Goal: Task Accomplishment & Management: Complete application form

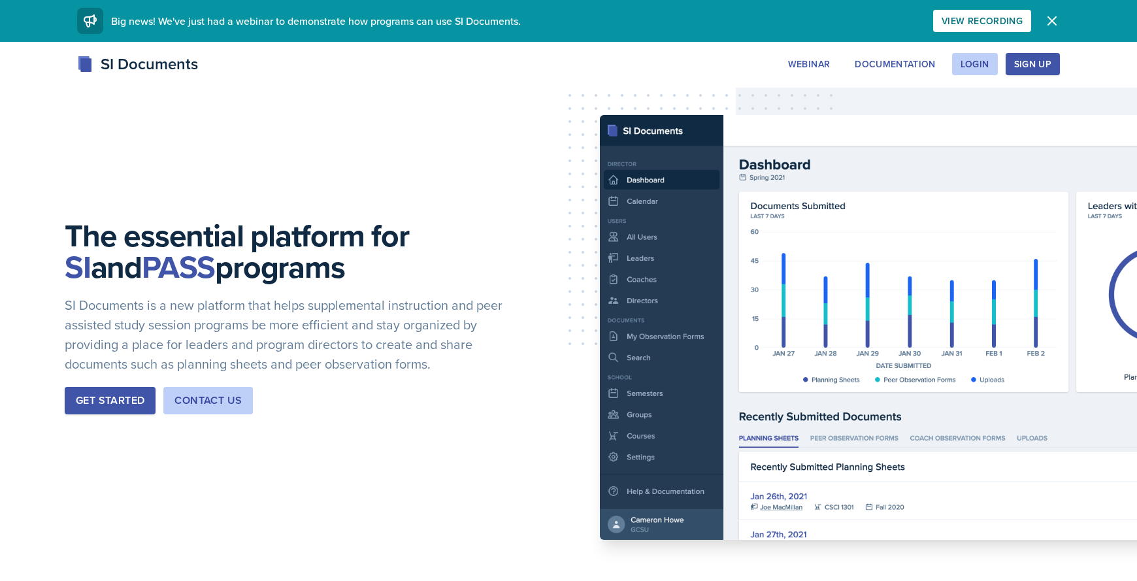
click at [1038, 64] on div "Sign Up" at bounding box center [1032, 64] width 37 height 10
click at [963, 61] on div "Login" at bounding box center [975, 64] width 29 height 10
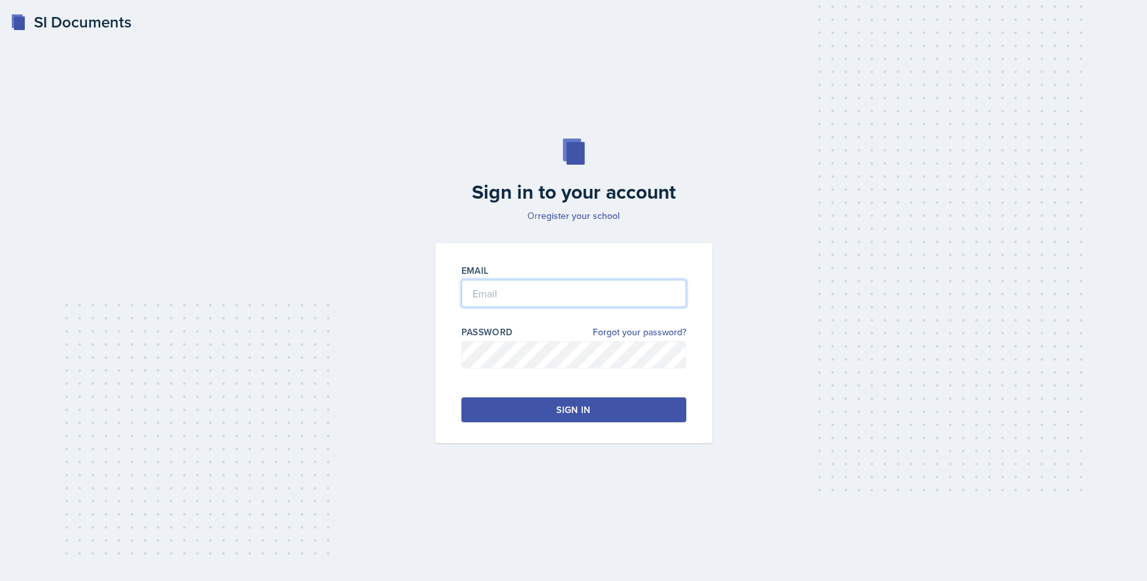
click at [521, 296] on input "email" at bounding box center [573, 293] width 225 height 27
type input "m"
type input "[EMAIL_ADDRESS][DOMAIN_NAME]"
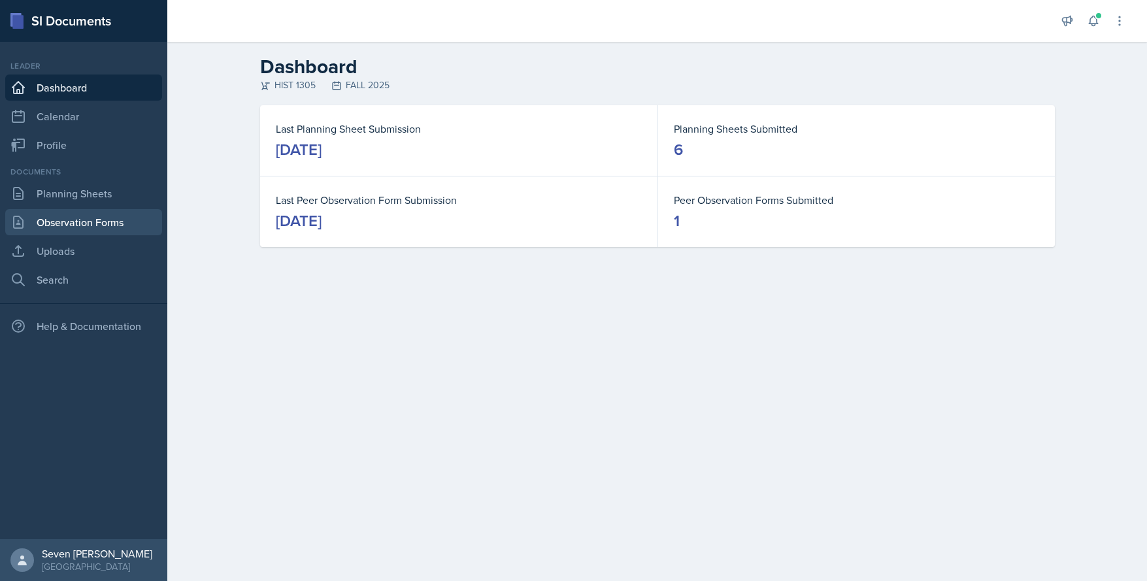
click at [86, 221] on link "Observation Forms" at bounding box center [83, 222] width 157 height 26
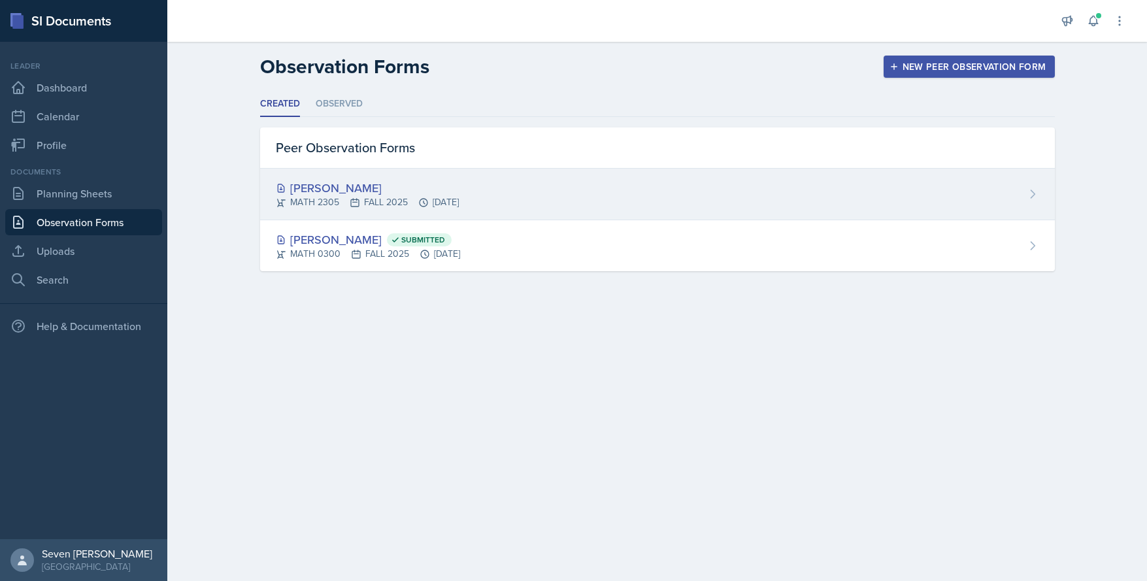
click at [720, 191] on div "[PERSON_NAME] MATH 2305 FALL 2025 [DATE]" at bounding box center [657, 195] width 795 height 52
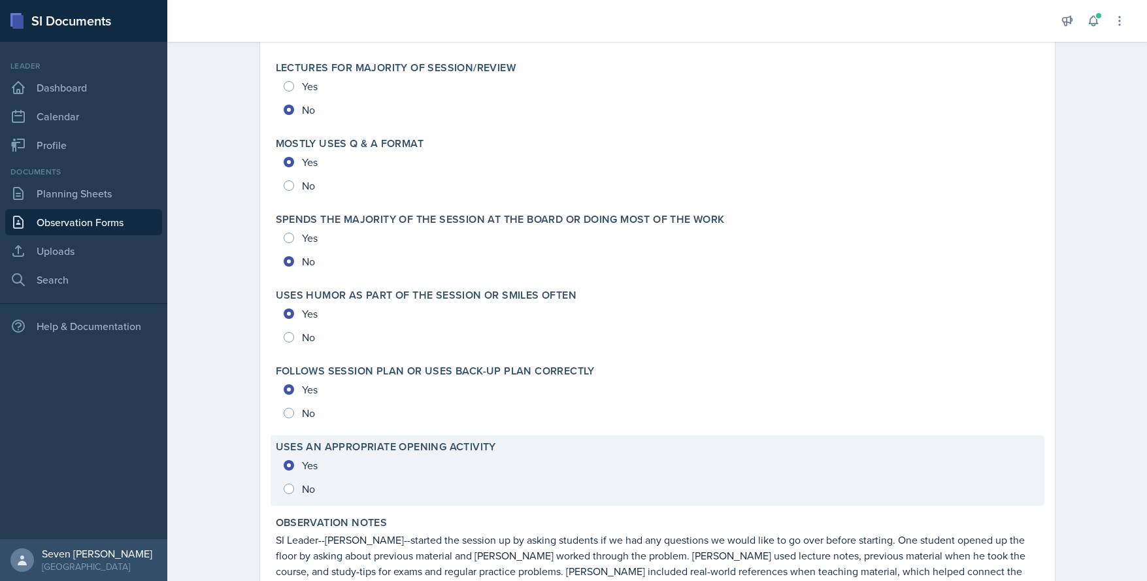
scroll to position [2814, 0]
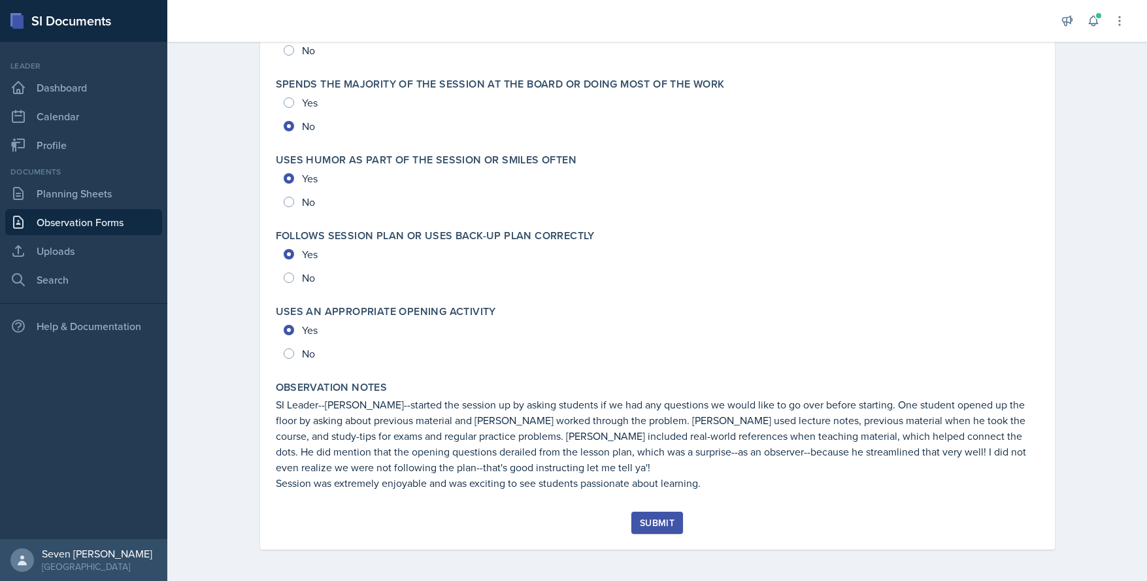
click at [665, 519] on div "Submit" at bounding box center [657, 523] width 35 height 10
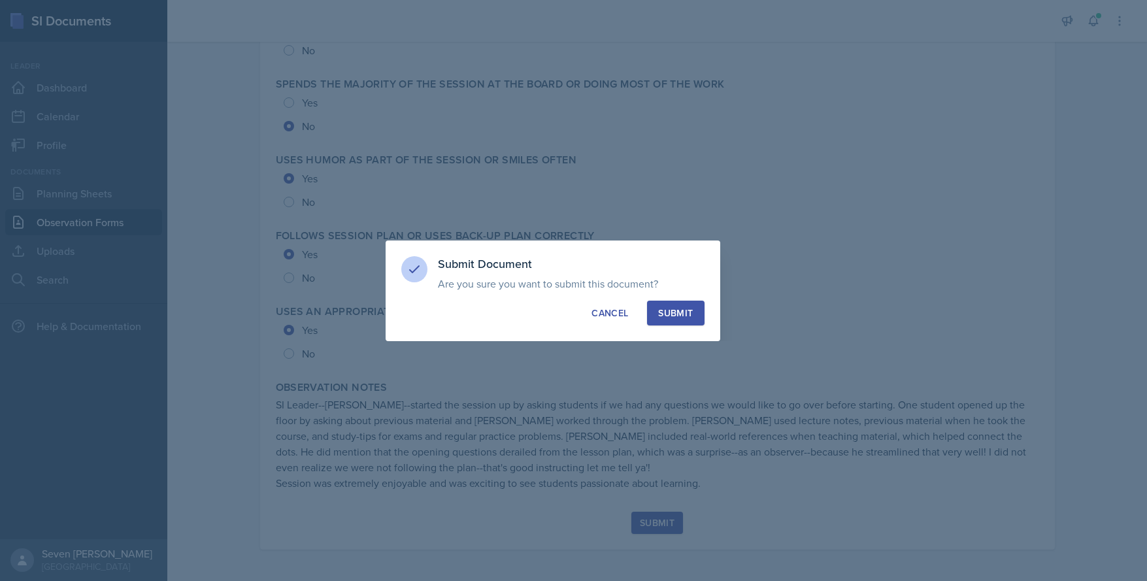
click at [661, 314] on div "Submit" at bounding box center [675, 312] width 35 height 13
radio input "true"
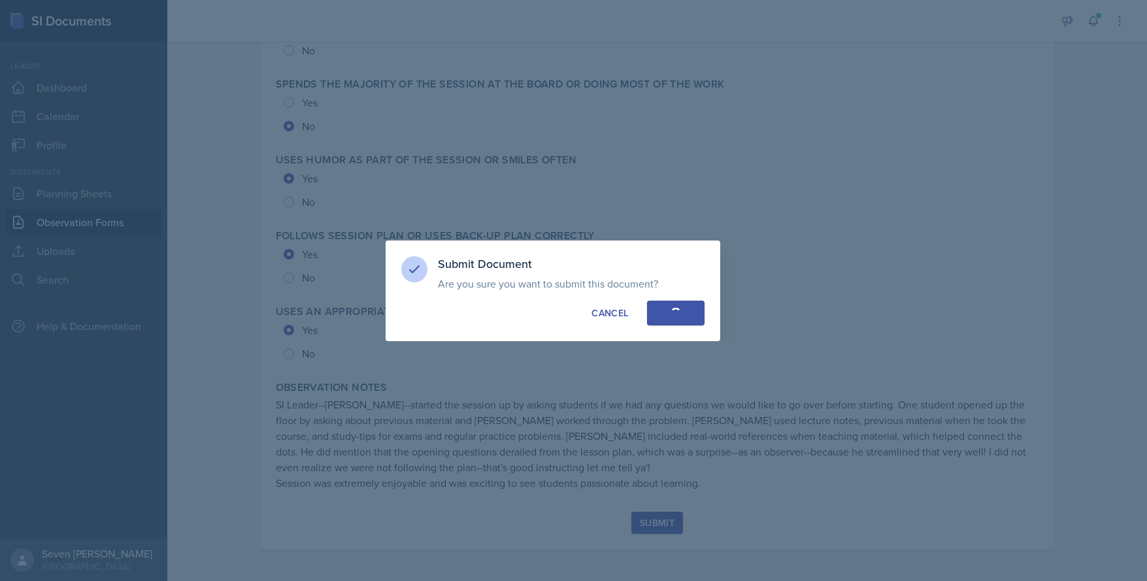
radio input "true"
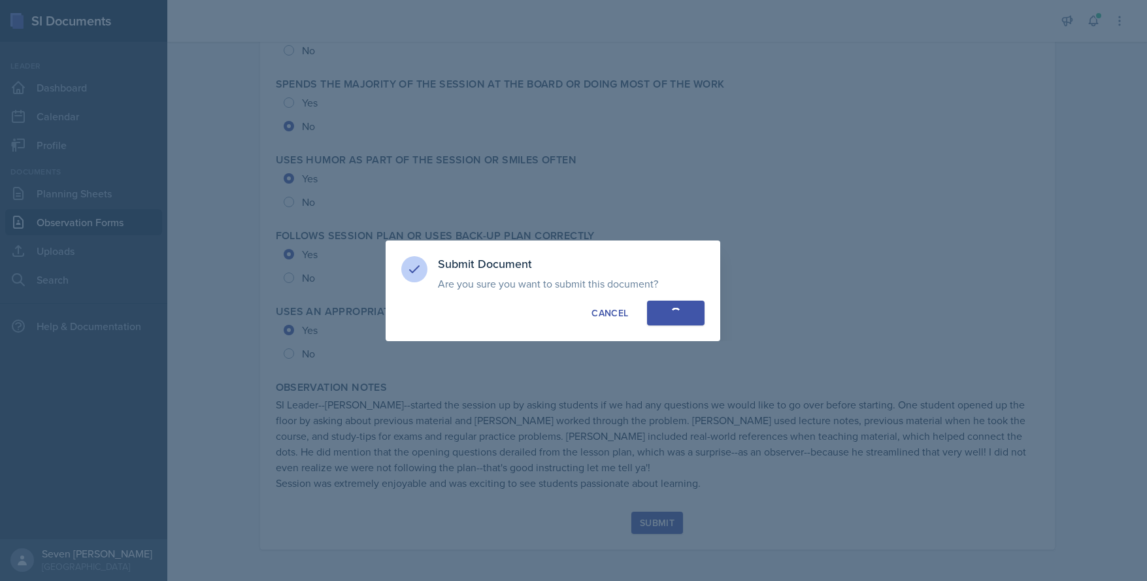
radio input "true"
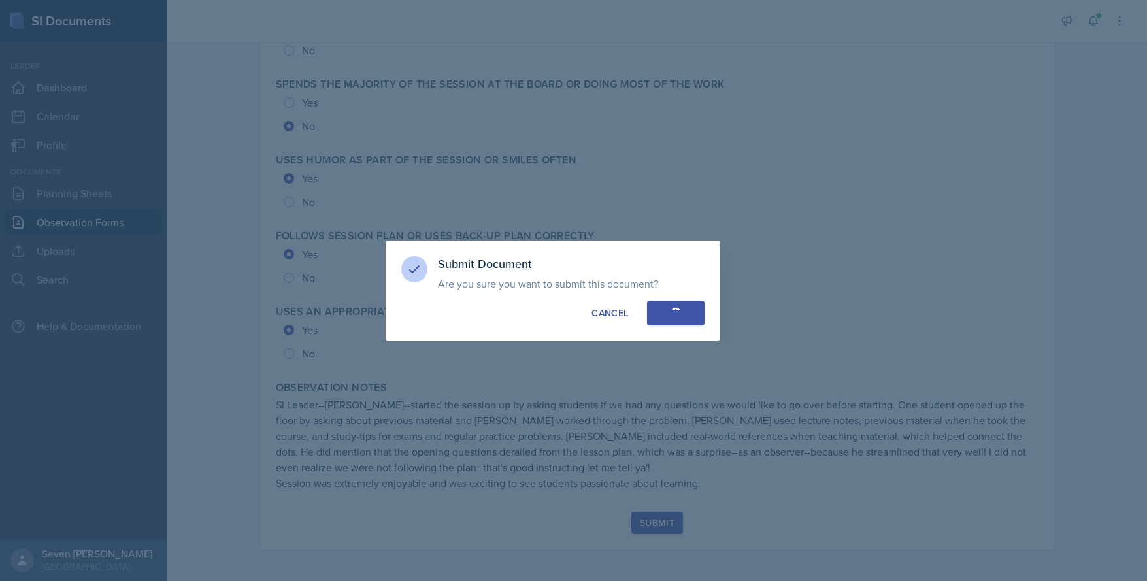
radio input "true"
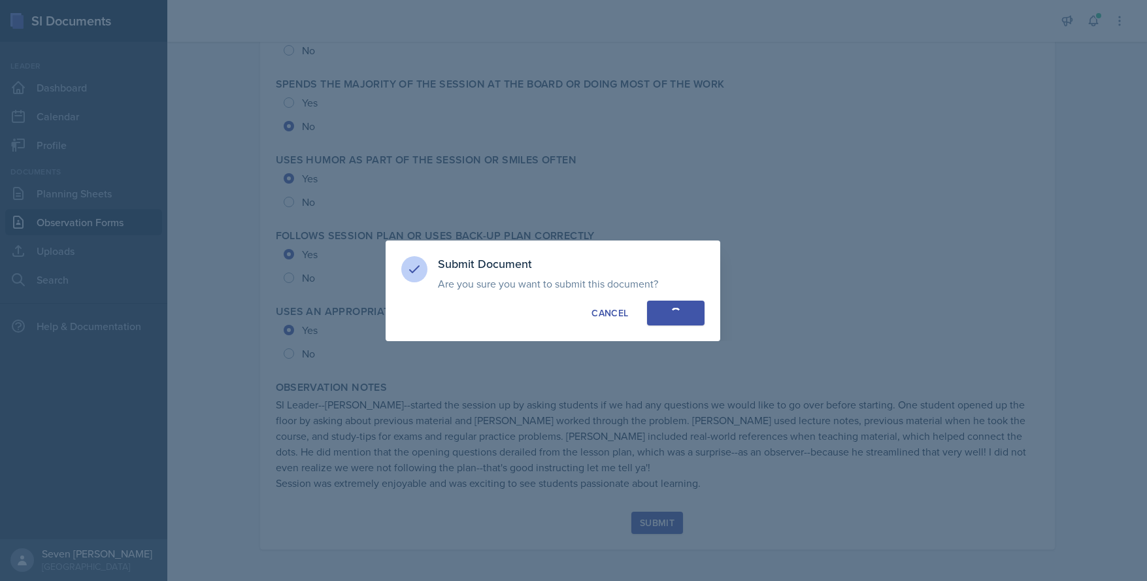
radio input "true"
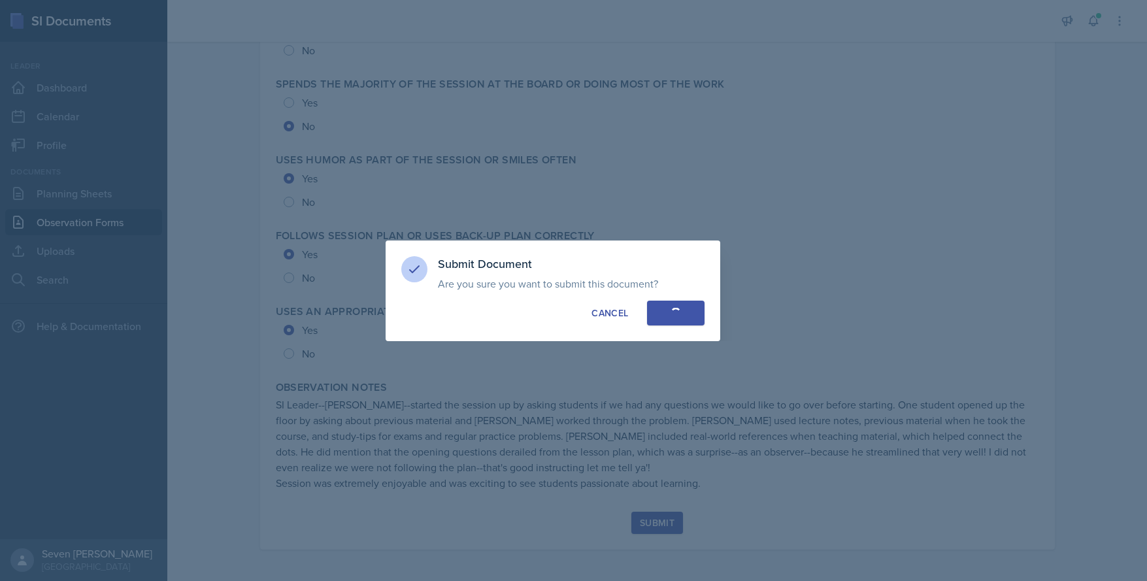
radio input "true"
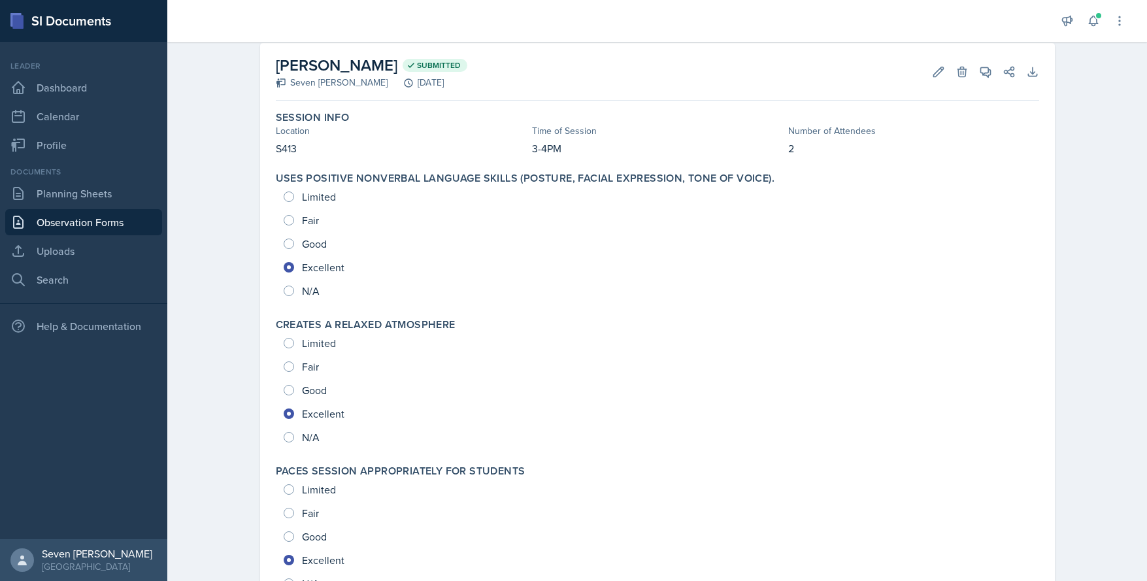
scroll to position [0, 0]
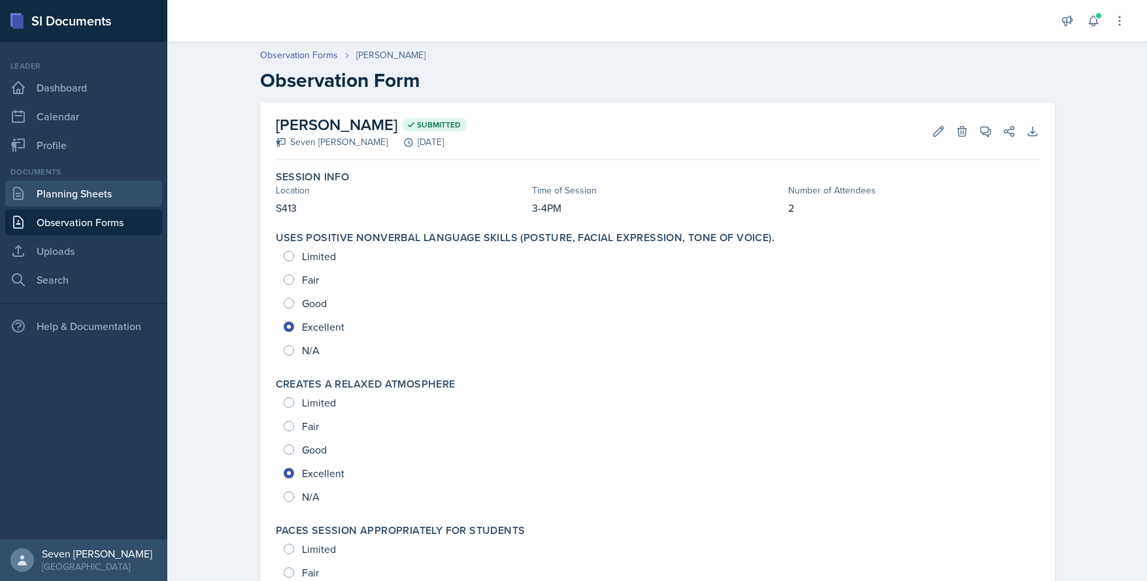
click at [89, 197] on link "Planning Sheets" at bounding box center [83, 193] width 157 height 26
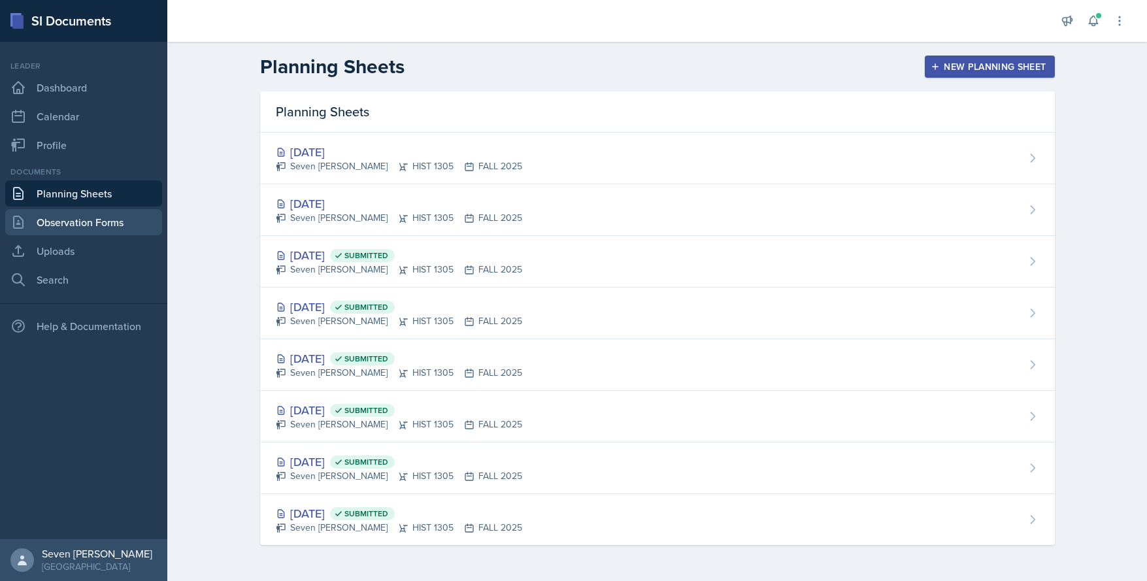
click at [29, 220] on link "Observation Forms" at bounding box center [83, 222] width 157 height 26
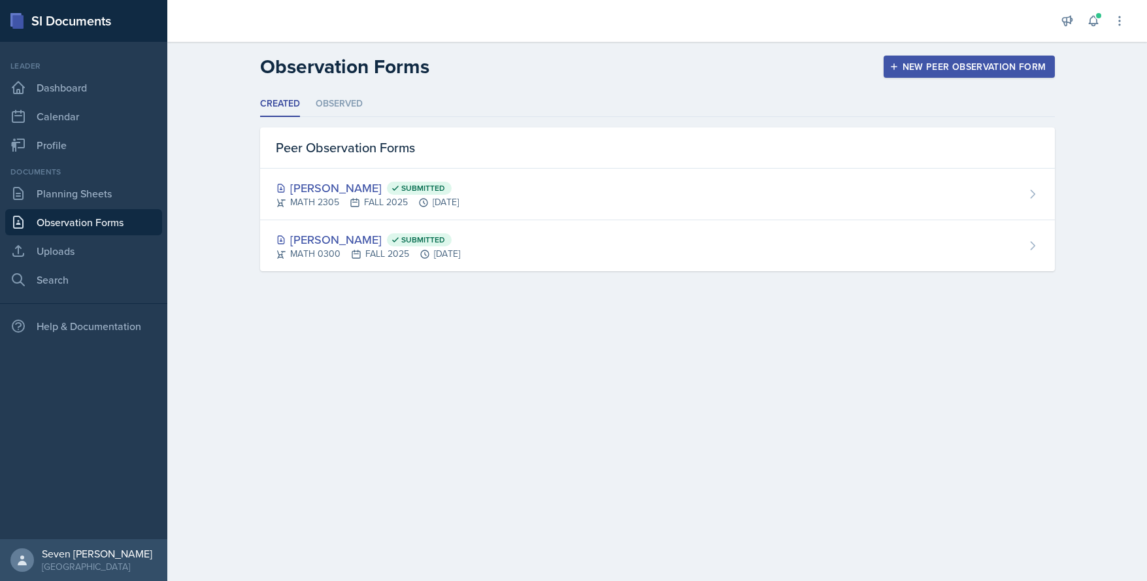
click at [957, 65] on div "New Peer Observation Form" at bounding box center [969, 66] width 154 height 10
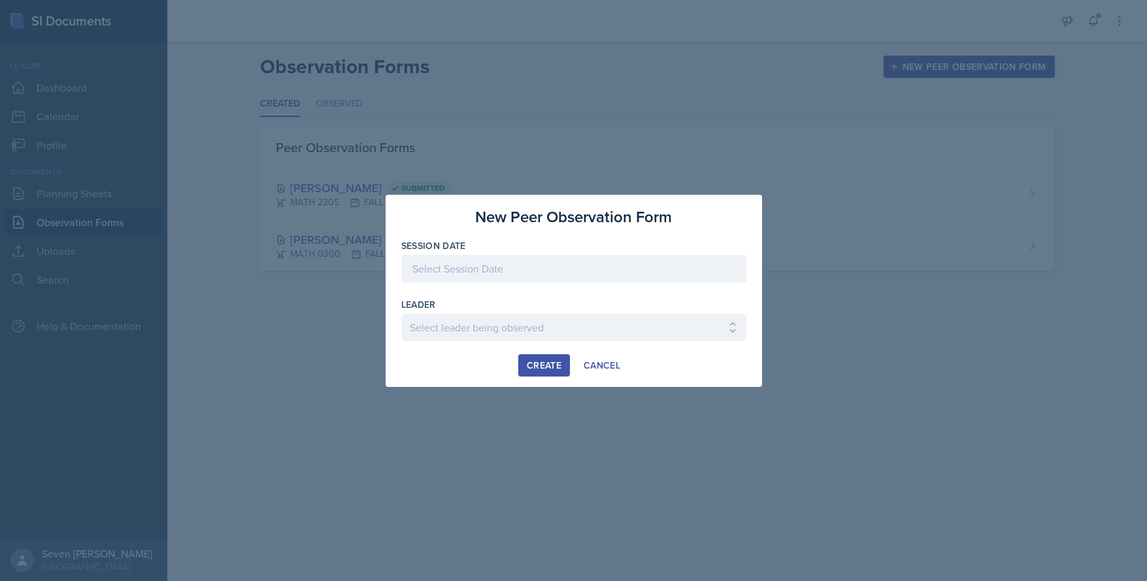
click at [568, 271] on div at bounding box center [573, 268] width 345 height 27
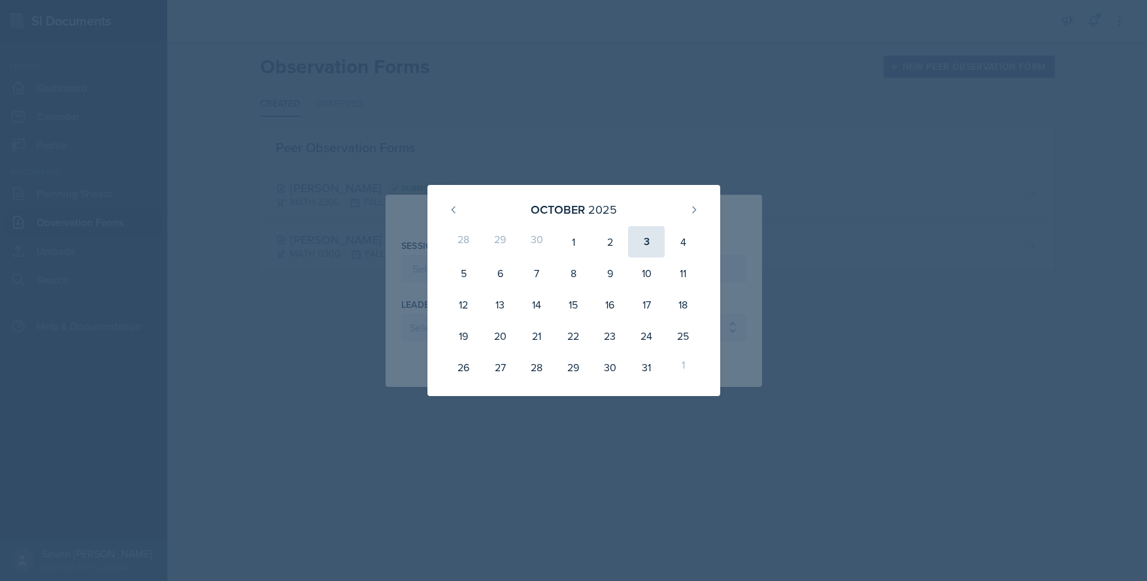
click at [649, 240] on div "3" at bounding box center [646, 241] width 37 height 31
type input "[DATE]"
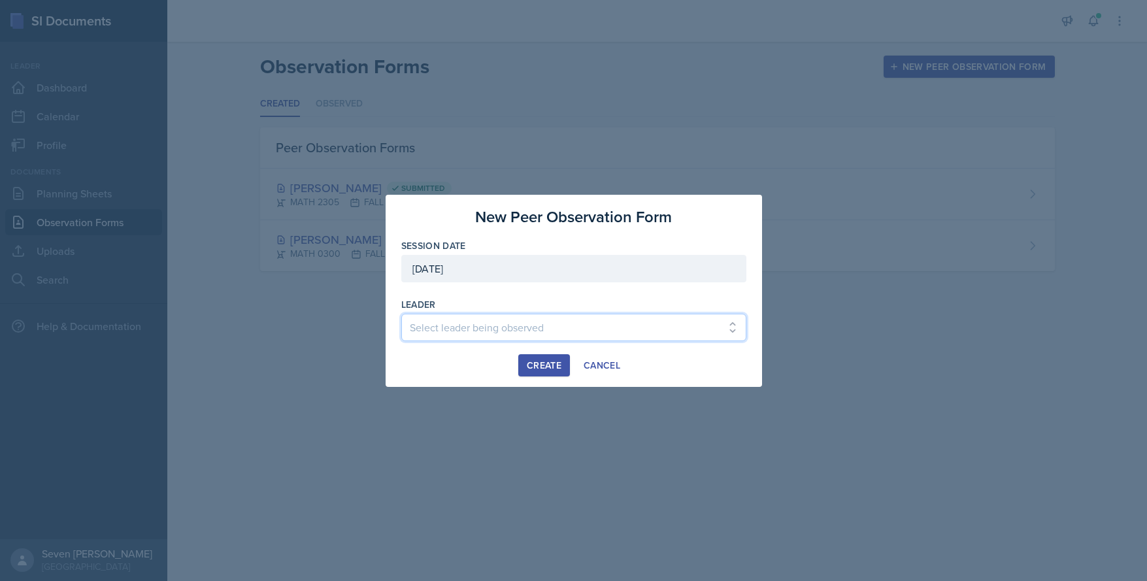
click at [634, 326] on select "Select leader being observed [PERSON_NAME] / BIOL 1301 / COP #5 - Mercury [PERS…" at bounding box center [573, 327] width 345 height 27
click at [576, 321] on select "Select leader being observed [PERSON_NAME] / BIOL 1301 / COP #5 - Mercury [PERS…" at bounding box center [573, 327] width 345 height 27
select select "91de1af7-d38a-4972-af57-0cb04997fb28"
click at [563, 323] on select "Select leader being observed [PERSON_NAME] / BIOL 1301 / COP #5 - Mercury [PERS…" at bounding box center [573, 327] width 345 height 27
click at [401, 314] on select "Select leader being observed [PERSON_NAME] / BIOL 1301 / COP #5 - Mercury [PERS…" at bounding box center [573, 327] width 345 height 27
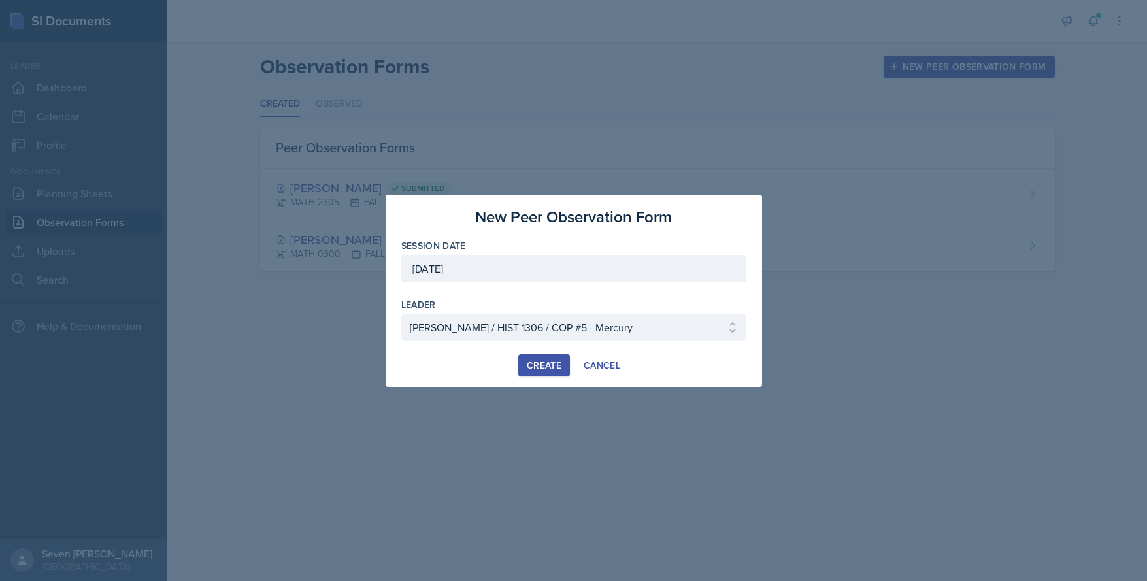
click at [550, 365] on div "Create" at bounding box center [544, 365] width 35 height 10
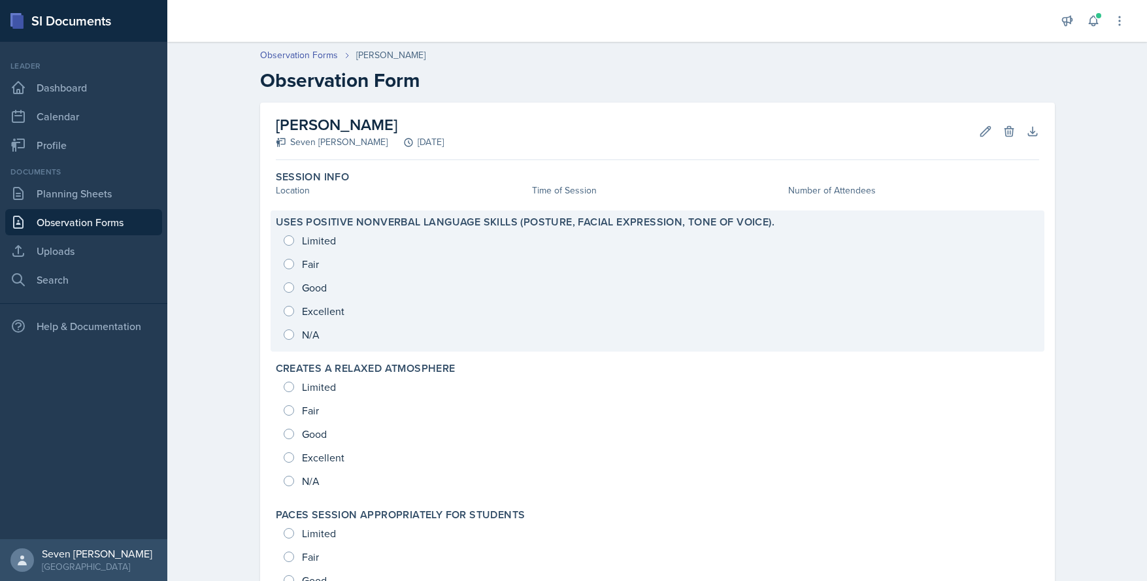
click at [282, 315] on div "Limited Fair Good Excellent N/A" at bounding box center [657, 288] width 763 height 118
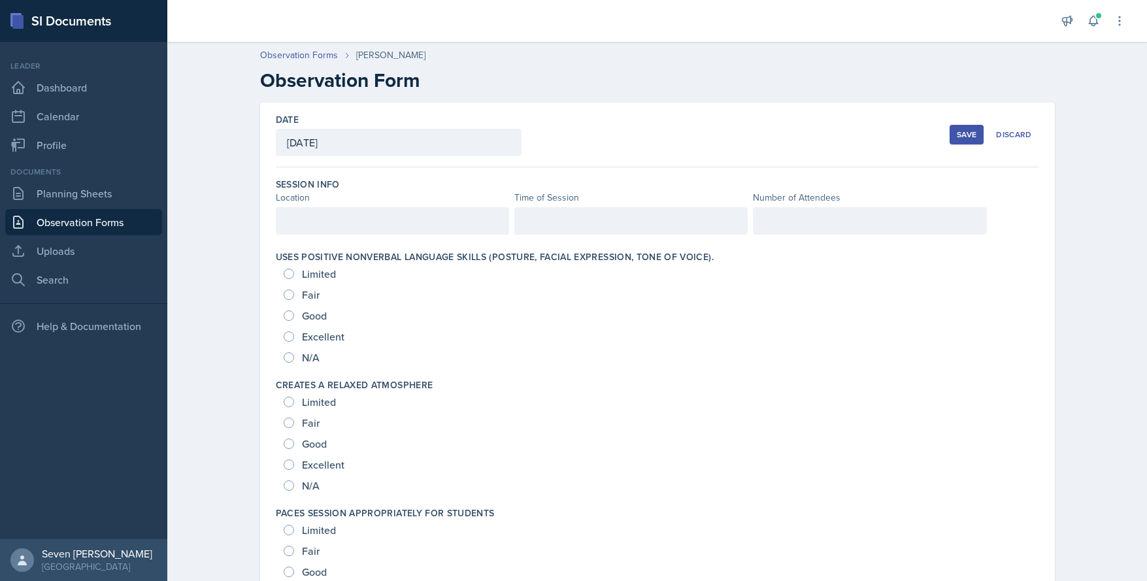
click at [290, 335] on div "Excellent" at bounding box center [315, 336] width 63 height 21
click at [284, 339] on input "Excellent" at bounding box center [289, 336] width 10 height 10
radio input "true"
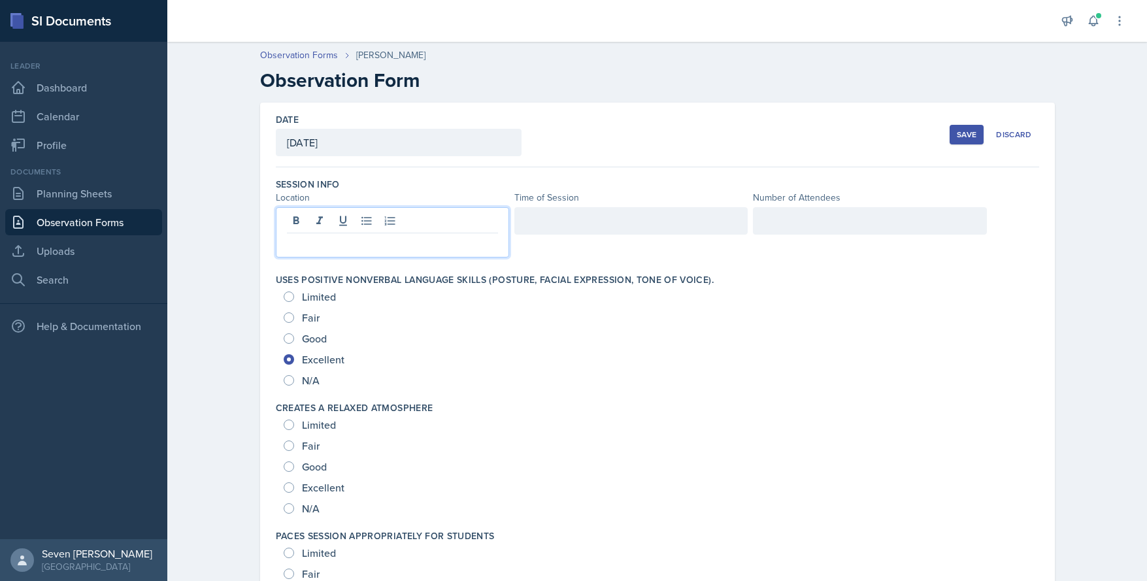
click at [312, 215] on div at bounding box center [392, 232] width 233 height 50
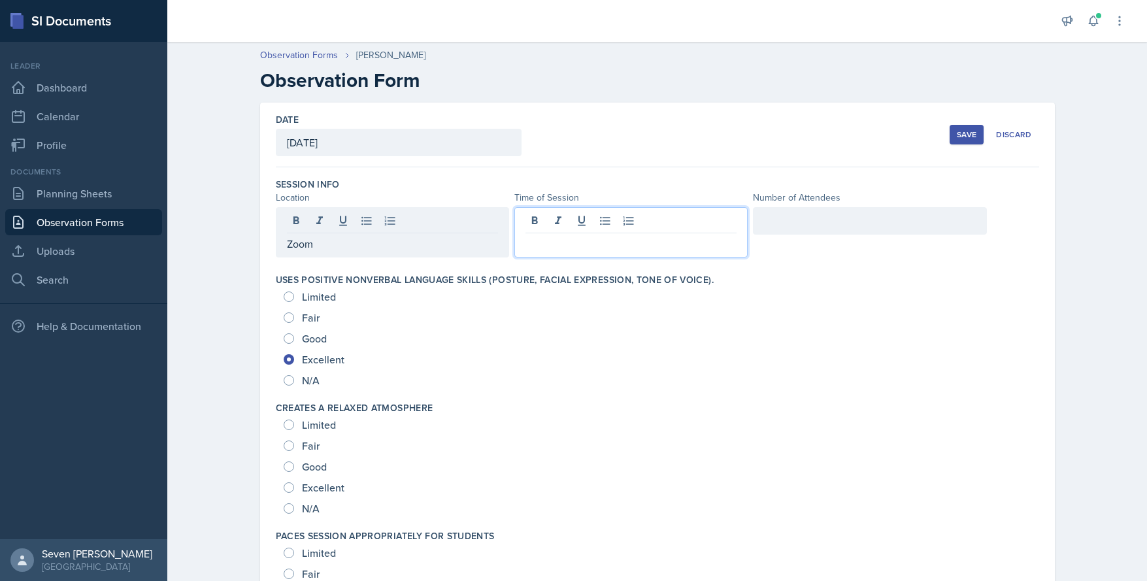
click at [551, 218] on div at bounding box center [630, 232] width 233 height 50
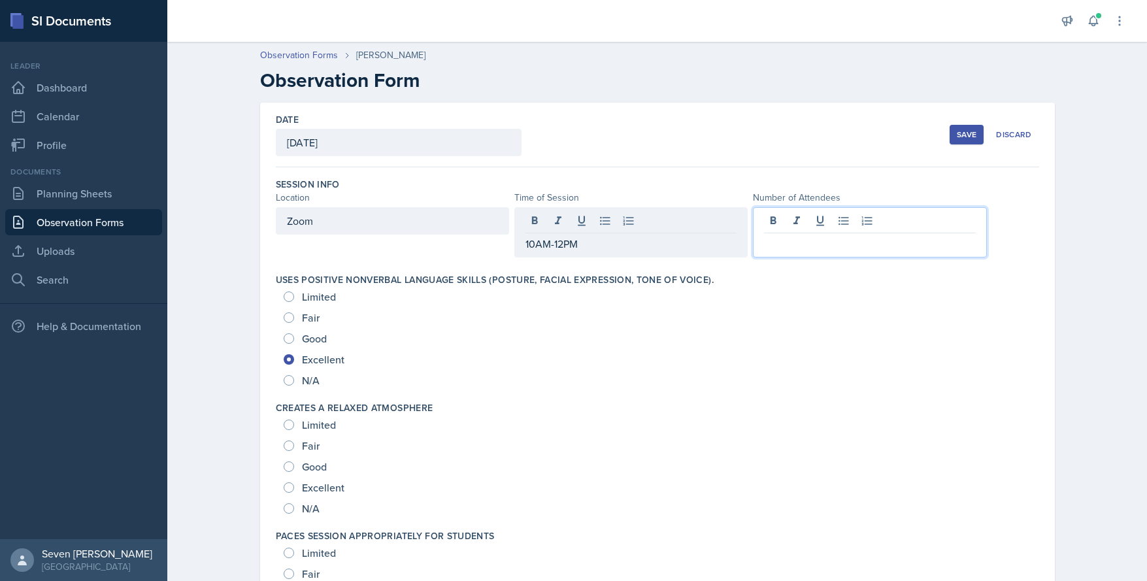
click at [831, 224] on div at bounding box center [869, 232] width 233 height 50
drag, startPoint x: 768, startPoint y: 244, endPoint x: 850, endPoint y: 248, distance: 82.4
click at [850, 248] on p "7 (with me makes 8)." at bounding box center [869, 244] width 211 height 16
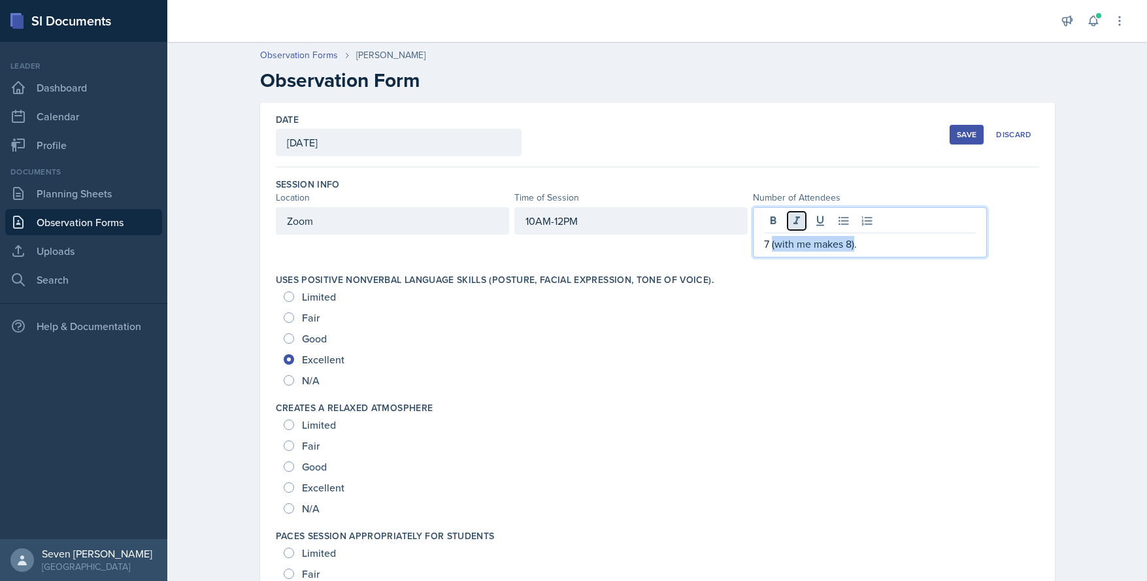
click at [796, 220] on icon at bounding box center [796, 220] width 13 height 13
click at [814, 289] on div "Limited" at bounding box center [658, 296] width 748 height 21
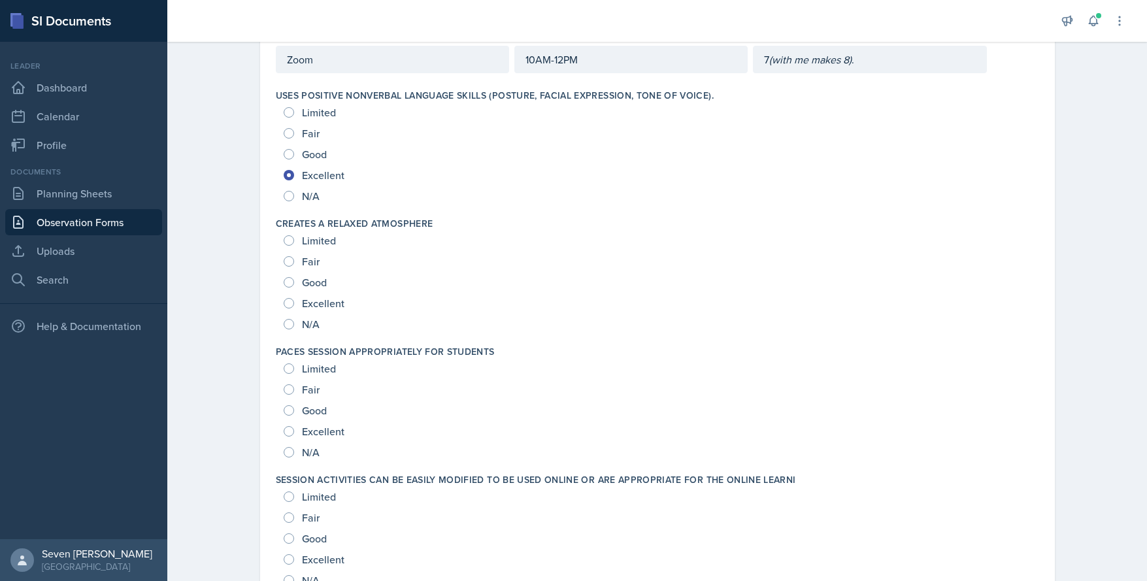
scroll to position [196, 0]
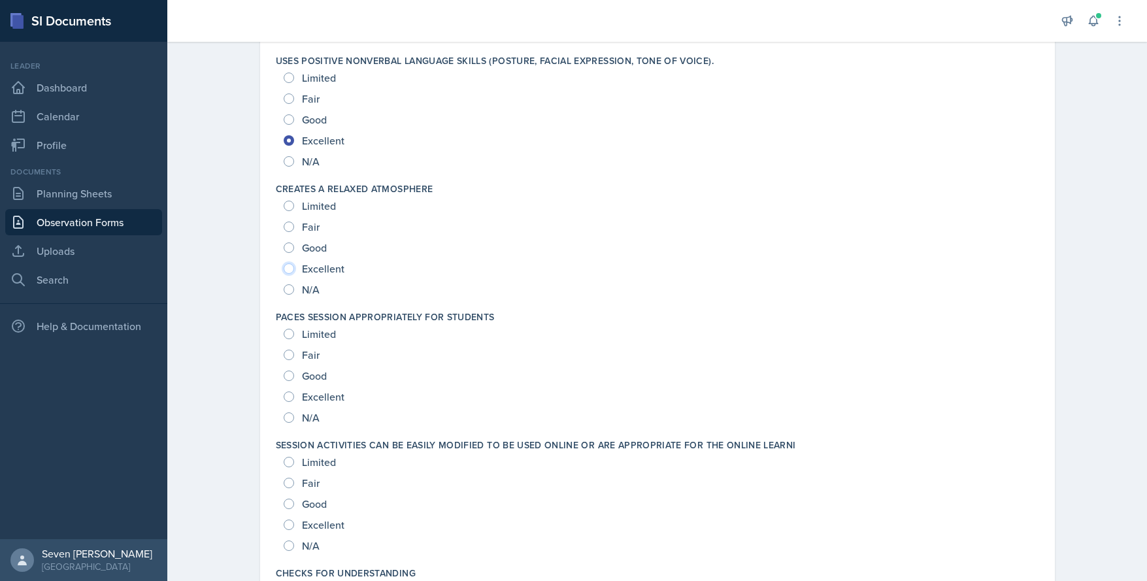
click at [285, 270] on input "Excellent" at bounding box center [289, 268] width 10 height 10
radio input "true"
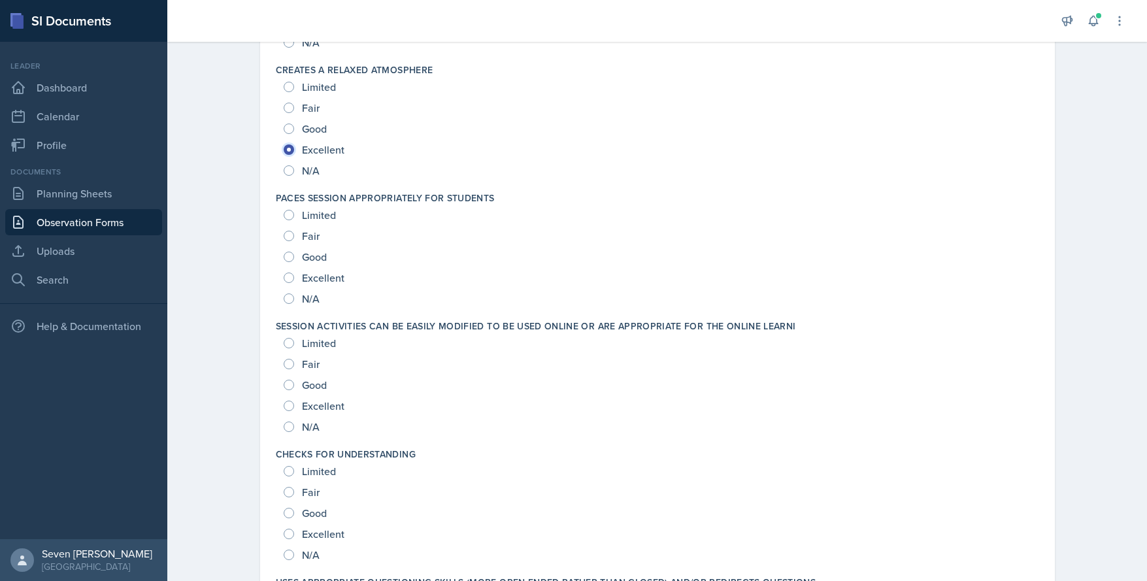
scroll to position [327, 0]
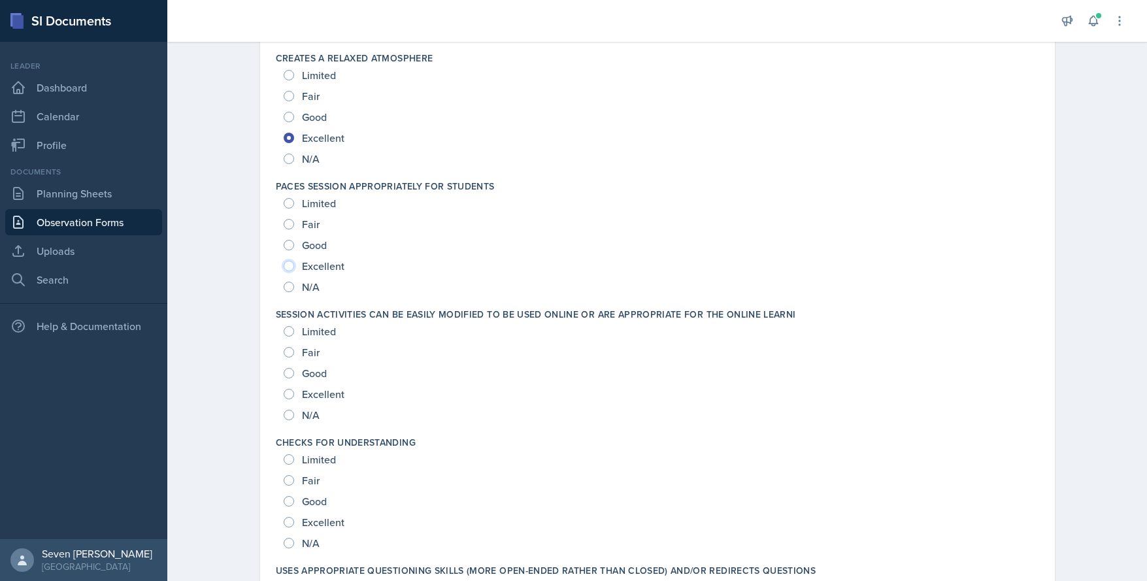
click at [286, 265] on input "Excellent" at bounding box center [289, 266] width 10 height 10
radio input "true"
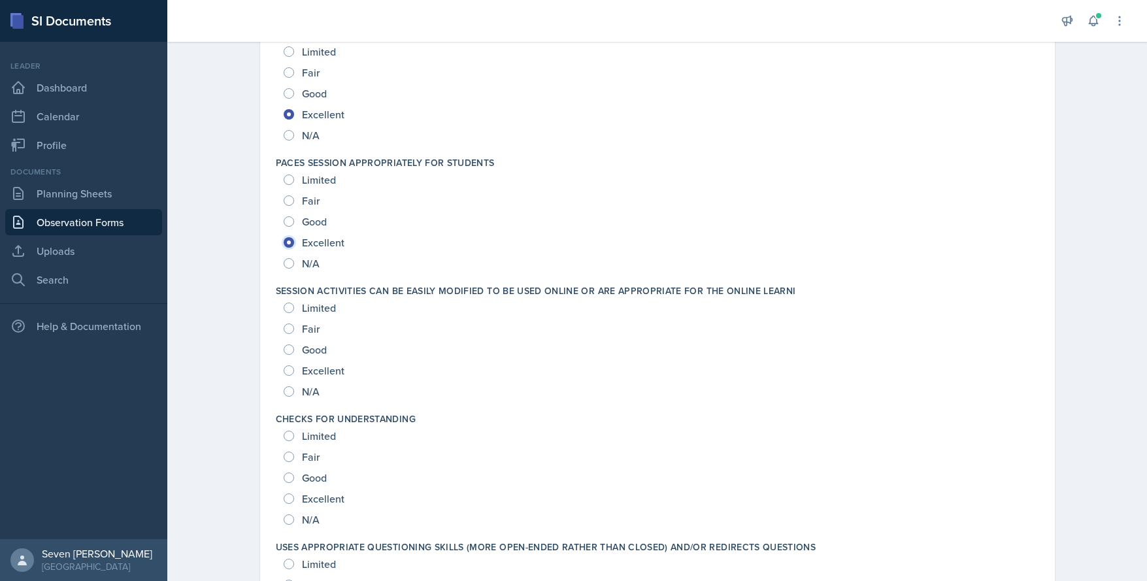
scroll to position [392, 0]
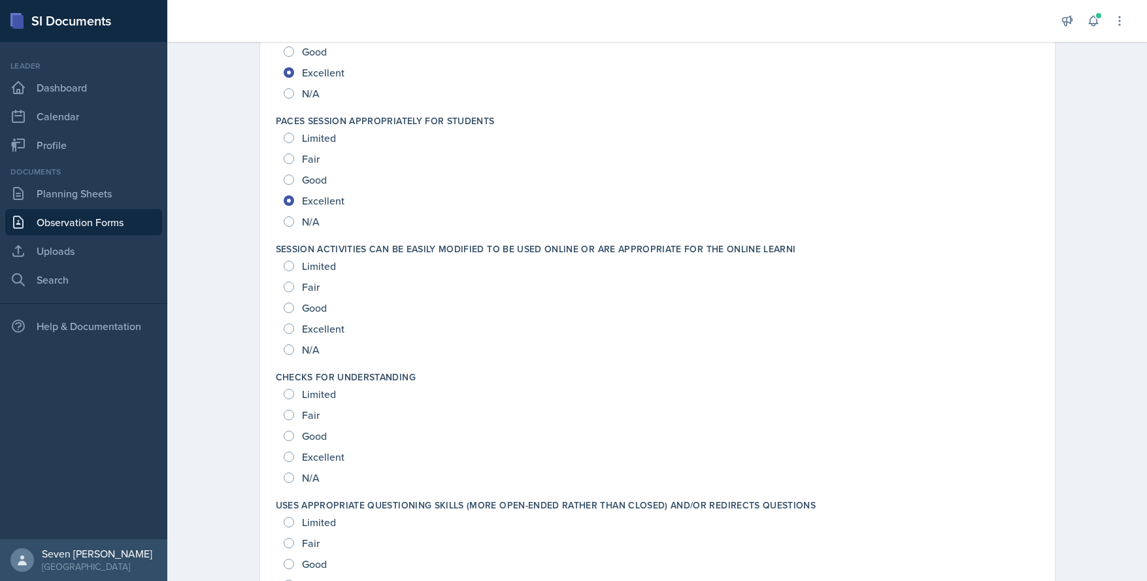
click at [289, 335] on div "Excellent" at bounding box center [315, 328] width 63 height 21
click at [284, 327] on input "Excellent" at bounding box center [289, 328] width 10 height 10
radio input "true"
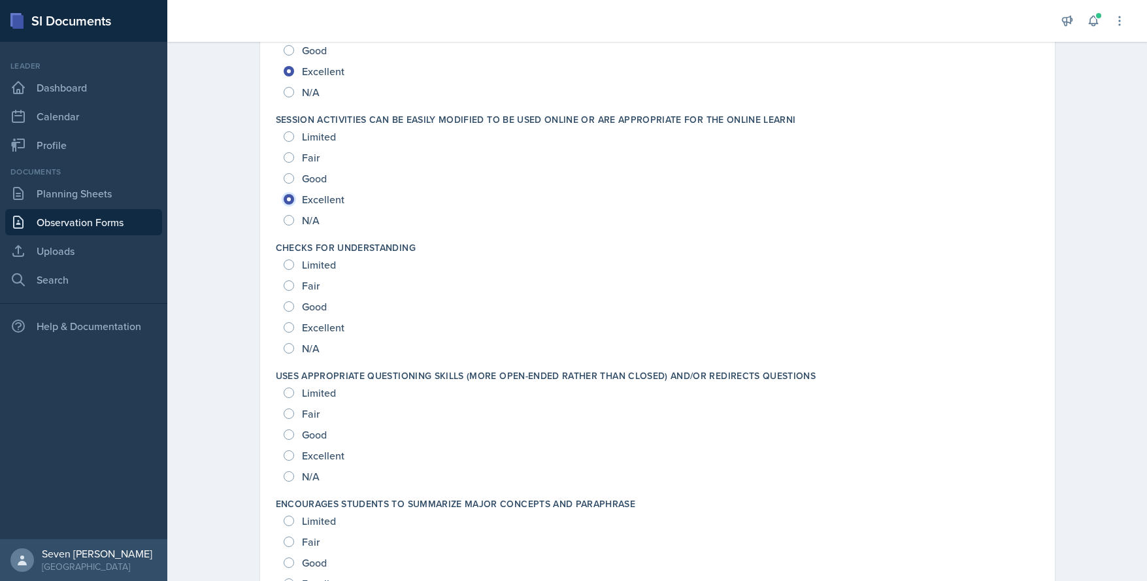
scroll to position [523, 0]
click at [285, 324] on input "Excellent" at bounding box center [289, 326] width 10 height 10
radio input "true"
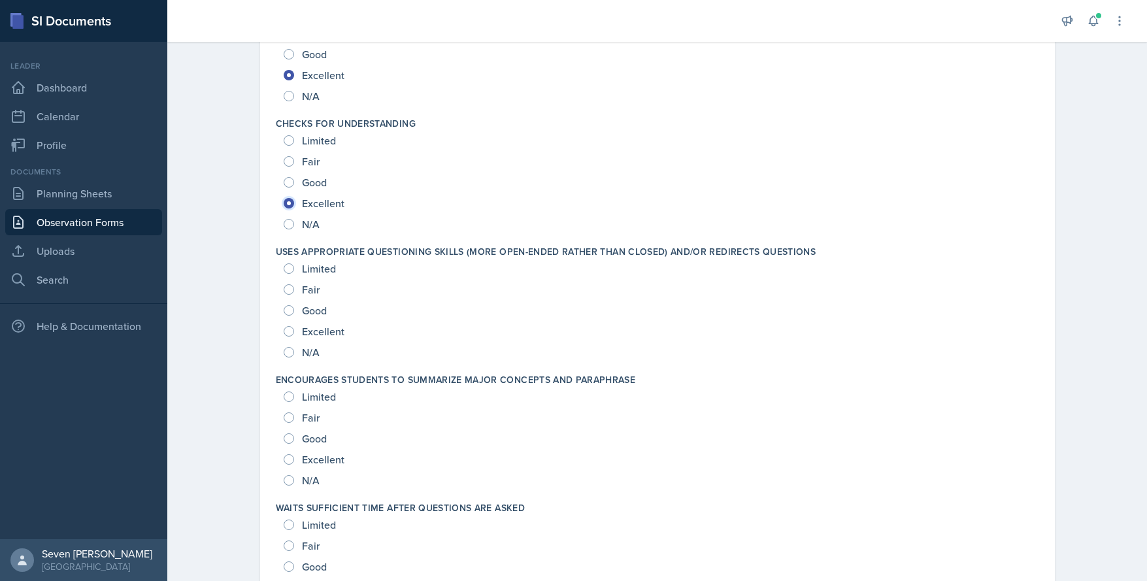
scroll to position [653, 0]
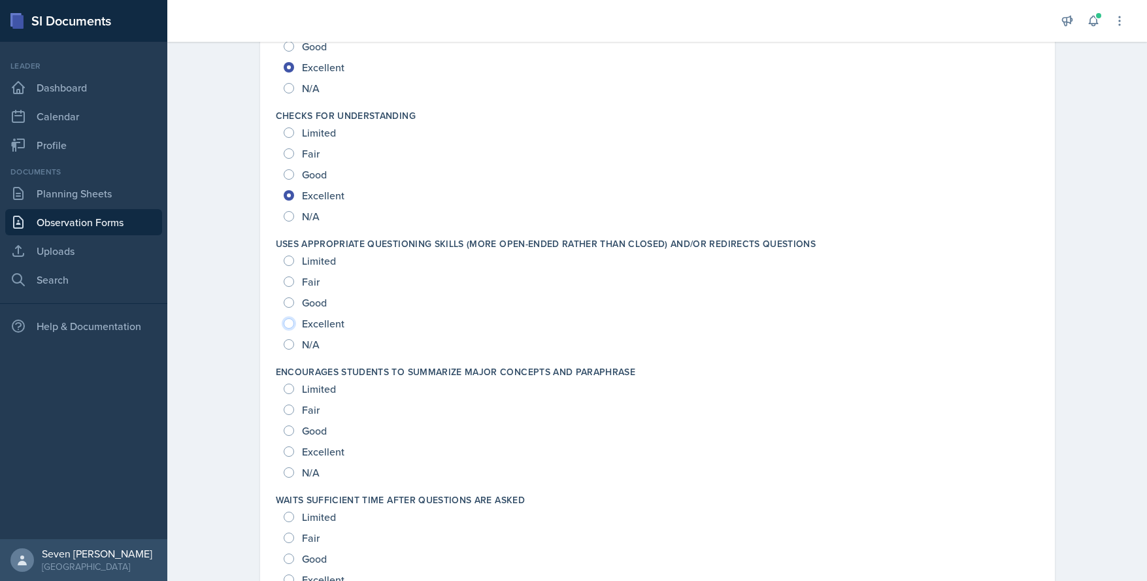
click at [284, 323] on input "Excellent" at bounding box center [289, 323] width 10 height 10
radio input "true"
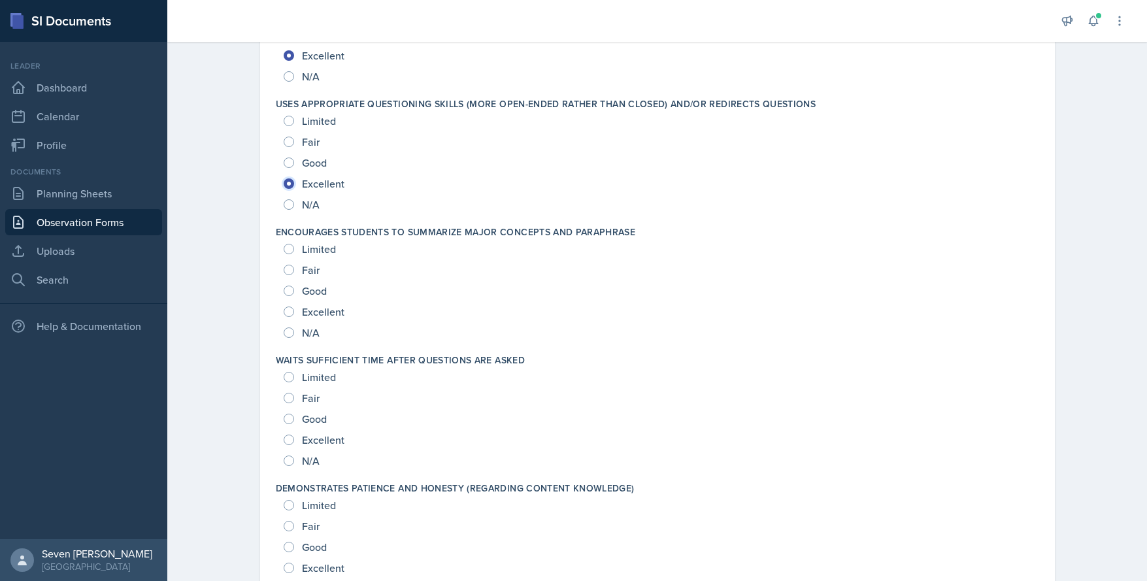
scroll to position [849, 0]
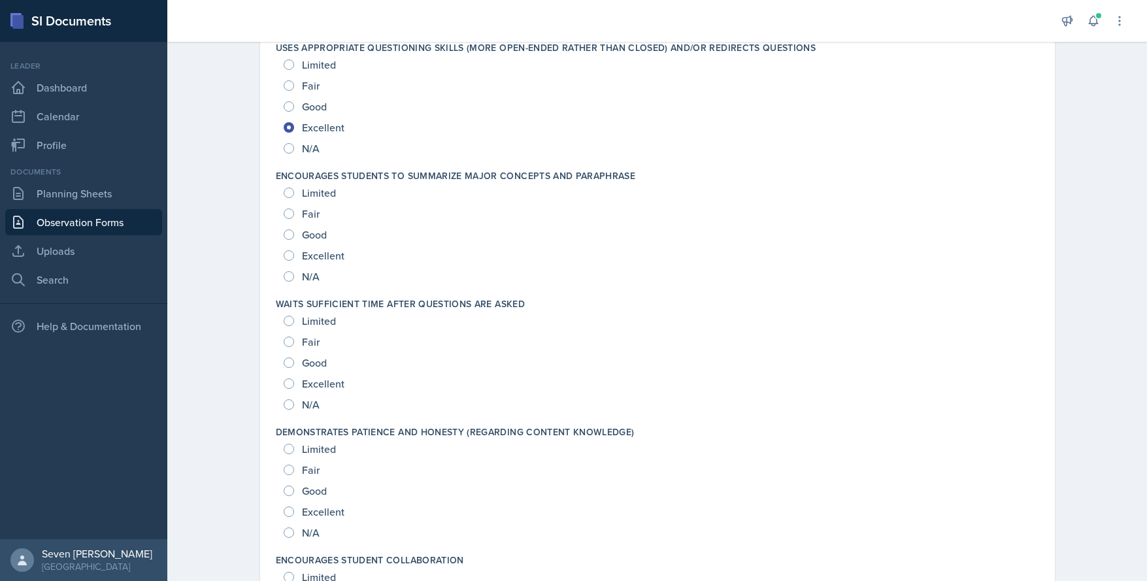
click at [284, 250] on div "Excellent" at bounding box center [315, 255] width 63 height 21
click at [286, 250] on div "Excellent" at bounding box center [315, 255] width 63 height 21
click at [285, 255] on input "Excellent" at bounding box center [289, 255] width 10 height 10
radio input "true"
click at [286, 385] on input "Excellent" at bounding box center [289, 383] width 10 height 10
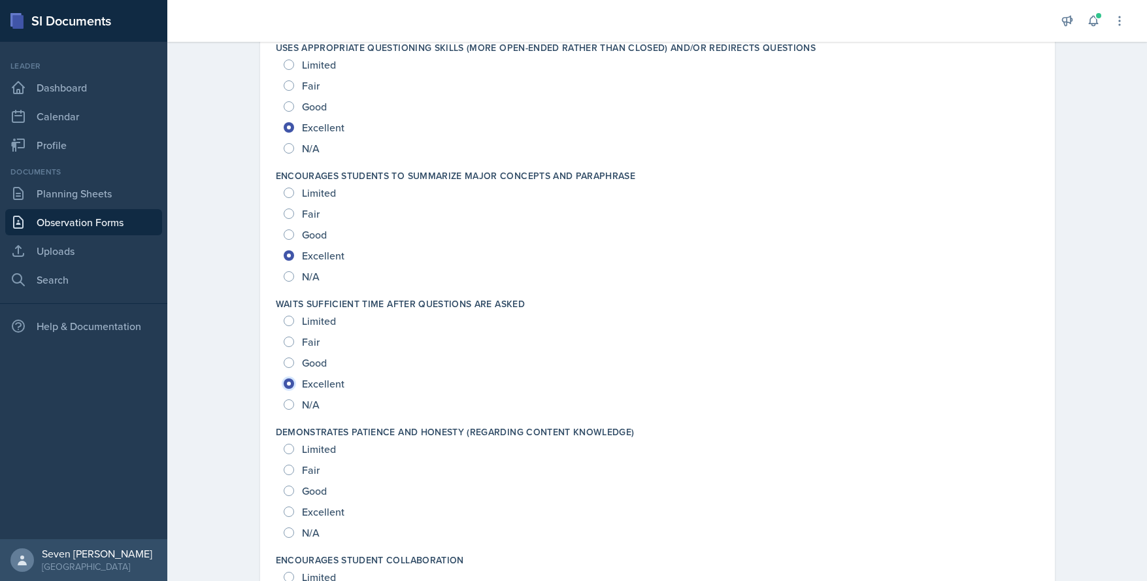
radio input "true"
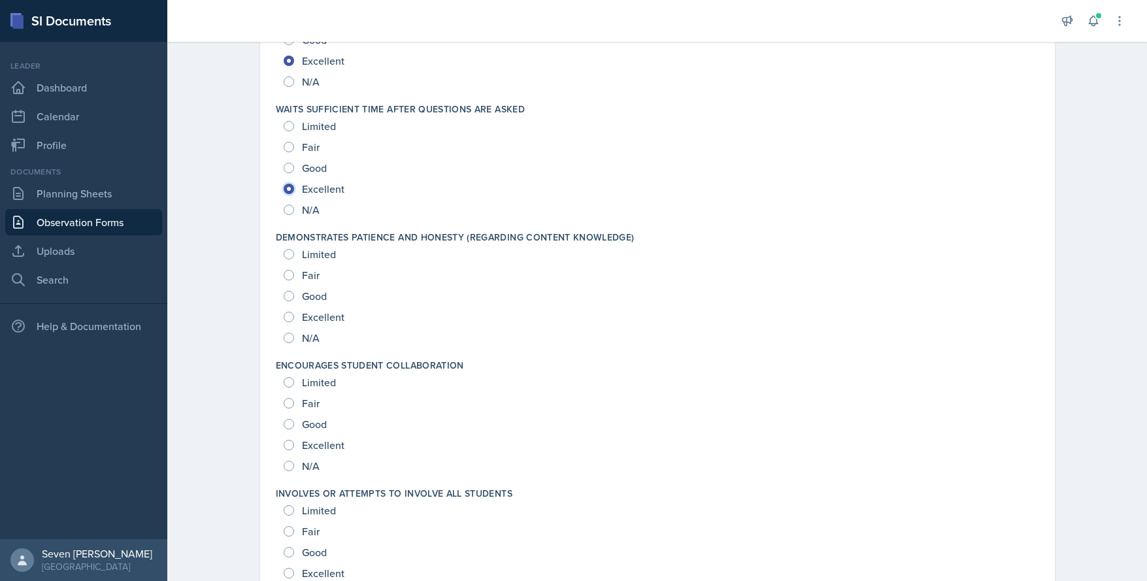
scroll to position [1046, 0]
click at [284, 316] on input "Excellent" at bounding box center [289, 315] width 10 height 10
radio input "true"
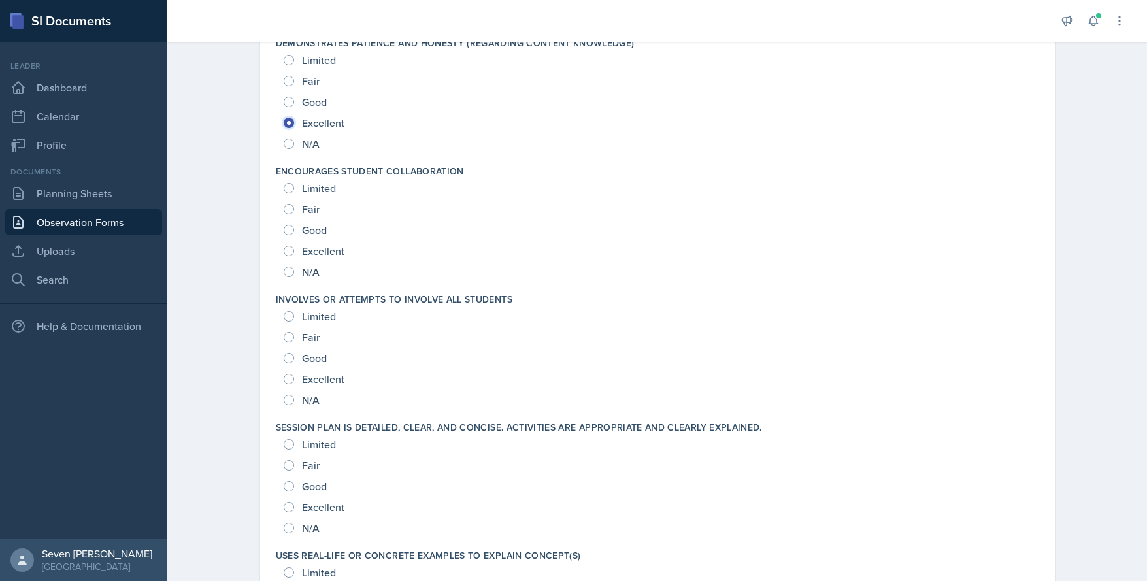
scroll to position [1242, 0]
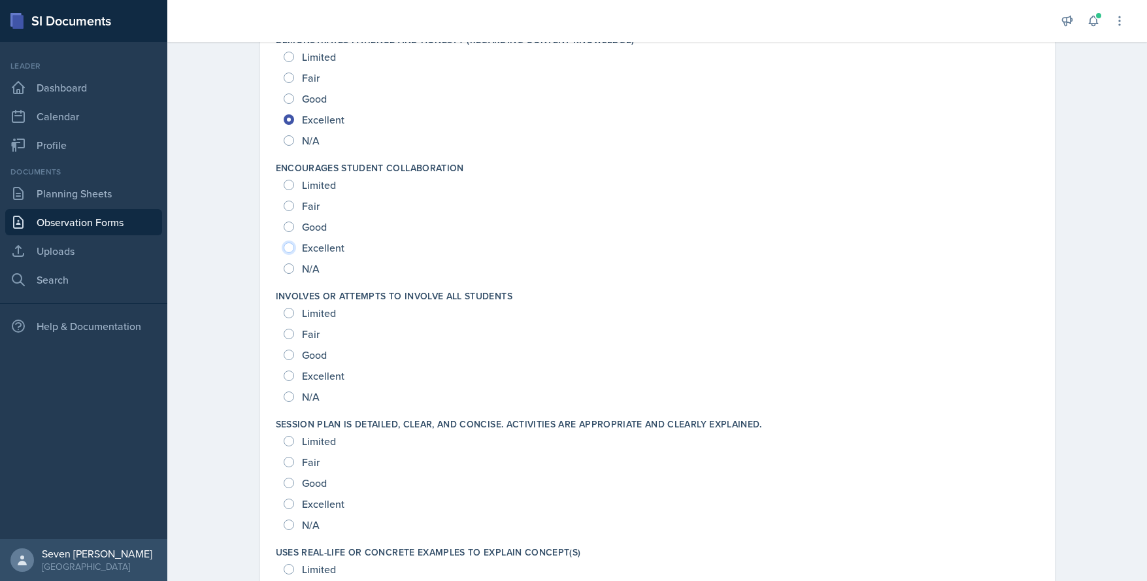
click at [286, 250] on input "Excellent" at bounding box center [289, 247] width 10 height 10
radio input "true"
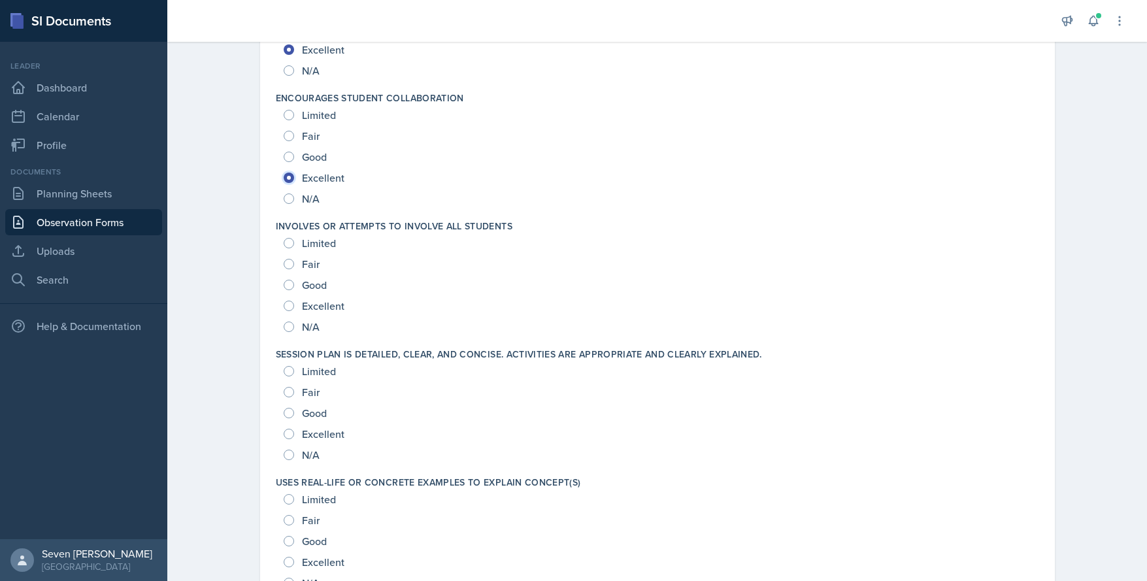
scroll to position [1372, 0]
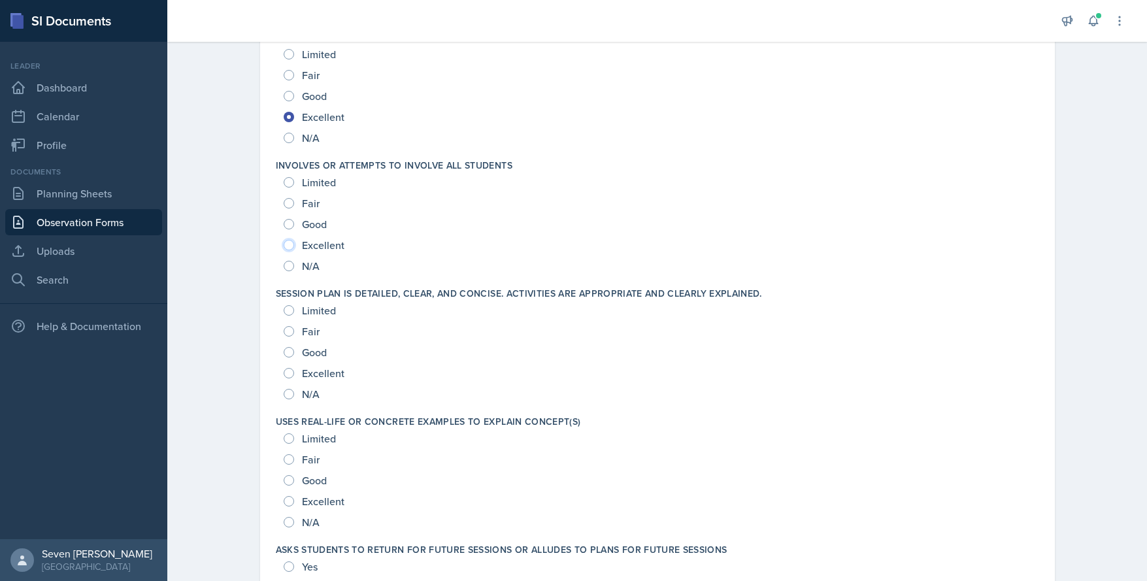
click at [284, 246] on input "Excellent" at bounding box center [289, 245] width 10 height 10
radio input "true"
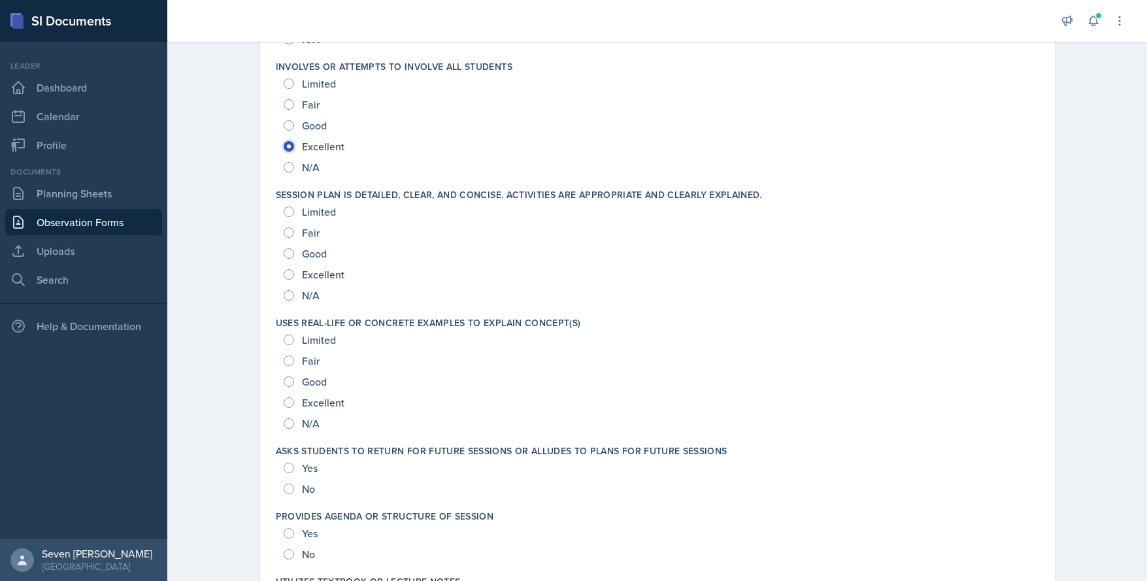
scroll to position [1503, 0]
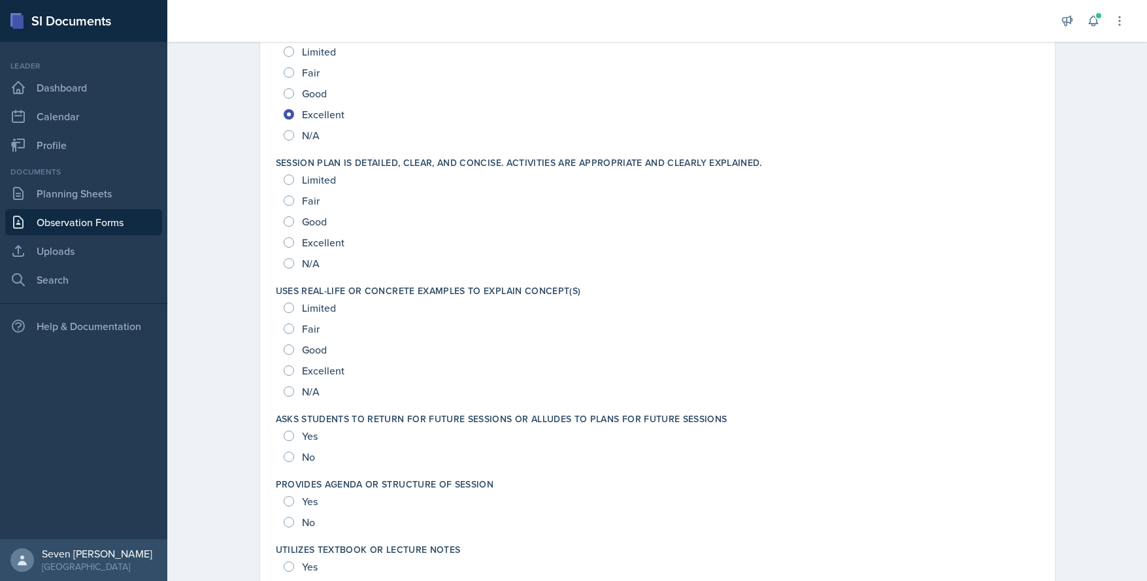
click at [291, 244] on div "Excellent" at bounding box center [315, 242] width 63 height 21
click at [284, 237] on input "Excellent" at bounding box center [289, 242] width 10 height 10
radio input "true"
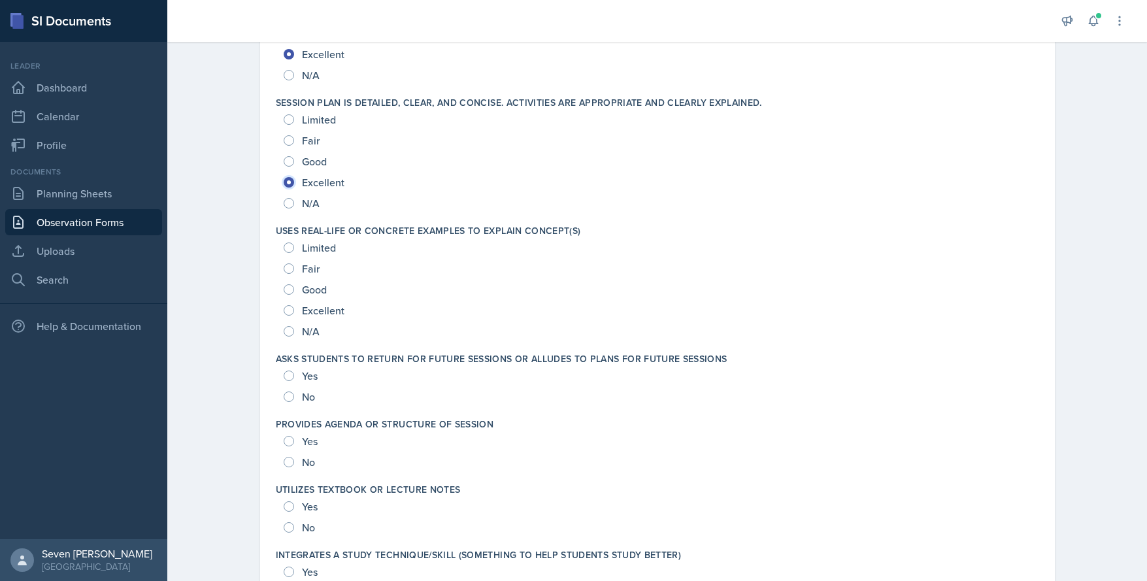
scroll to position [1634, 0]
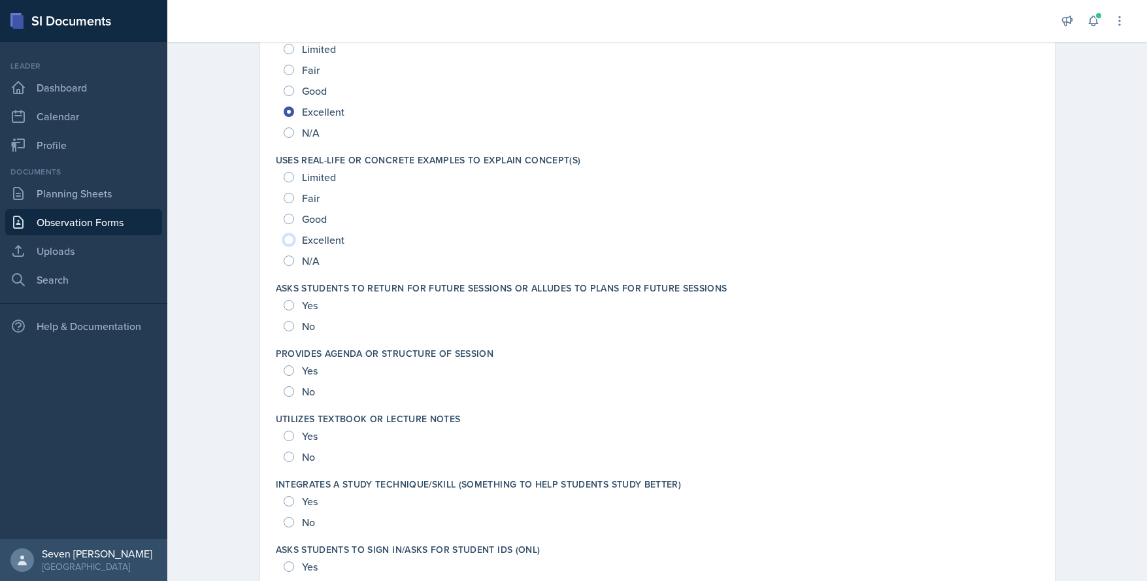
click at [284, 235] on input "Excellent" at bounding box center [289, 240] width 10 height 10
radio input "true"
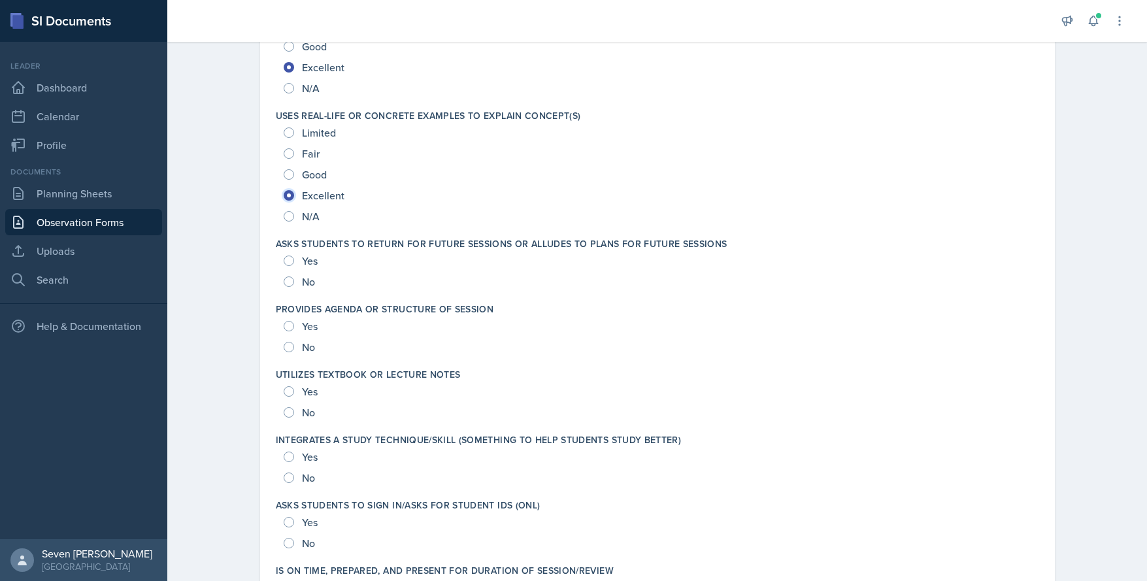
scroll to position [1699, 0]
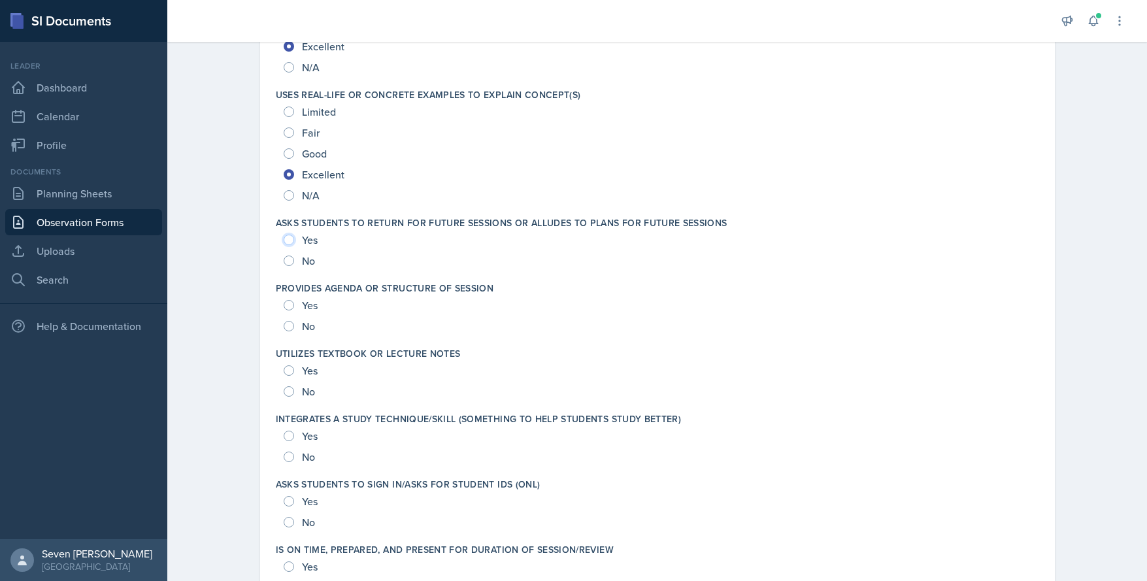
click at [284, 239] on input "Yes" at bounding box center [289, 240] width 10 height 10
radio input "true"
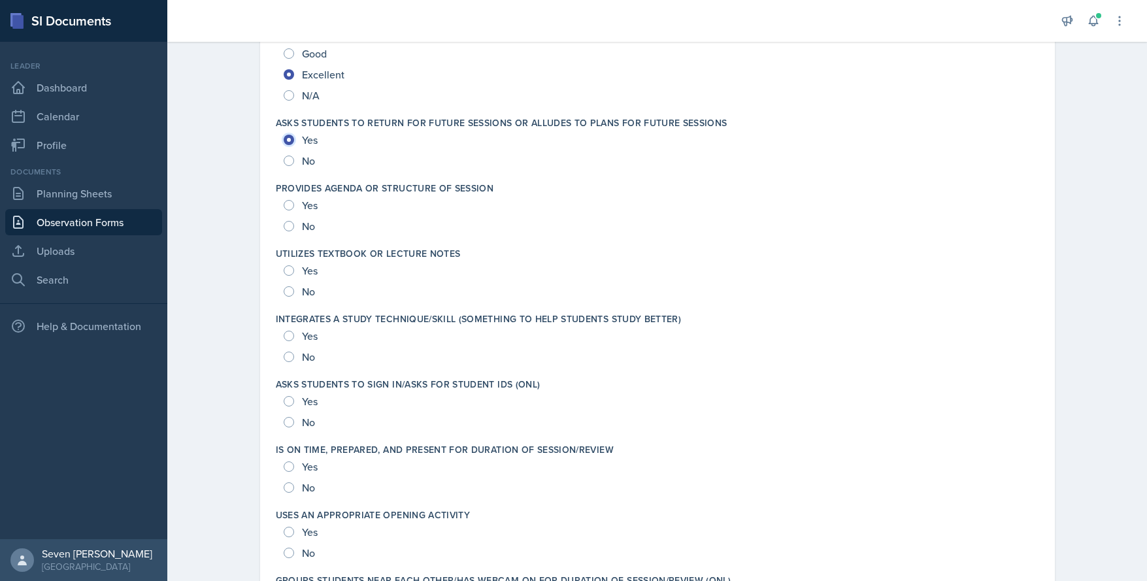
scroll to position [1830, 0]
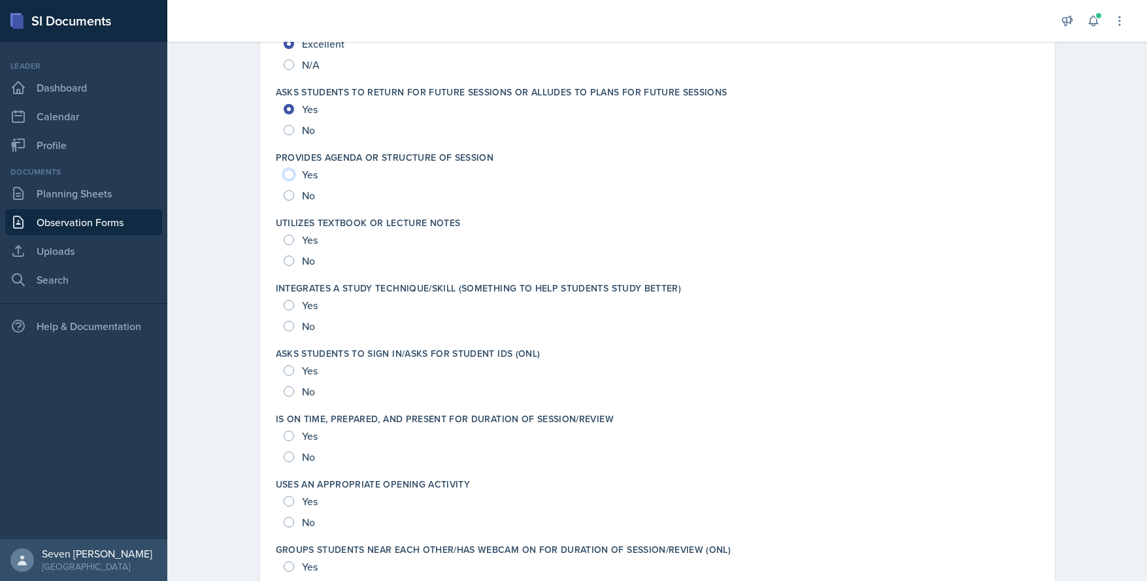
click at [286, 178] on input "Yes" at bounding box center [289, 174] width 10 height 10
radio input "true"
click at [284, 241] on input "Yes" at bounding box center [289, 240] width 10 height 10
radio input "true"
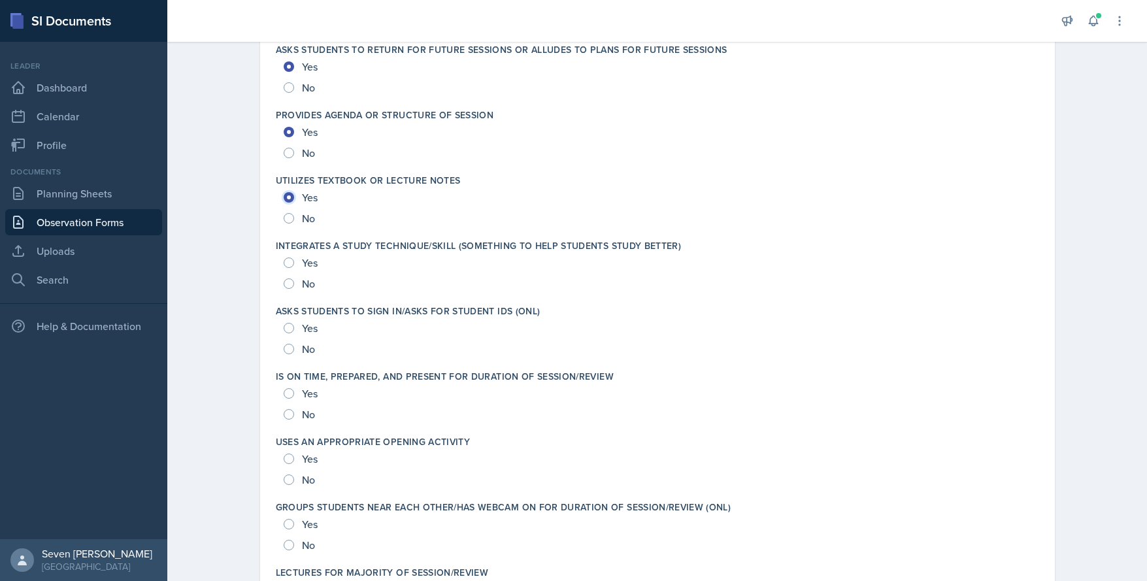
scroll to position [1895, 0]
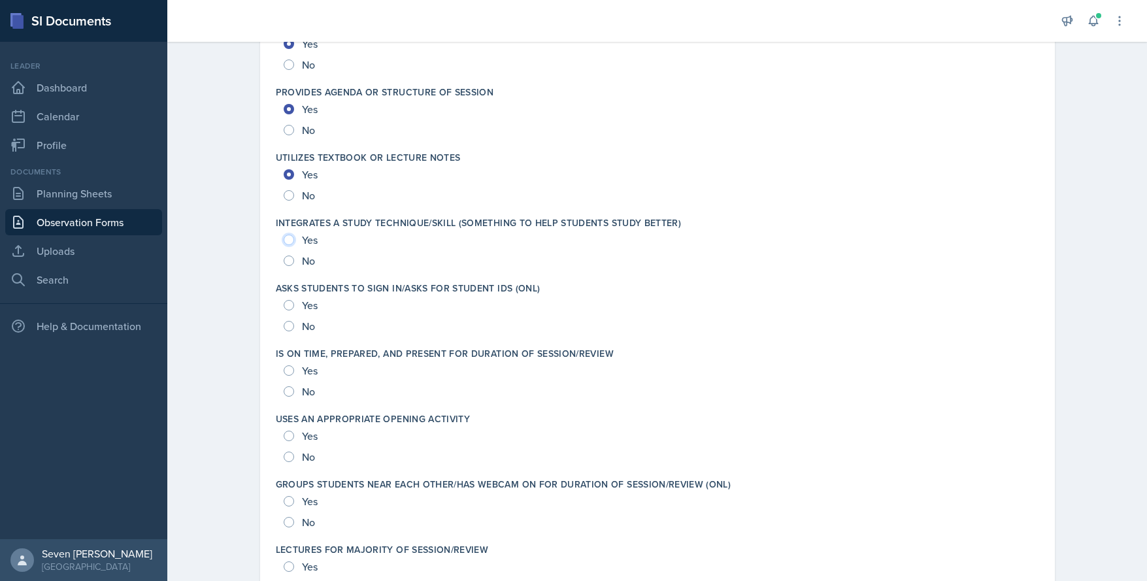
click at [284, 243] on input "Yes" at bounding box center [289, 240] width 10 height 10
radio input "true"
click at [286, 298] on div "Yes" at bounding box center [302, 305] width 37 height 21
click at [286, 308] on input "Yes" at bounding box center [289, 305] width 10 height 10
radio input "true"
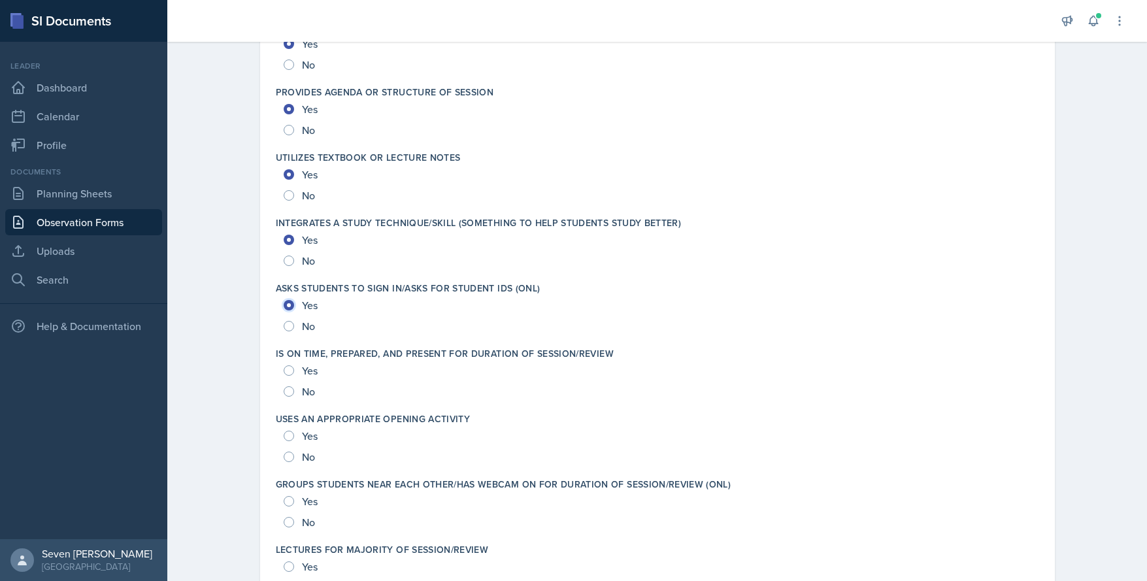
scroll to position [1960, 0]
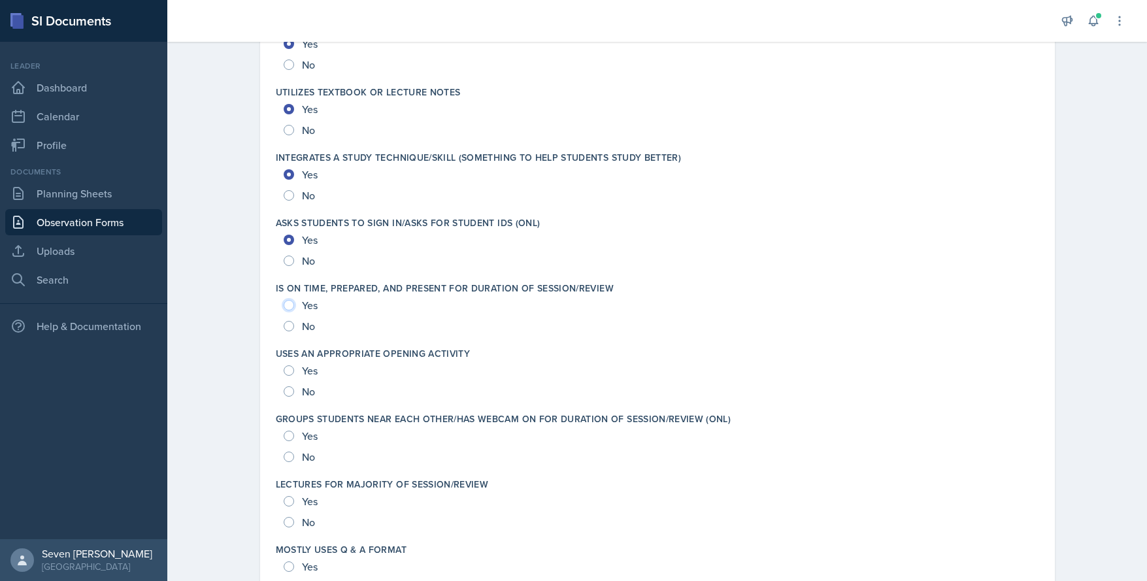
click at [284, 306] on input "Yes" at bounding box center [289, 305] width 10 height 10
radio input "true"
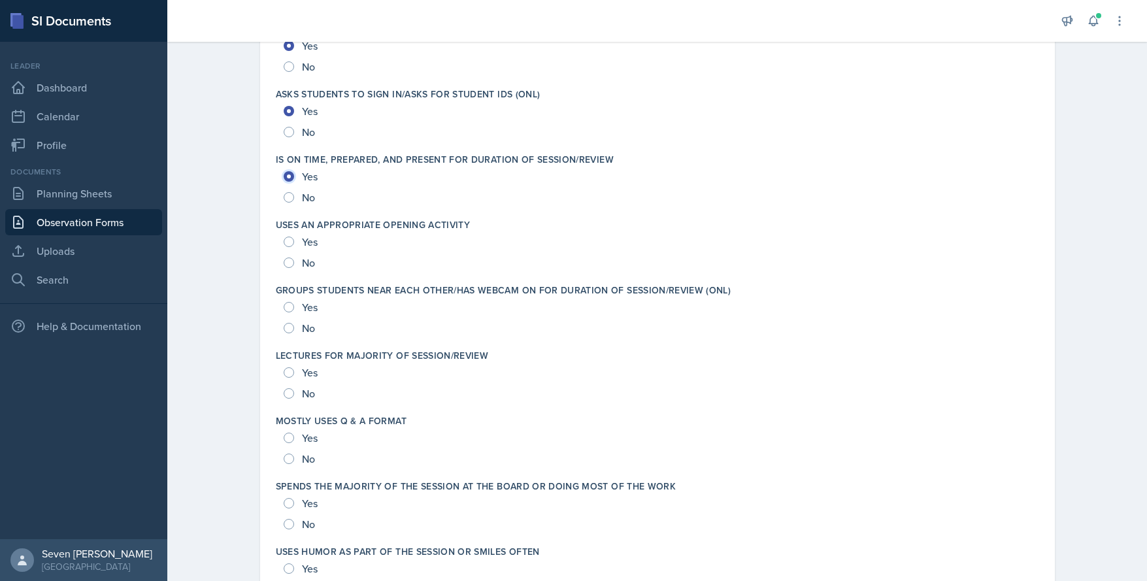
scroll to position [2156, 0]
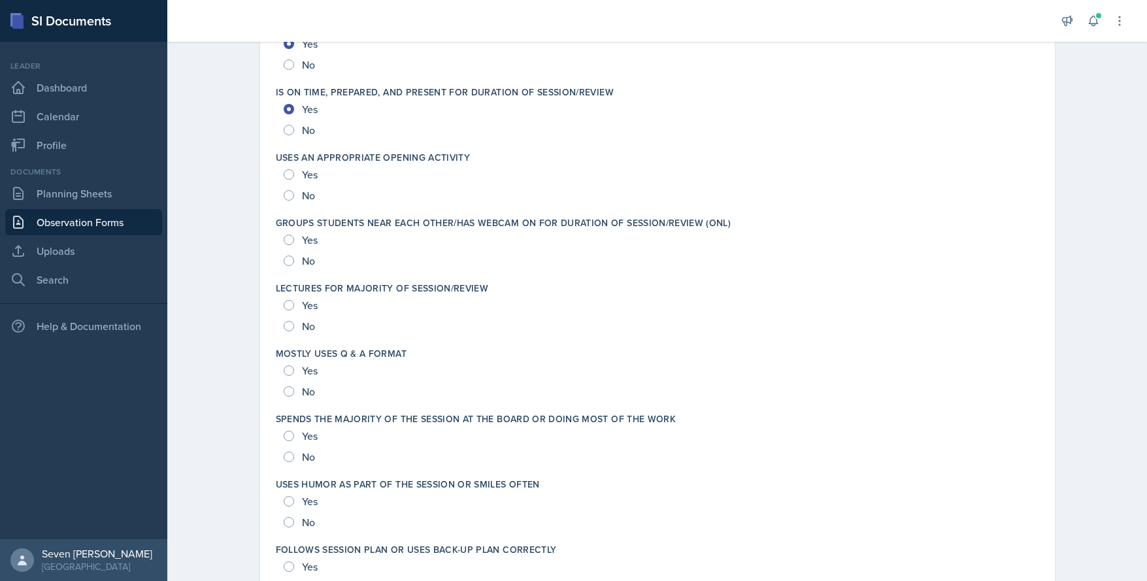
click at [289, 304] on div "Yes" at bounding box center [302, 305] width 37 height 21
click at [286, 303] on input "Yes" at bounding box center [289, 305] width 10 height 10
radio input "true"
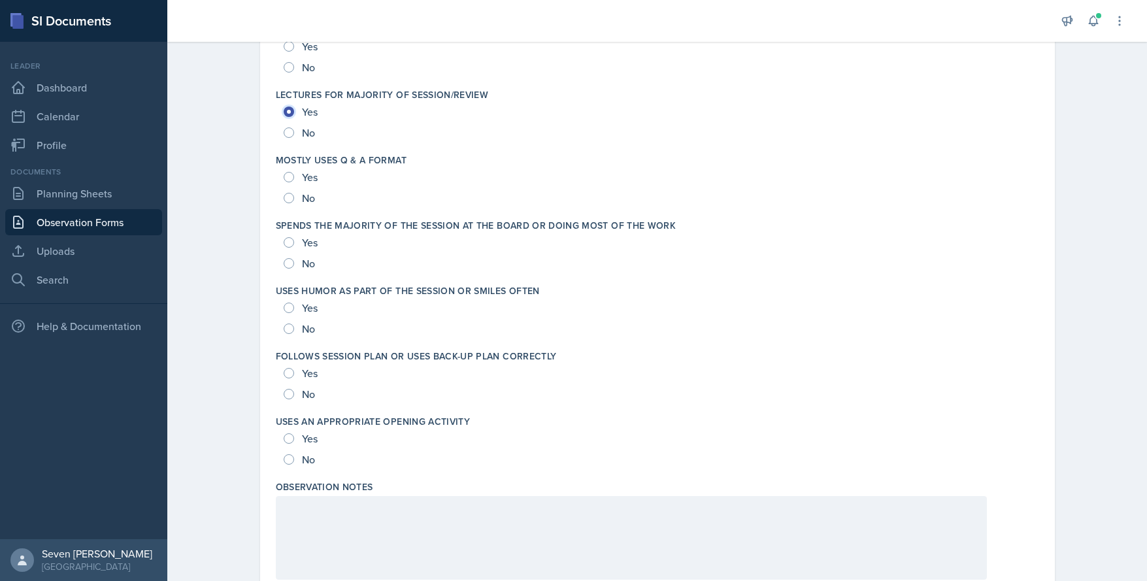
scroll to position [2401, 0]
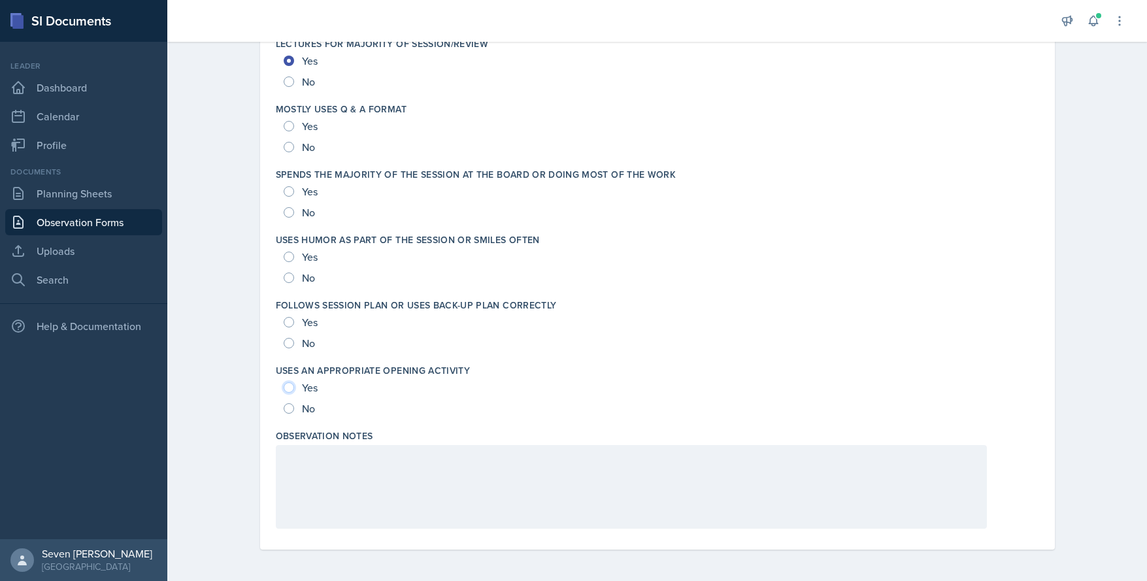
click at [288, 388] on input "Yes" at bounding box center [289, 387] width 10 height 10
radio input "true"
click at [287, 320] on input "Yes" at bounding box center [289, 322] width 10 height 10
radio input "true"
click at [286, 255] on input "Yes" at bounding box center [289, 257] width 10 height 10
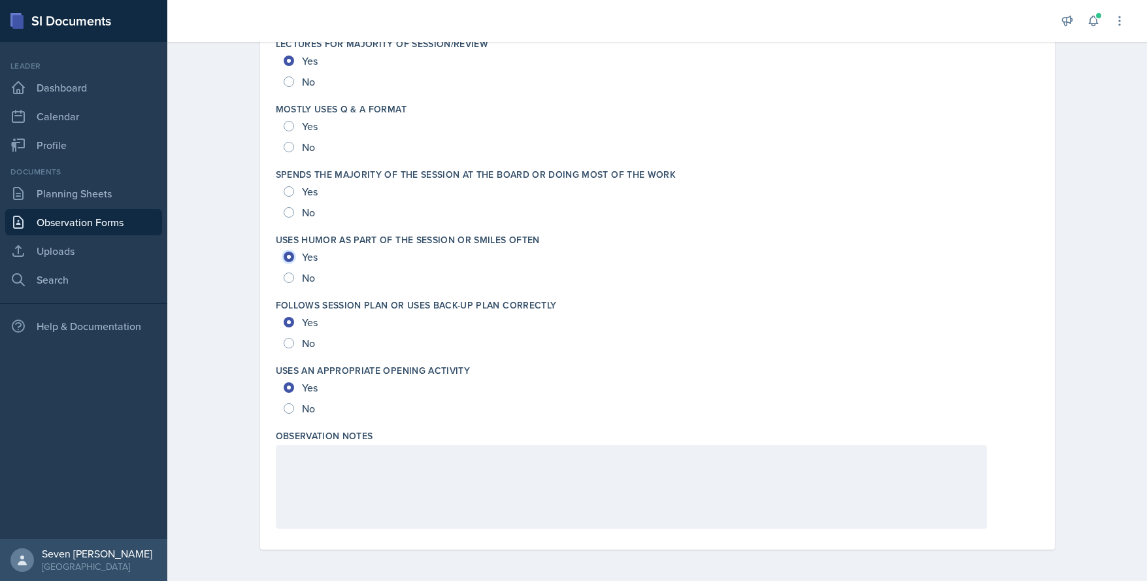
radio input "true"
click at [287, 277] on input "No" at bounding box center [289, 277] width 10 height 10
radio input "true"
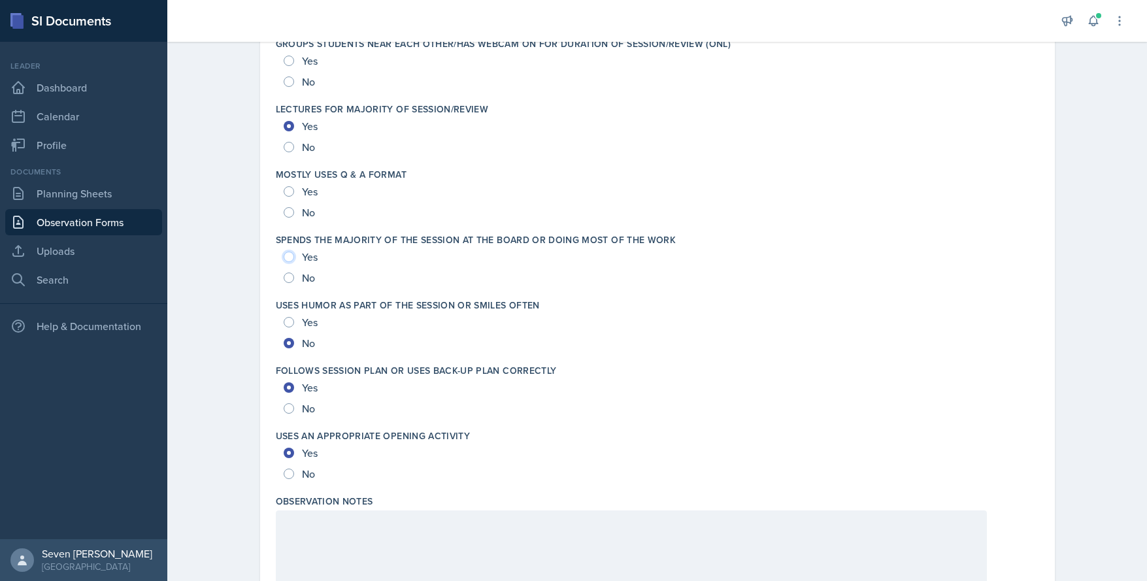
click at [285, 260] on input "Yes" at bounding box center [289, 257] width 10 height 10
radio input "true"
click at [284, 215] on input "No" at bounding box center [289, 212] width 10 height 10
radio input "true"
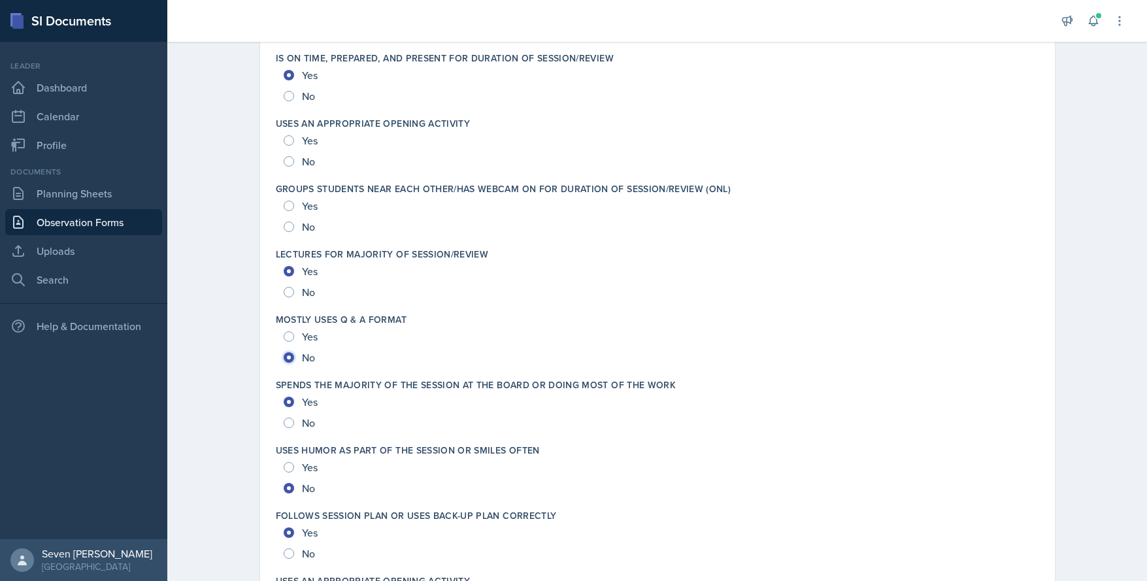
scroll to position [2139, 0]
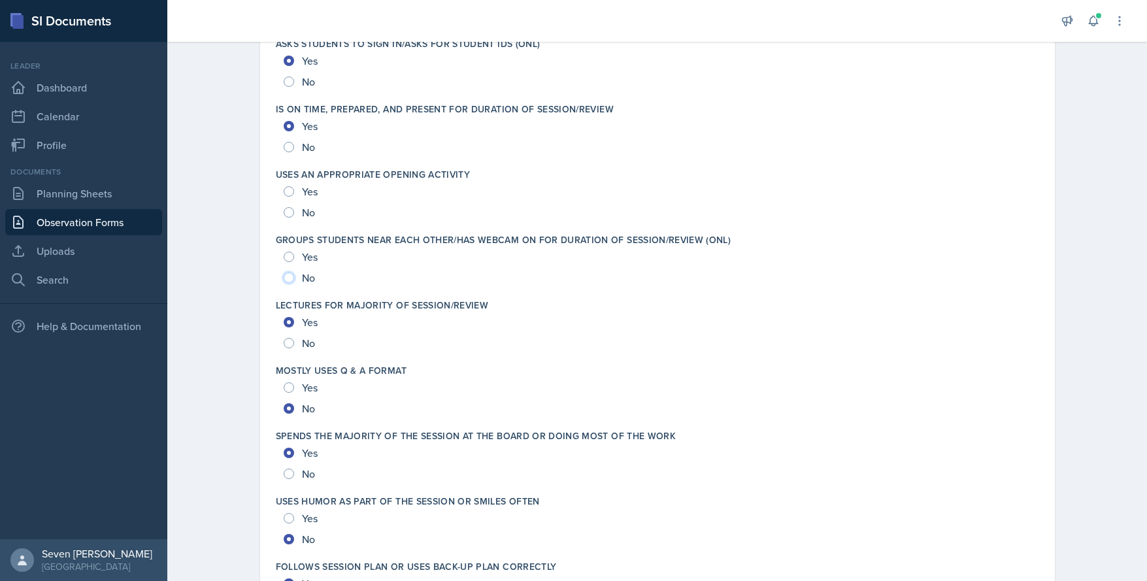
click at [284, 280] on input "No" at bounding box center [289, 277] width 10 height 10
radio input "true"
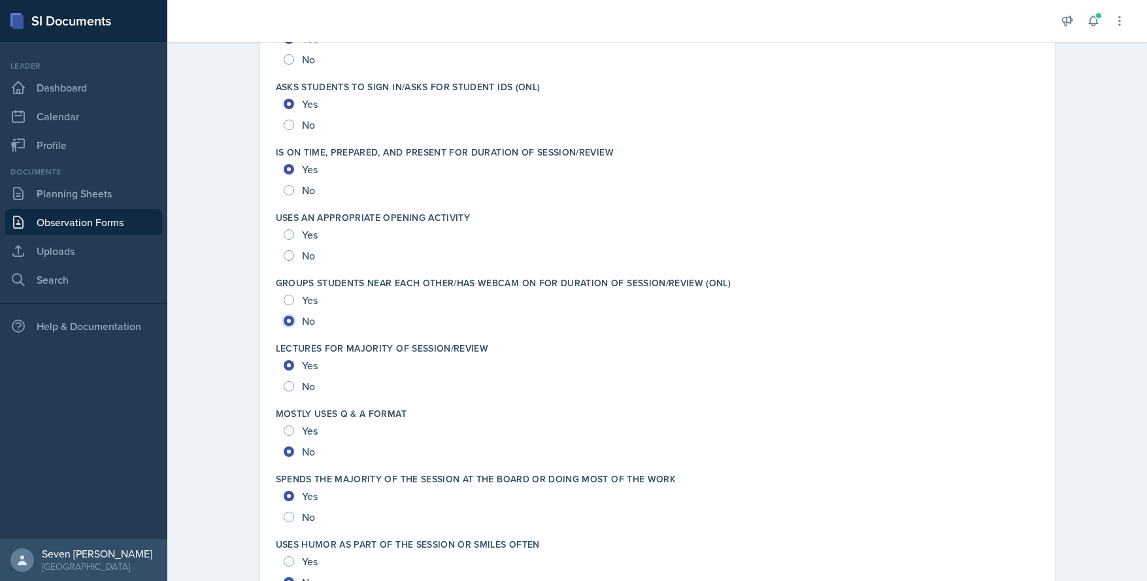
scroll to position [2074, 0]
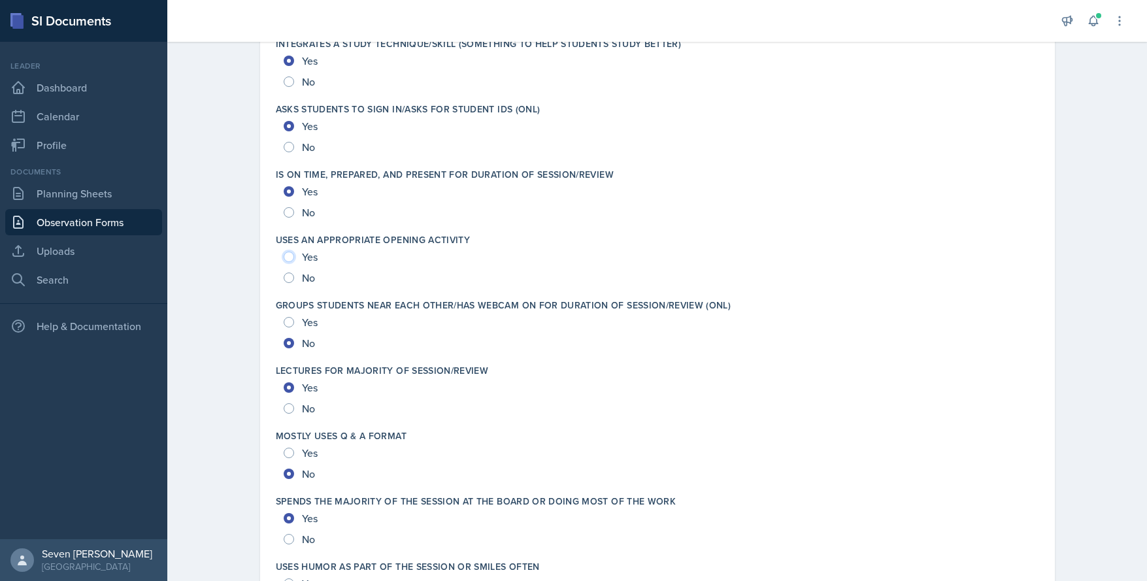
click at [286, 257] on input "Yes" at bounding box center [289, 257] width 10 height 10
radio input "true"
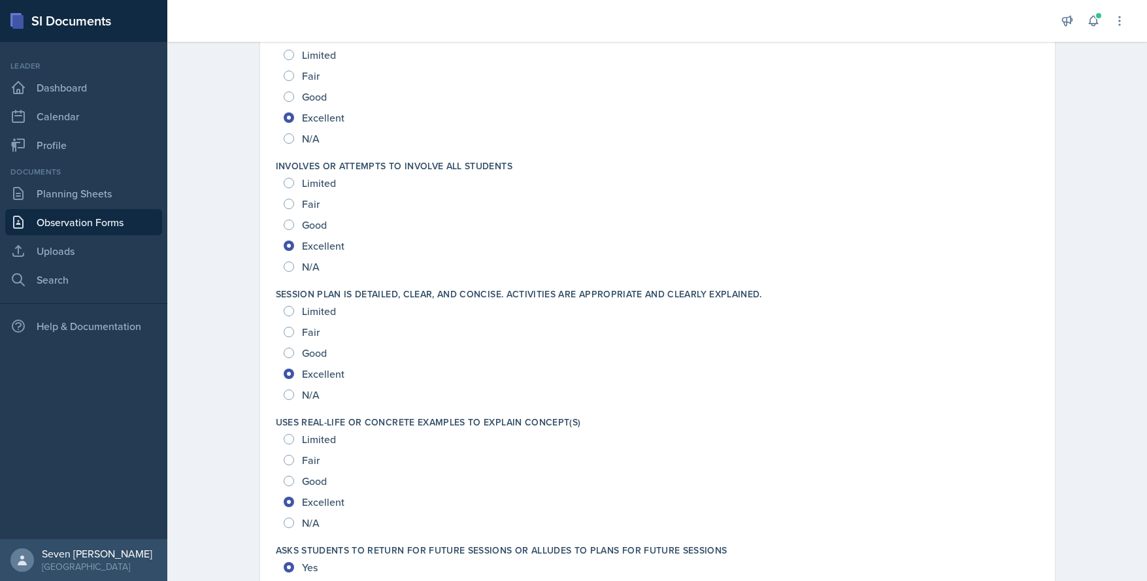
scroll to position [1355, 0]
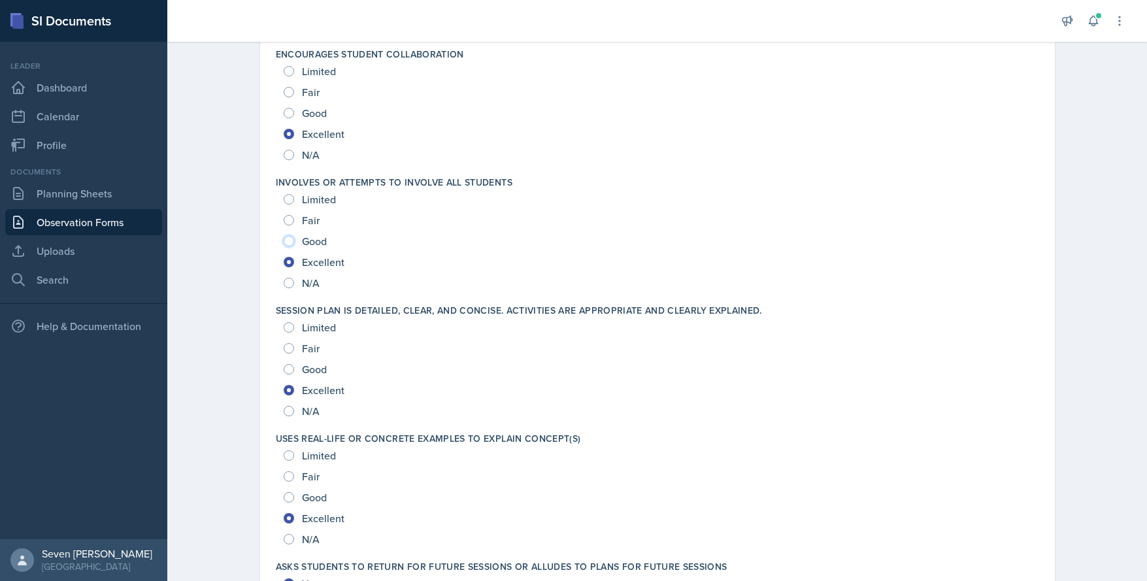
click at [284, 238] on input "Good" at bounding box center [289, 241] width 10 height 10
radio input "true"
click at [286, 370] on input "Good" at bounding box center [289, 369] width 10 height 10
radio input "true"
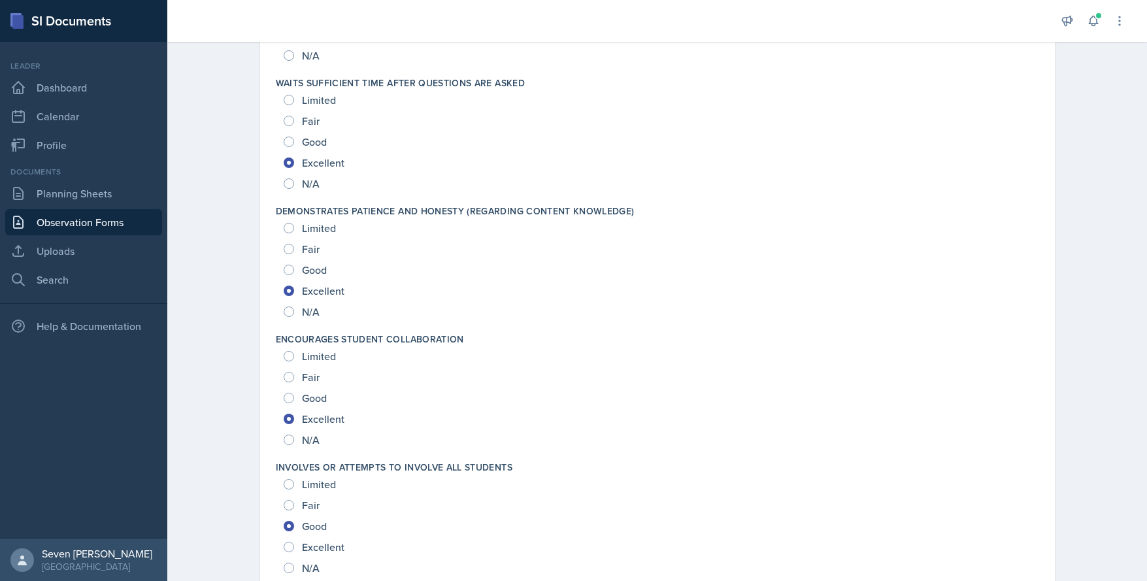
scroll to position [1029, 0]
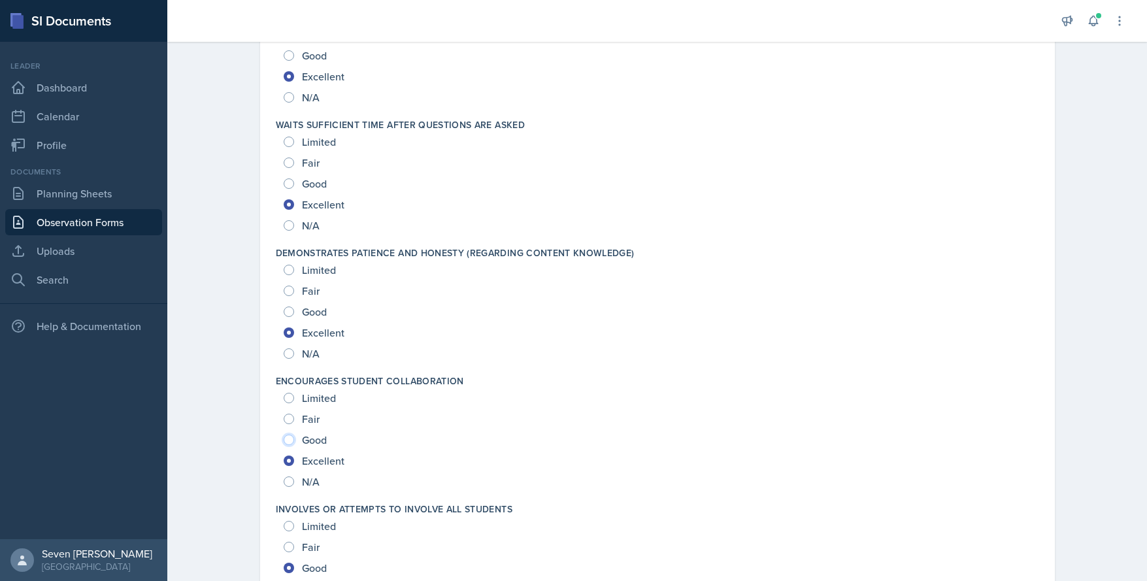
click at [284, 437] on input "Good" at bounding box center [289, 440] width 10 height 10
radio input "true"
click at [276, 416] on div "Limited Fair Good Excellent N/A" at bounding box center [657, 439] width 763 height 105
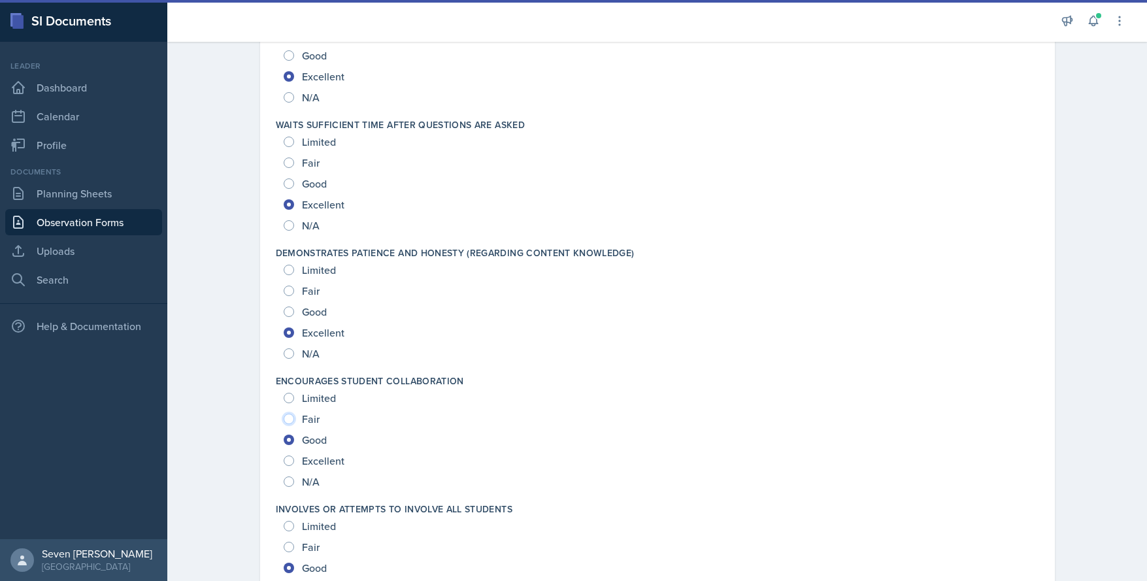
click at [284, 419] on input "Fair" at bounding box center [289, 419] width 10 height 10
radio input "true"
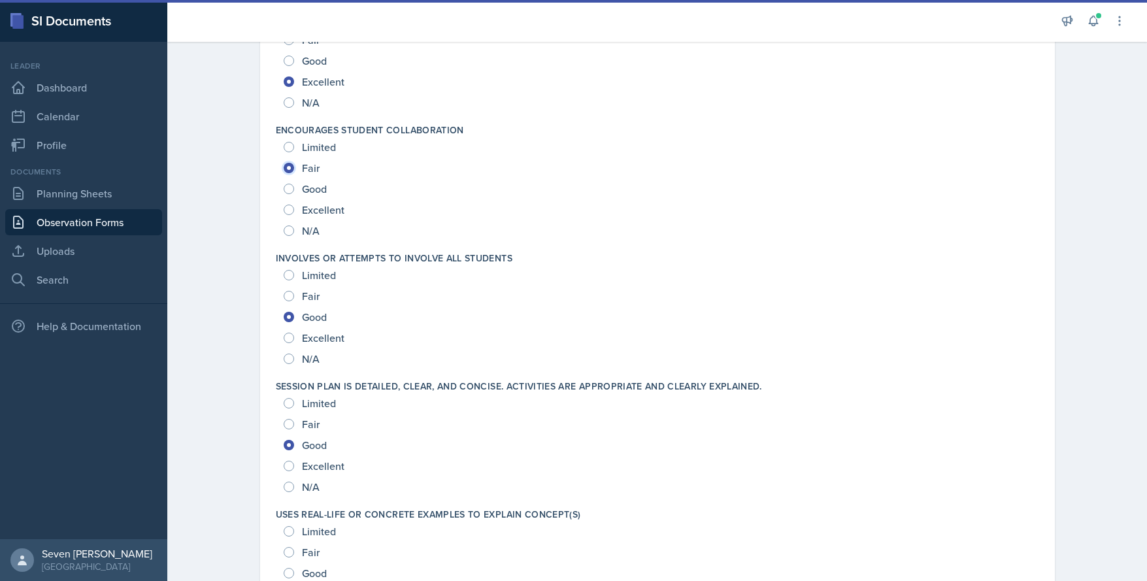
scroll to position [1355, 0]
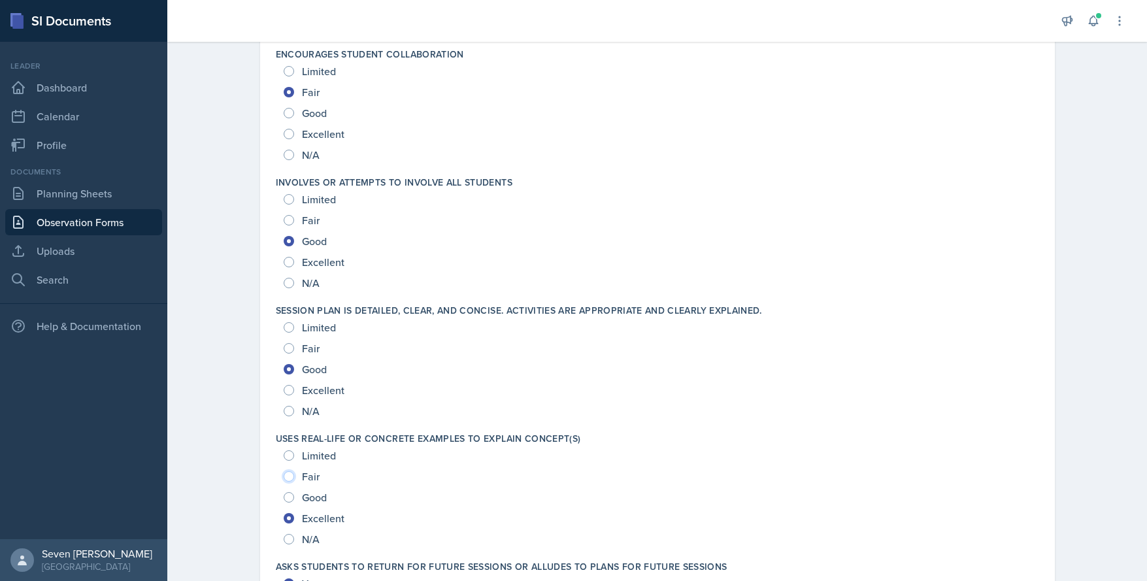
click at [284, 480] on input "Fair" at bounding box center [289, 476] width 10 height 10
radio input "true"
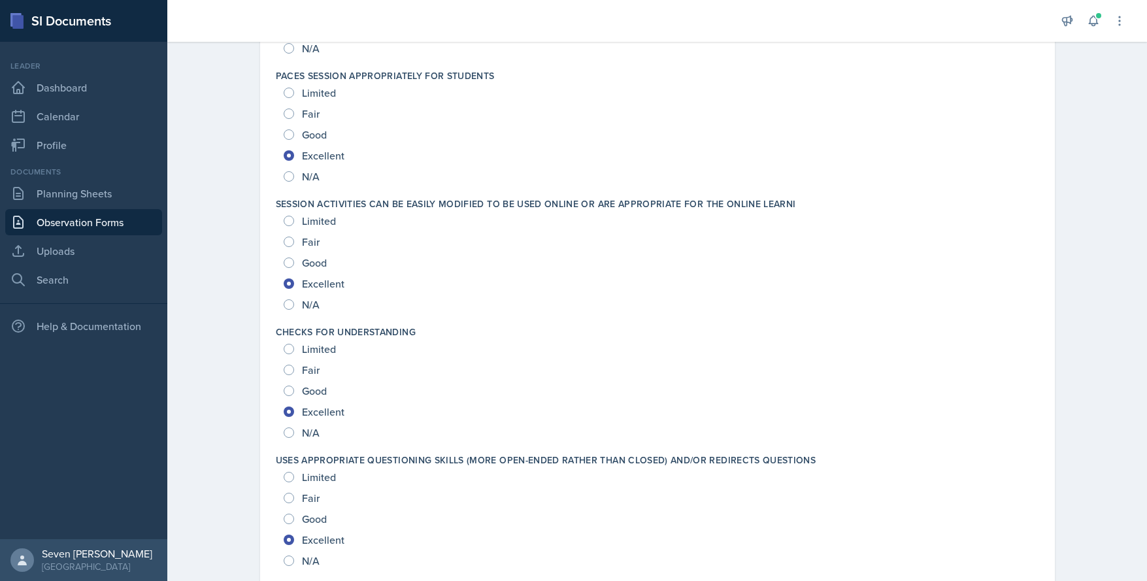
scroll to position [457, 0]
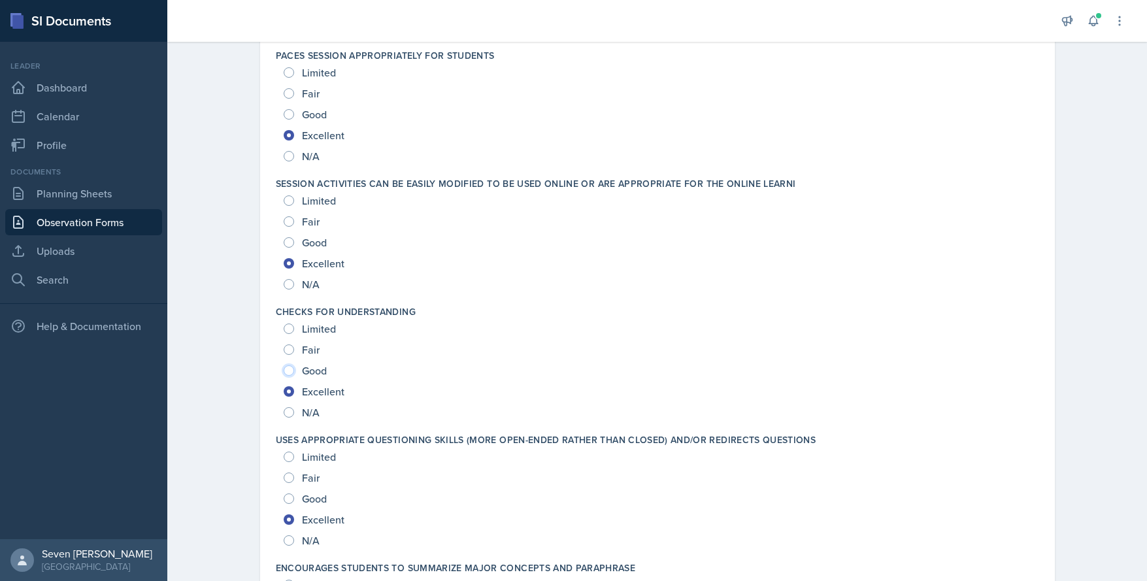
click at [284, 367] on input "Good" at bounding box center [289, 370] width 10 height 10
radio input "true"
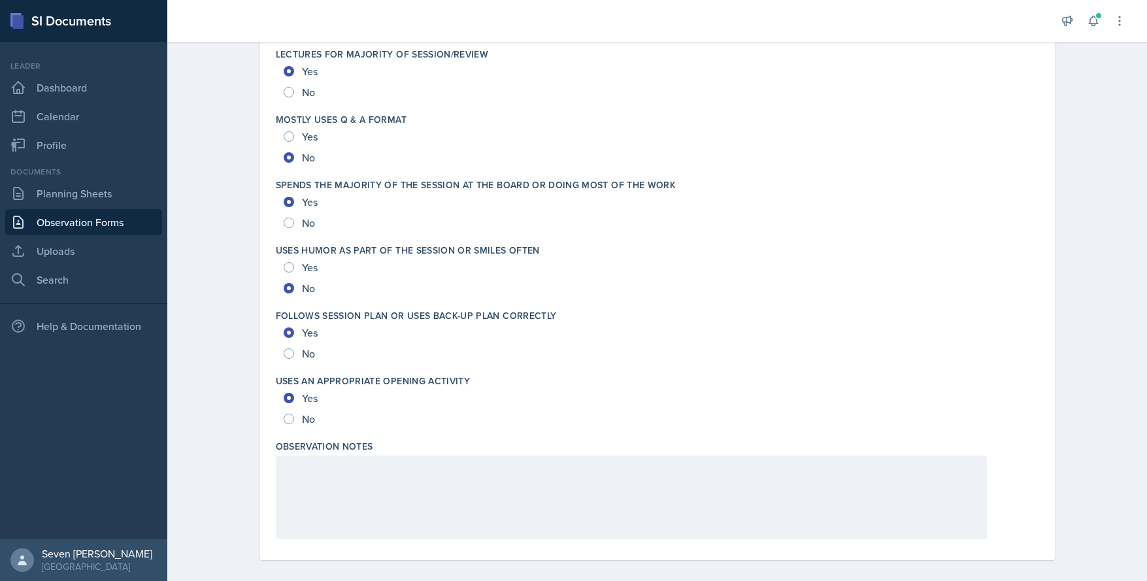
scroll to position [2401, 0]
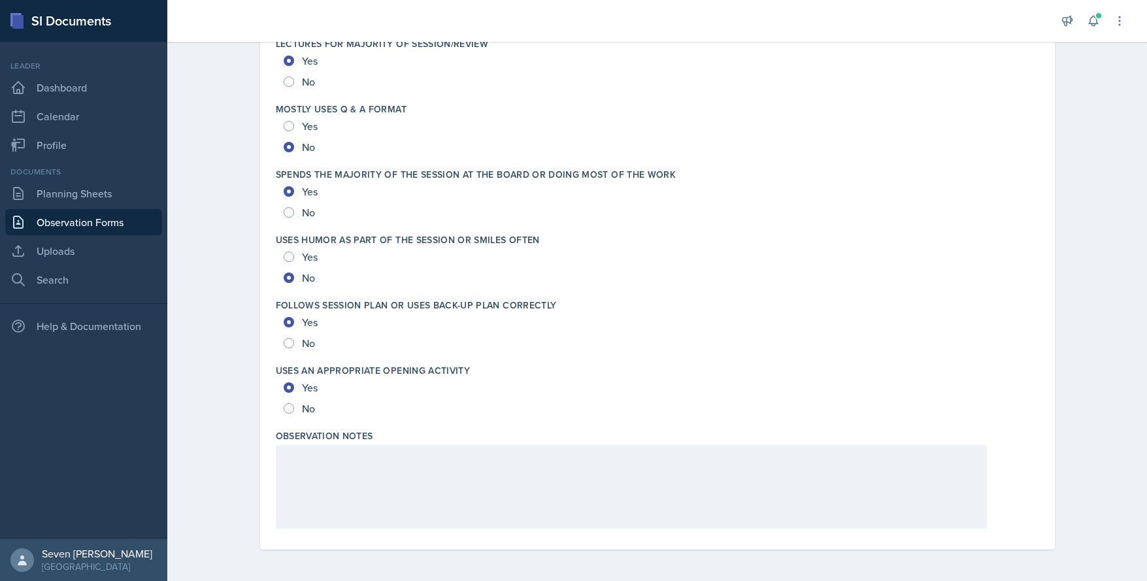
click at [374, 450] on div at bounding box center [631, 487] width 711 height 84
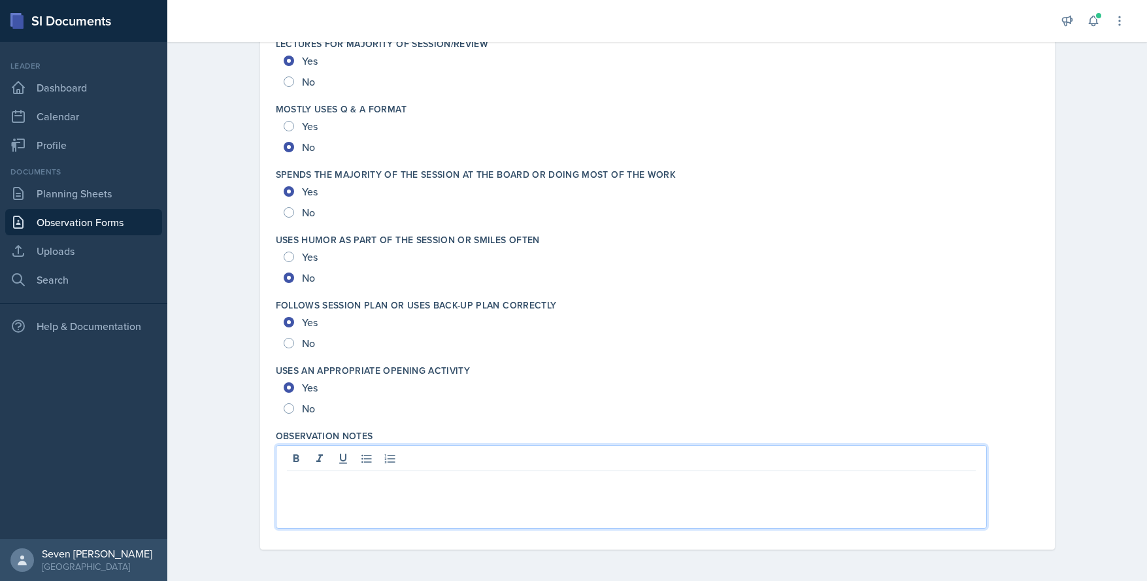
drag, startPoint x: 555, startPoint y: 484, endPoint x: 591, endPoint y: 480, distance: 36.8
click at [557, 486] on p at bounding box center [631, 482] width 689 height 16
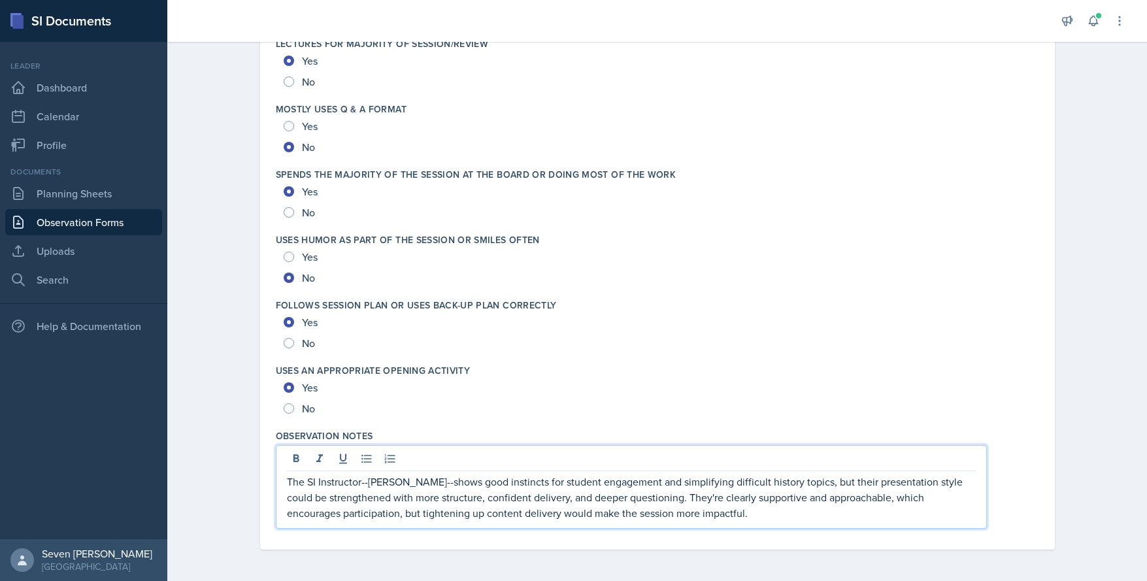
click at [857, 482] on p "The SI Instructor--[PERSON_NAME]--shows good instincts for student engagement a…" at bounding box center [631, 497] width 689 height 47
drag, startPoint x: 543, startPoint y: 497, endPoint x: 438, endPoint y: 503, distance: 105.4
click at [438, 503] on p "The SI Instructor--[PERSON_NAME]--shows good instincts for student engagement a…" at bounding box center [631, 497] width 689 height 47
drag, startPoint x: 524, startPoint y: 499, endPoint x: 593, endPoint y: 499, distance: 69.3
click at [544, 500] on p "The SI Instructor--[PERSON_NAME]--shows good instincts for student engagement a…" at bounding box center [631, 497] width 689 height 47
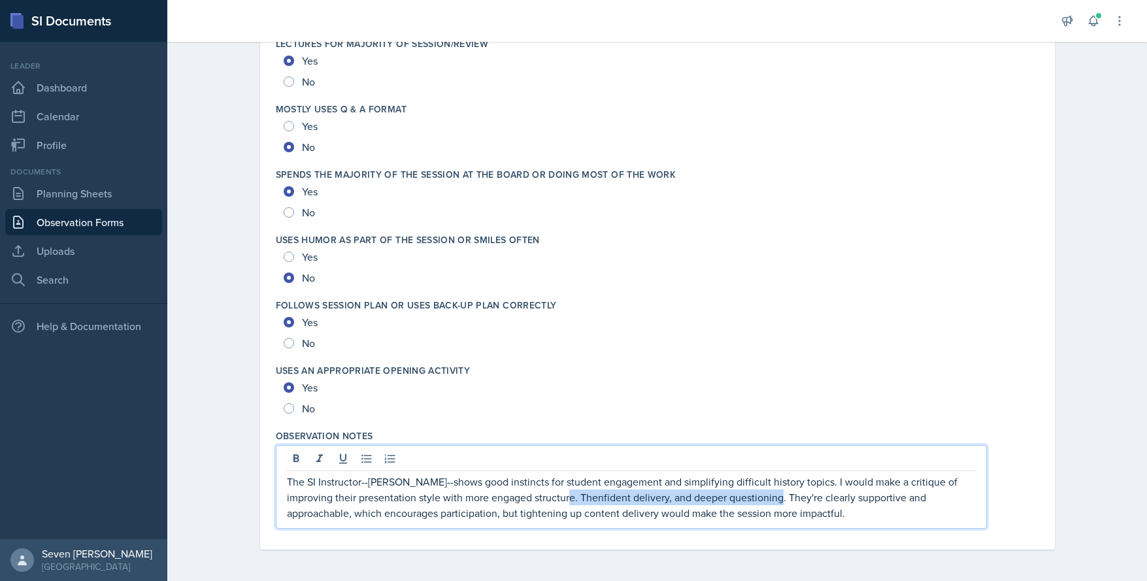
drag, startPoint x: 782, startPoint y: 497, endPoint x: 573, endPoint y: 497, distance: 209.1
click at [573, 497] on p "The SI Instructor--[PERSON_NAME]--shows good instincts for student engagement a…" at bounding box center [631, 497] width 689 height 47
drag, startPoint x: 609, startPoint y: 497, endPoint x: 701, endPoint y: 507, distance: 92.7
click at [612, 497] on p "The SI Instructor--[PERSON_NAME]--shows good instincts for student engagement a…" at bounding box center [631, 497] width 689 height 47
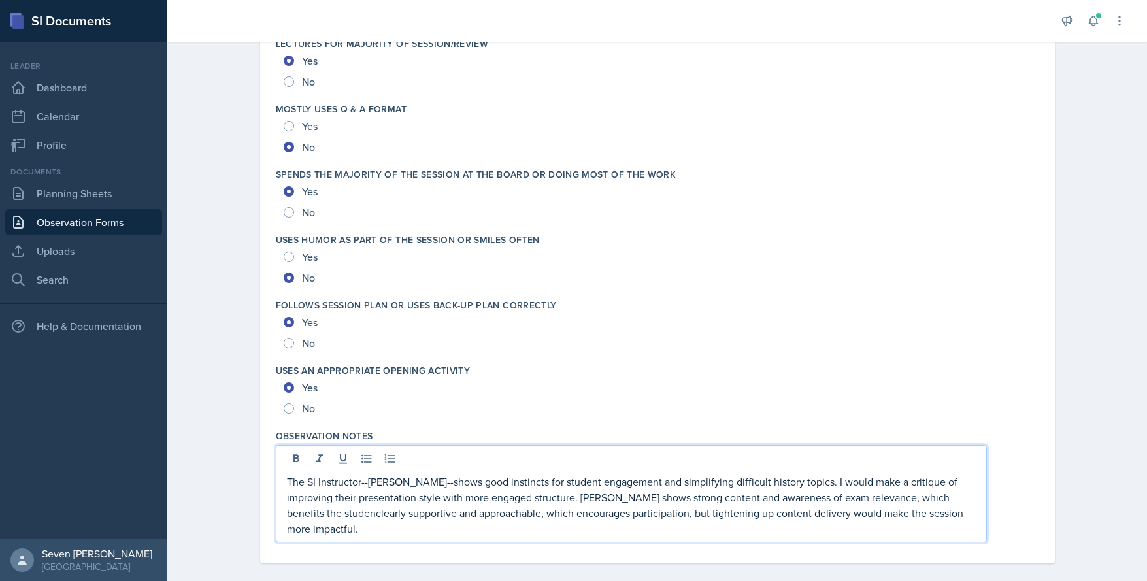
scroll to position [2414, 0]
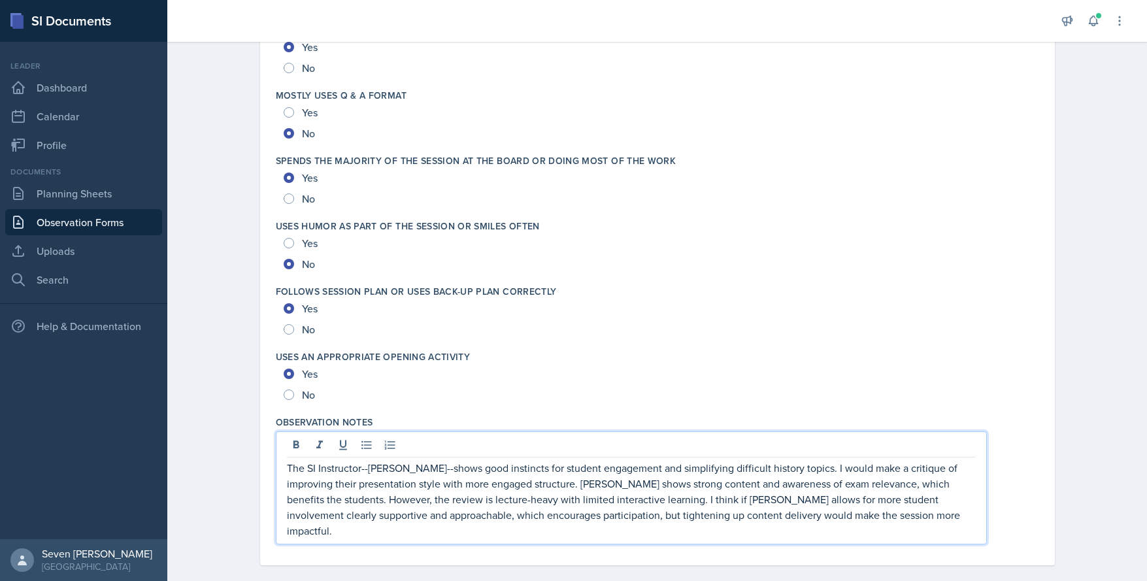
click at [782, 498] on p "The SI Instructor--[PERSON_NAME]--shows good instincts for student engagement a…" at bounding box center [631, 499] width 689 height 78
click at [909, 500] on p "The SI Instructor--[PERSON_NAME]--shows good instincts for student engagement a…" at bounding box center [631, 499] width 689 height 78
click at [738, 499] on p "The SI Instructor--[PERSON_NAME]--shows good instincts for student engagement a…" at bounding box center [631, 499] width 689 height 78
click at [911, 496] on p "The SI Instructor--[PERSON_NAME]--shows good instincts for student engagement a…" at bounding box center [631, 499] width 689 height 78
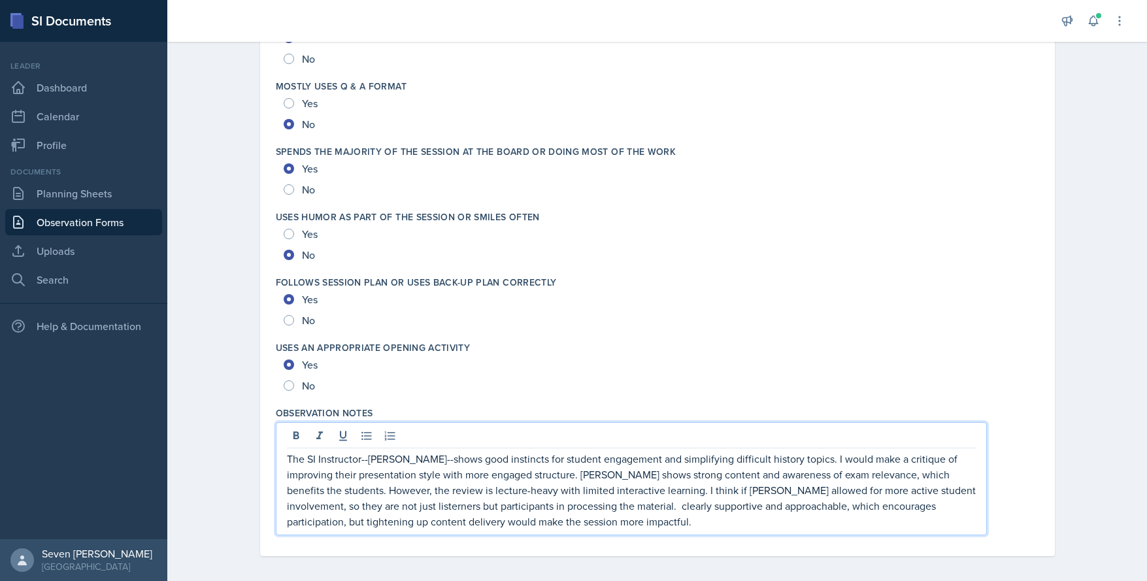
drag, startPoint x: 323, startPoint y: 508, endPoint x: 343, endPoint y: 502, distance: 20.7
click at [559, 502] on p "The SI Instructor--[PERSON_NAME]--shows good instincts for student engagement a…" at bounding box center [631, 490] width 689 height 78
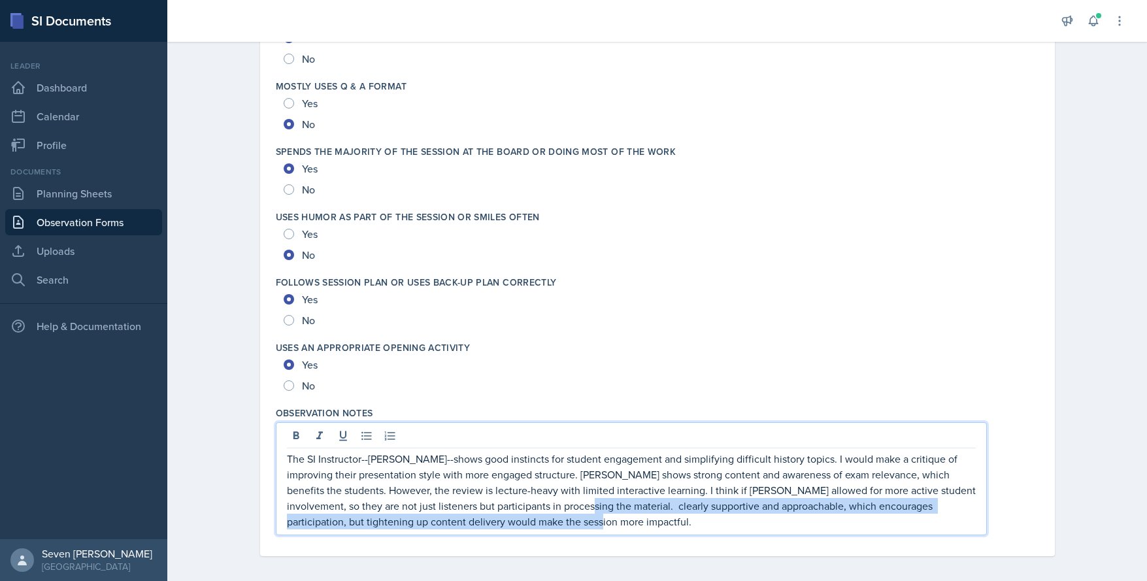
drag, startPoint x: 557, startPoint y: 505, endPoint x: 655, endPoint y: 536, distance: 102.1
click at [657, 537] on div "Observation Notes The SI Instructor--[PERSON_NAME]--shows good instincts for st…" at bounding box center [657, 473] width 763 height 144
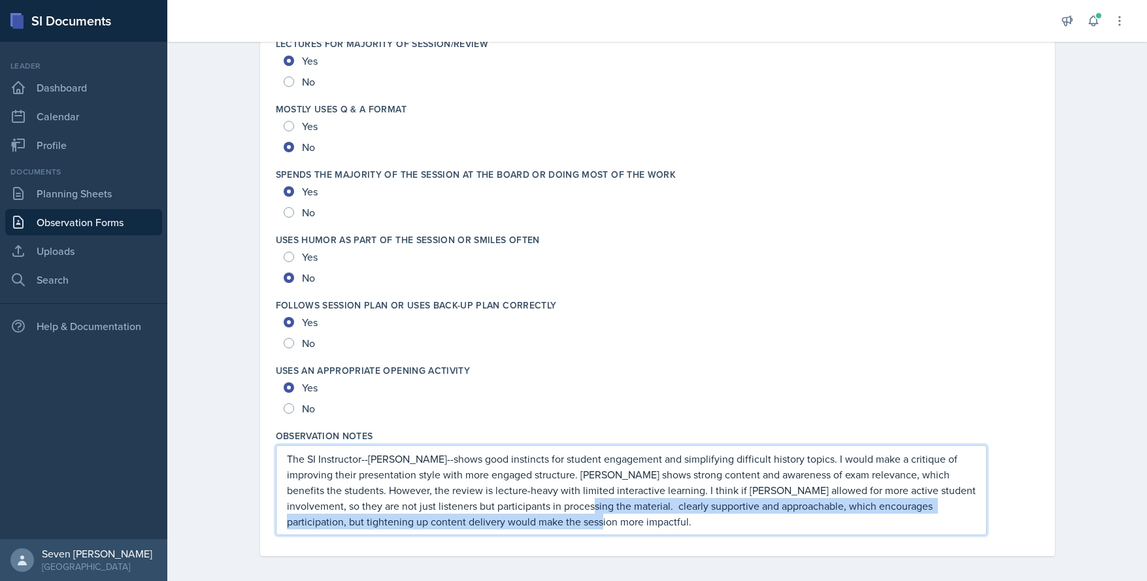
click at [631, 525] on p "The SI Instructor--[PERSON_NAME]--shows good instincts for student engagement a…" at bounding box center [631, 490] width 689 height 78
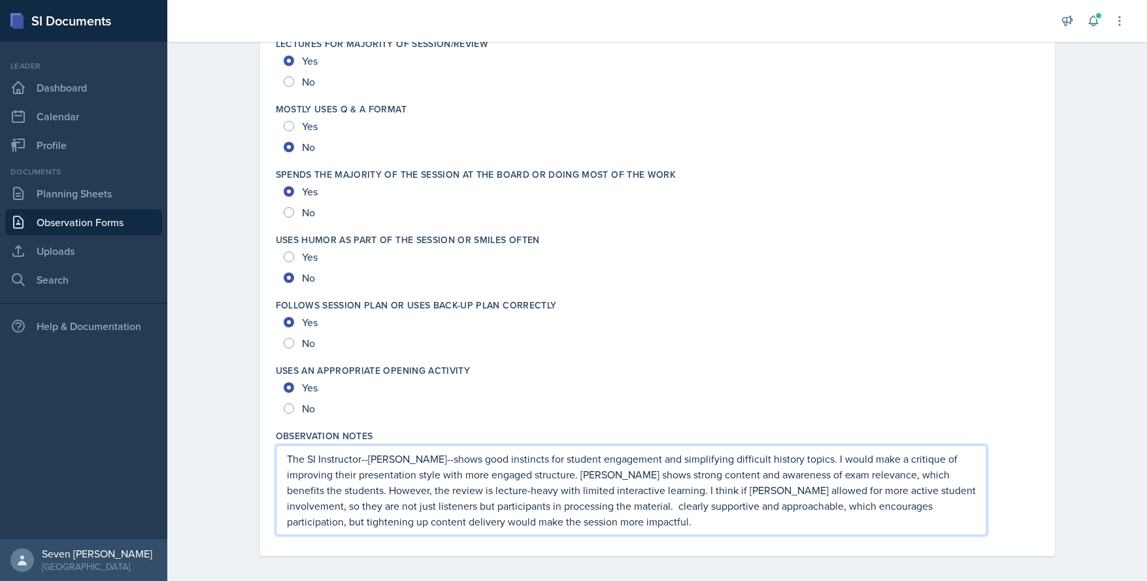
click at [555, 506] on p "The SI Instructor--[PERSON_NAME]--shows good instincts for student engagement a…" at bounding box center [631, 490] width 689 height 78
click at [559, 506] on p "The SI Instructor--[PERSON_NAME]--shows good instincts for student engagement a…" at bounding box center [631, 490] width 689 height 78
click at [560, 504] on p "The SI Instructor--[PERSON_NAME]--shows good instincts for student engagement a…" at bounding box center [631, 490] width 689 height 78
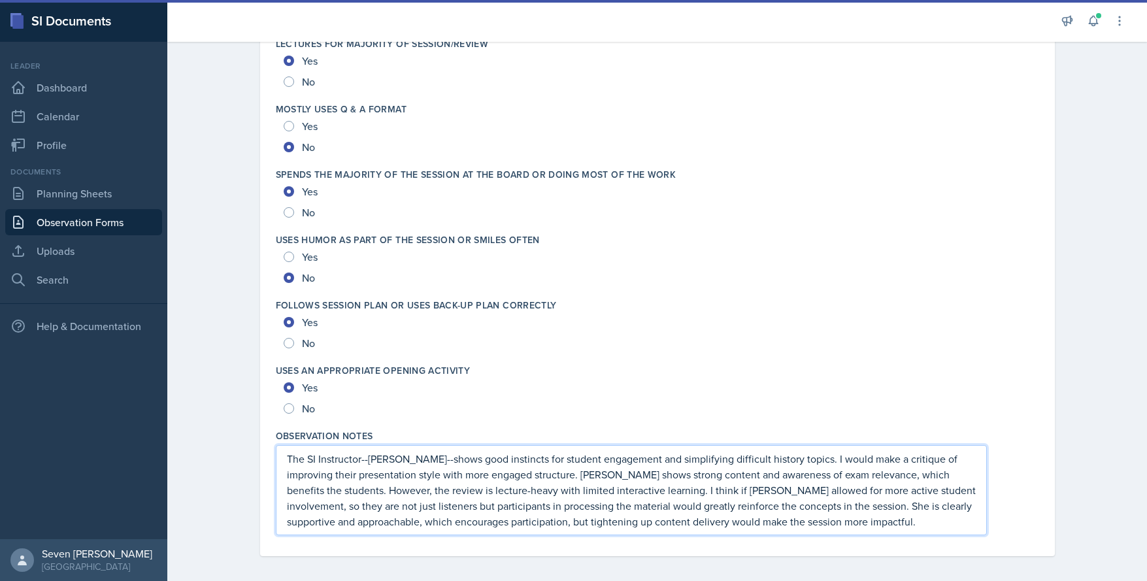
click at [550, 507] on p "The SI Instructor--[PERSON_NAME]--shows good instincts for student engagement a…" at bounding box center [631, 490] width 689 height 78
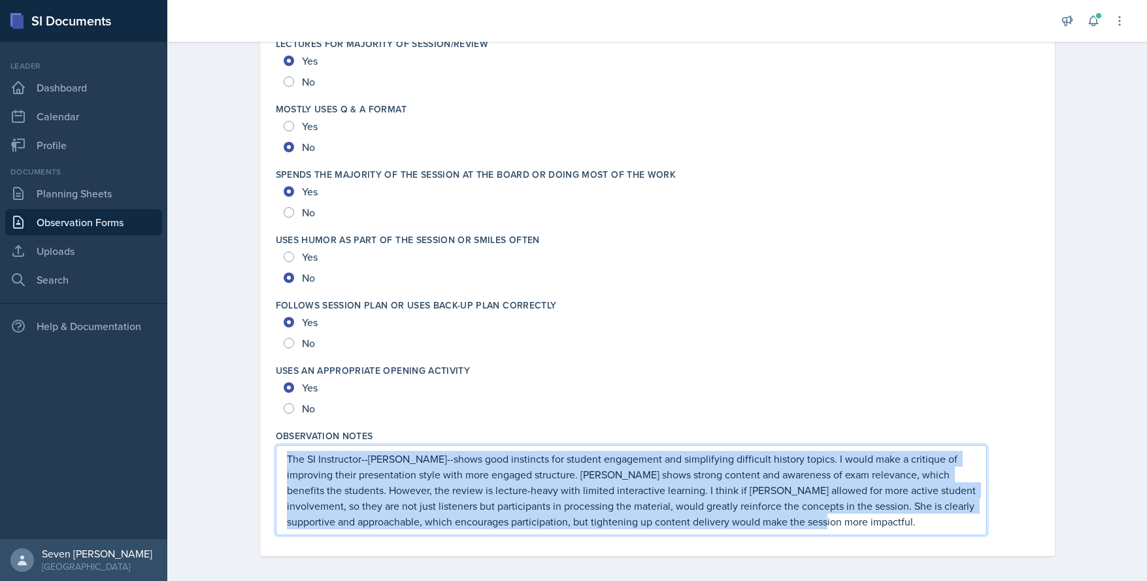
drag, startPoint x: 843, startPoint y: 522, endPoint x: 278, endPoint y: 452, distance: 569.5
click at [278, 452] on div "The SI Instructor--[PERSON_NAME]--shows good instincts for student engagement a…" at bounding box center [631, 490] width 711 height 90
copy p "The SI Instructor--[PERSON_NAME]--shows good instincts for student engagement a…"
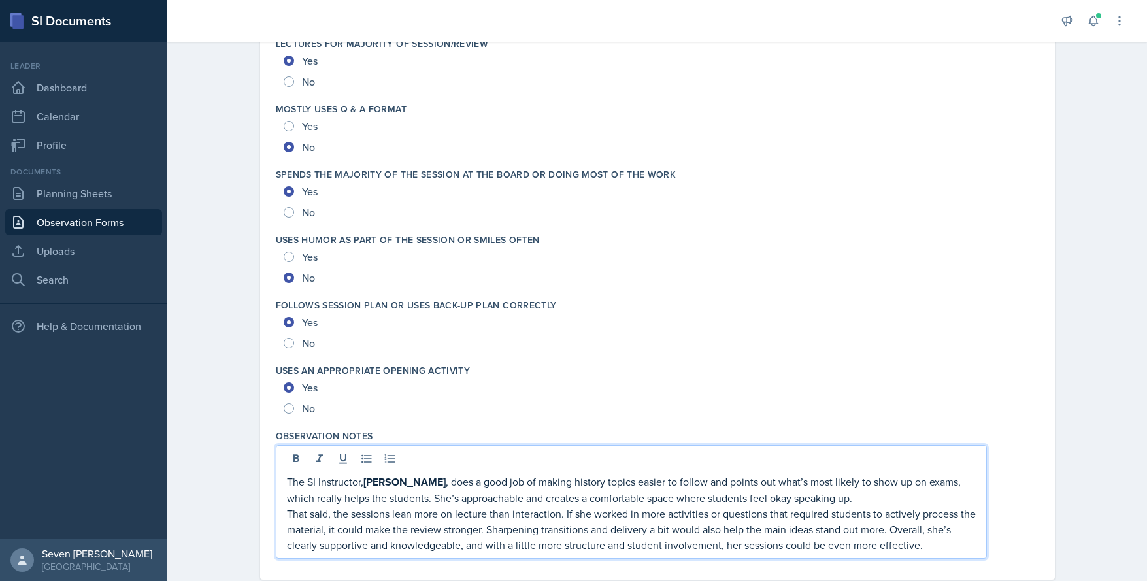
scroll to position [2424, 0]
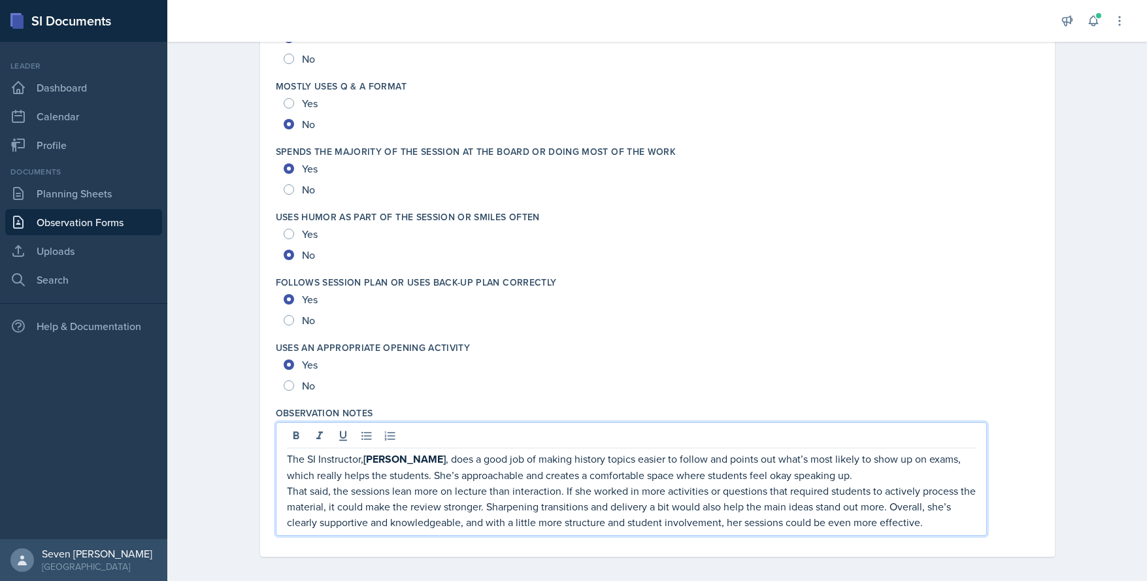
click at [363, 459] on strong "[PERSON_NAME]" at bounding box center [404, 459] width 82 height 15
click at [434, 459] on p "The SI Instructor-- [PERSON_NAME] , does a good job of making history topics ea…" at bounding box center [631, 467] width 689 height 32
drag, startPoint x: 427, startPoint y: 461, endPoint x: 365, endPoint y: 461, distance: 62.7
click at [365, 461] on p "The SI Instructor-- [PERSON_NAME] --does a good job of making history topics ea…" at bounding box center [631, 467] width 689 height 32
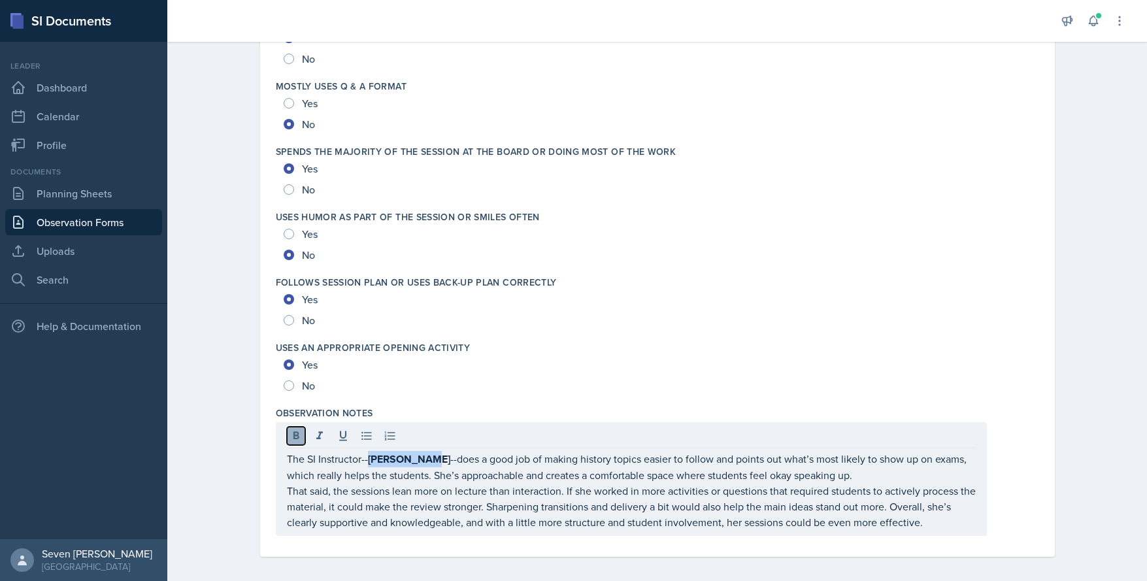
click at [293, 436] on icon at bounding box center [296, 435] width 6 height 8
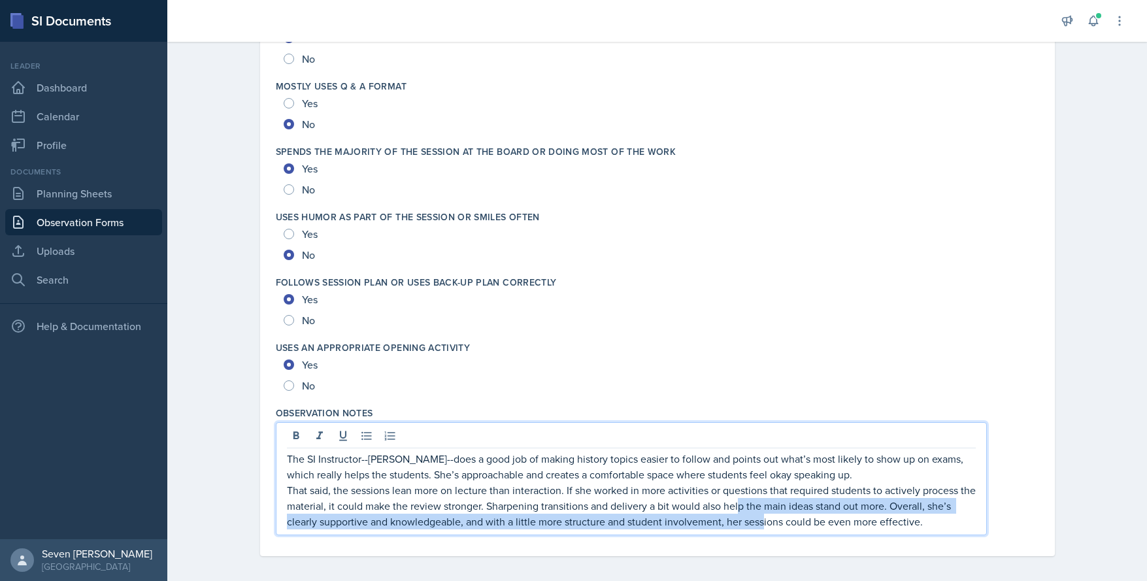
drag, startPoint x: 753, startPoint y: 510, endPoint x: 760, endPoint y: 519, distance: 11.6
click at [760, 519] on p "That said, the sessions lean more on lecture than interaction. If she worked in…" at bounding box center [631, 505] width 689 height 47
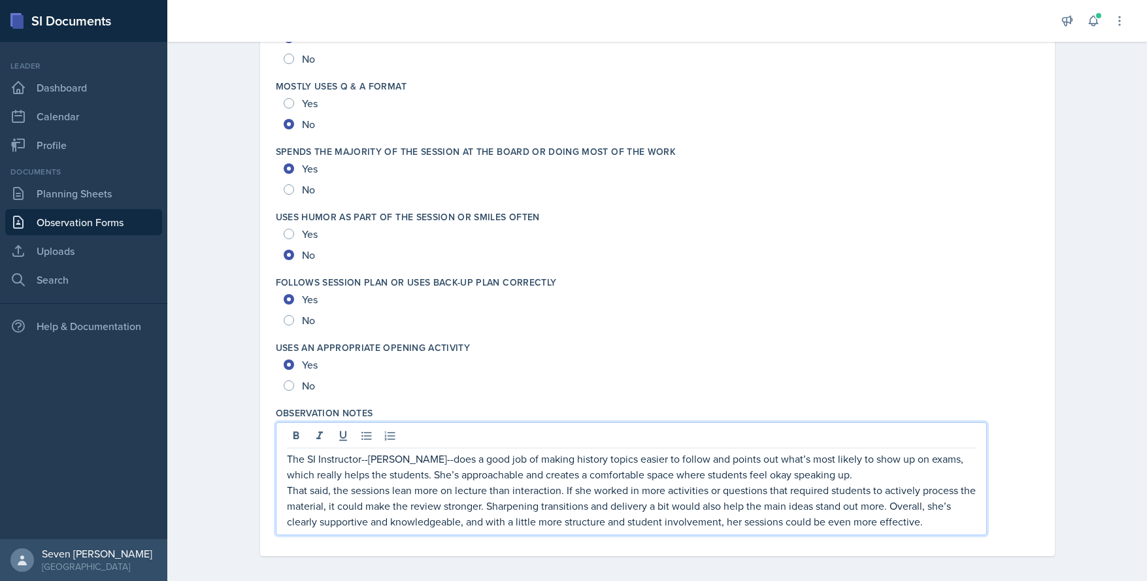
click at [908, 481] on p "The SI Instructor--[PERSON_NAME]--does a good job of making history topics easi…" at bounding box center [631, 466] width 689 height 31
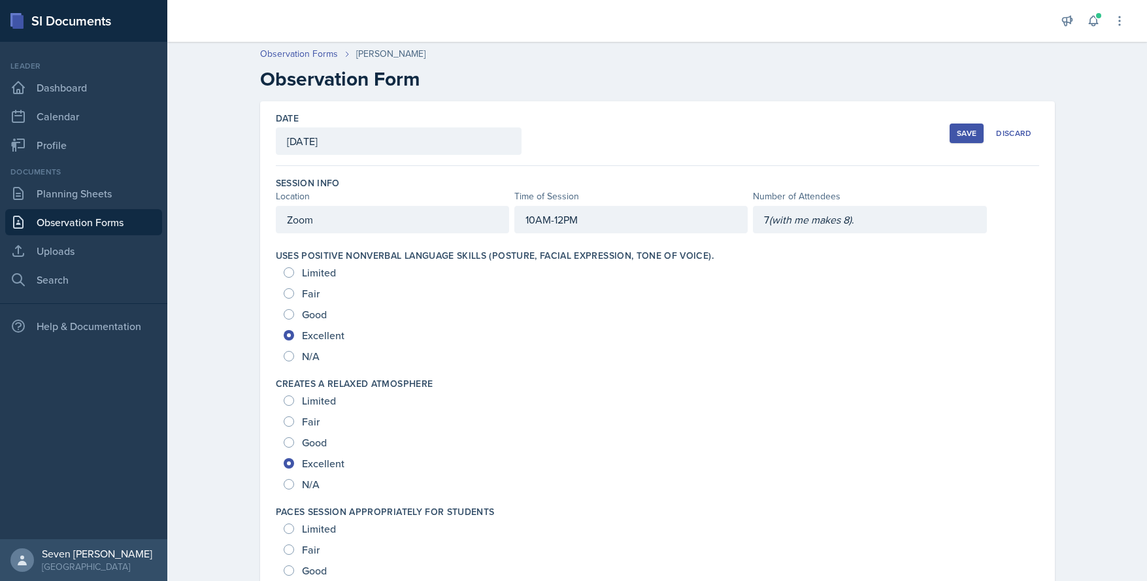
scroll to position [0, 0]
click at [957, 136] on div "Save" at bounding box center [967, 134] width 20 height 10
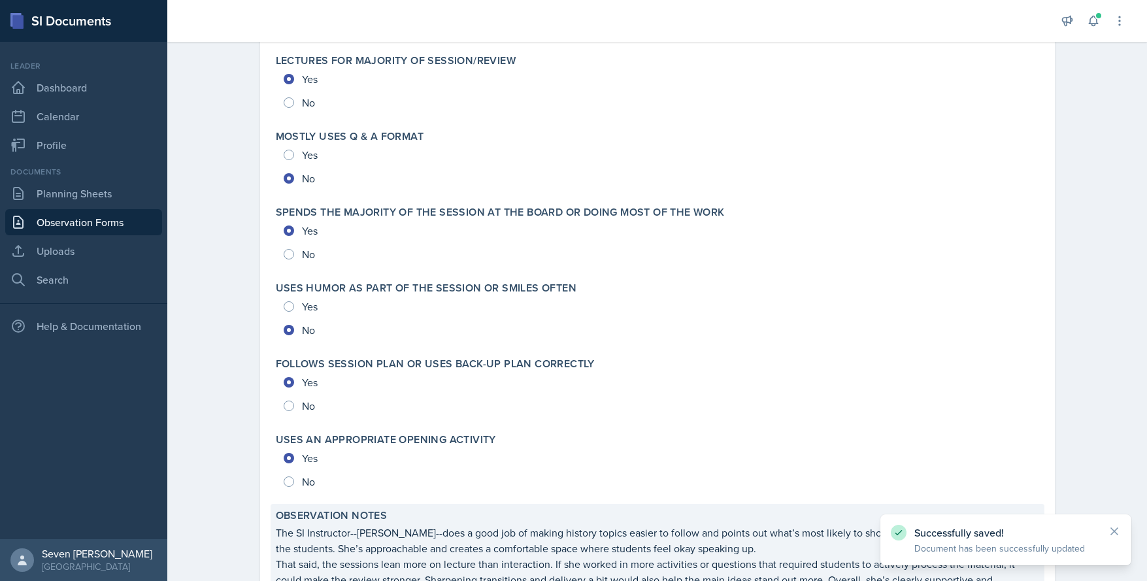
scroll to position [2799, 0]
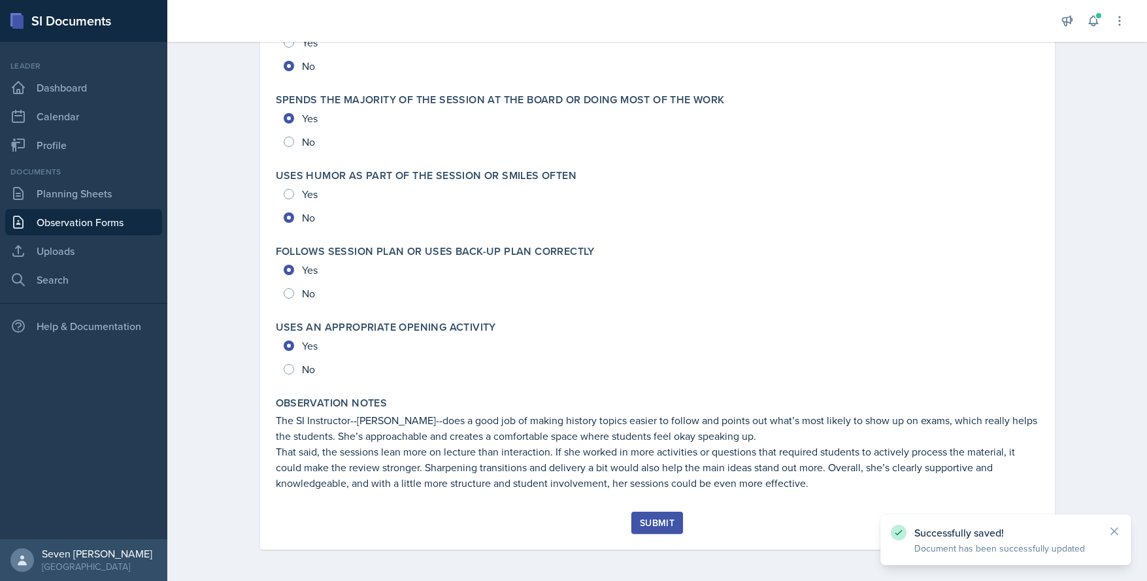
drag, startPoint x: 647, startPoint y: 527, endPoint x: 653, endPoint y: 530, distance: 7.0
click at [648, 528] on div "Submit" at bounding box center [657, 523] width 35 height 10
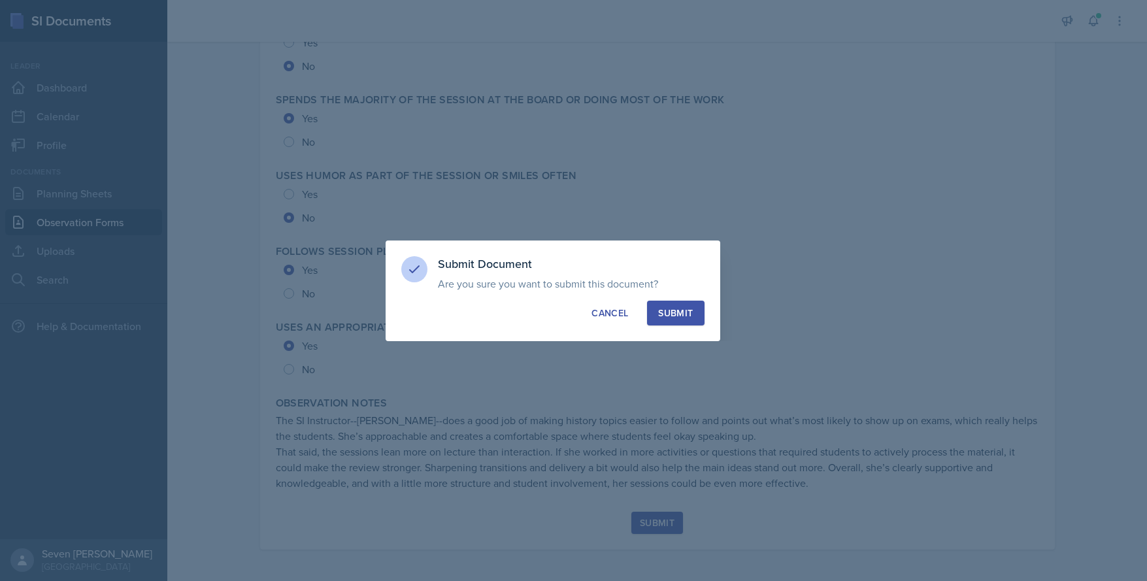
click at [683, 314] on div "Submit" at bounding box center [675, 312] width 35 height 13
radio input "true"
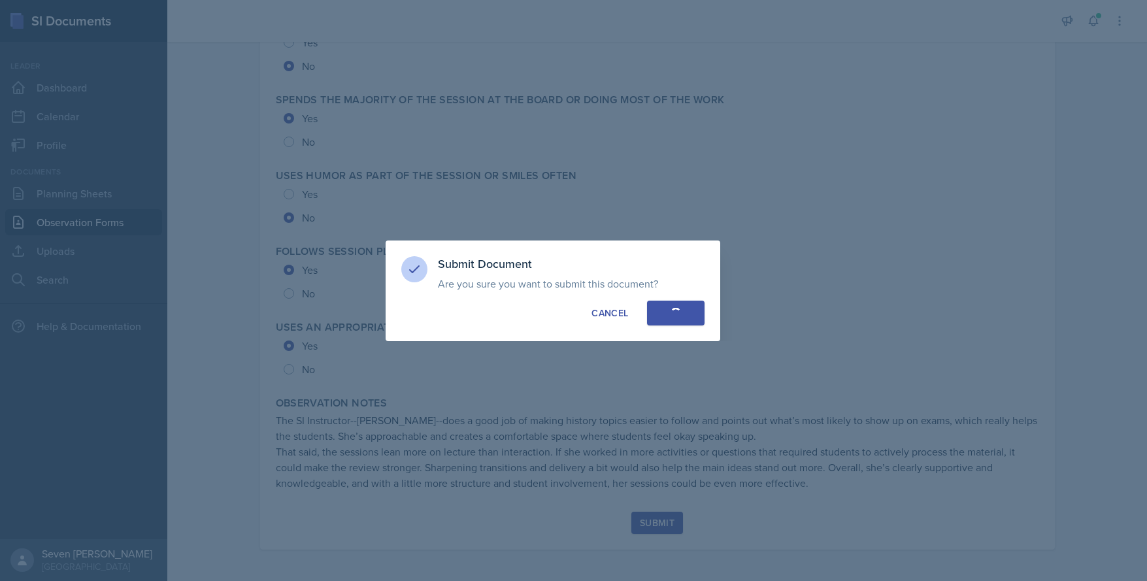
radio input "true"
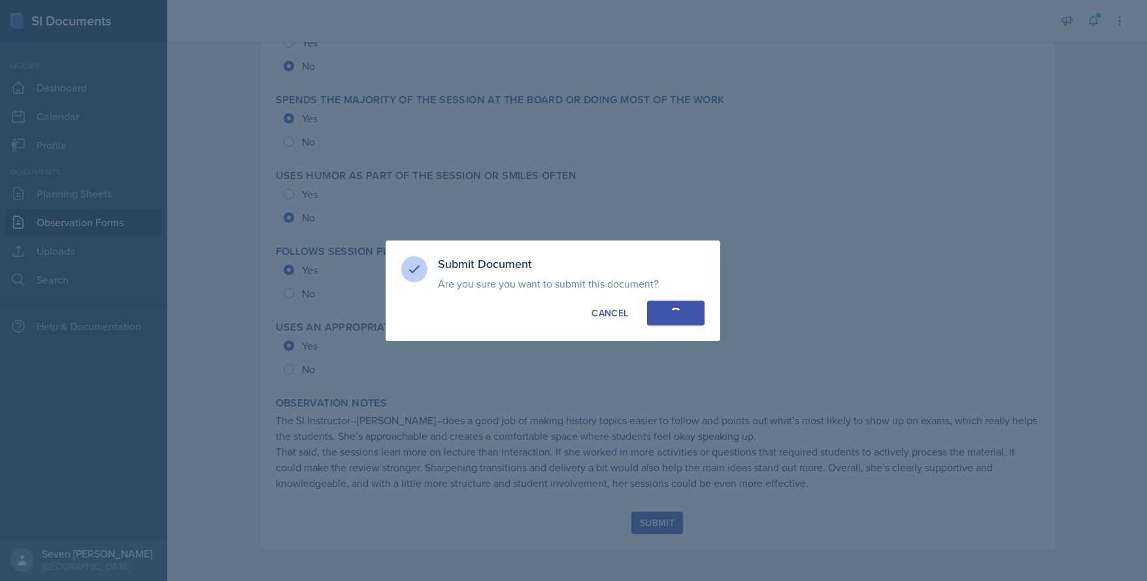
radio input "true"
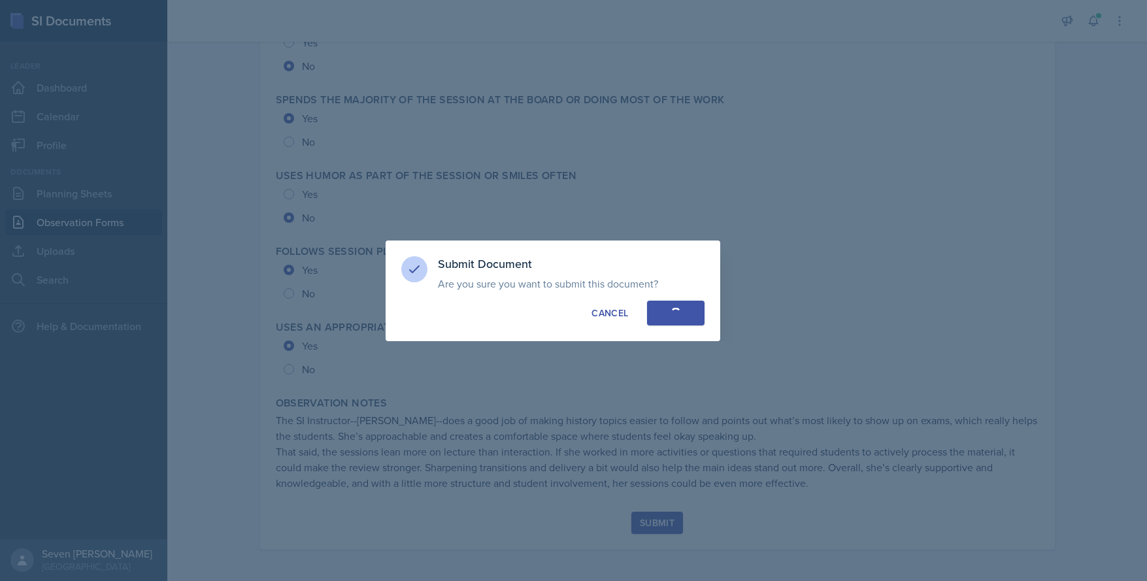
radio input "true"
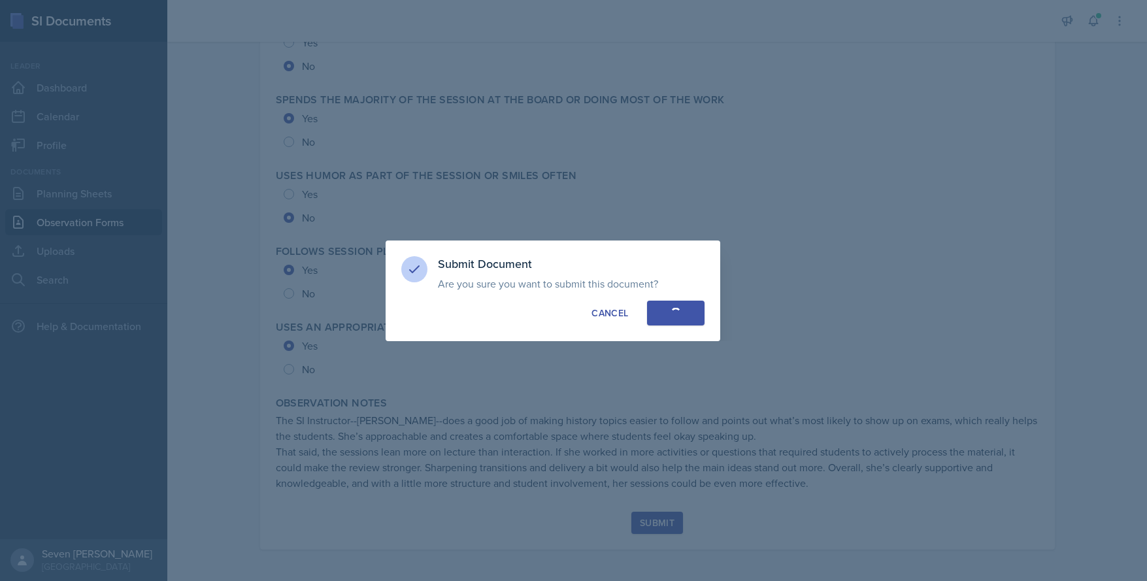
radio input "true"
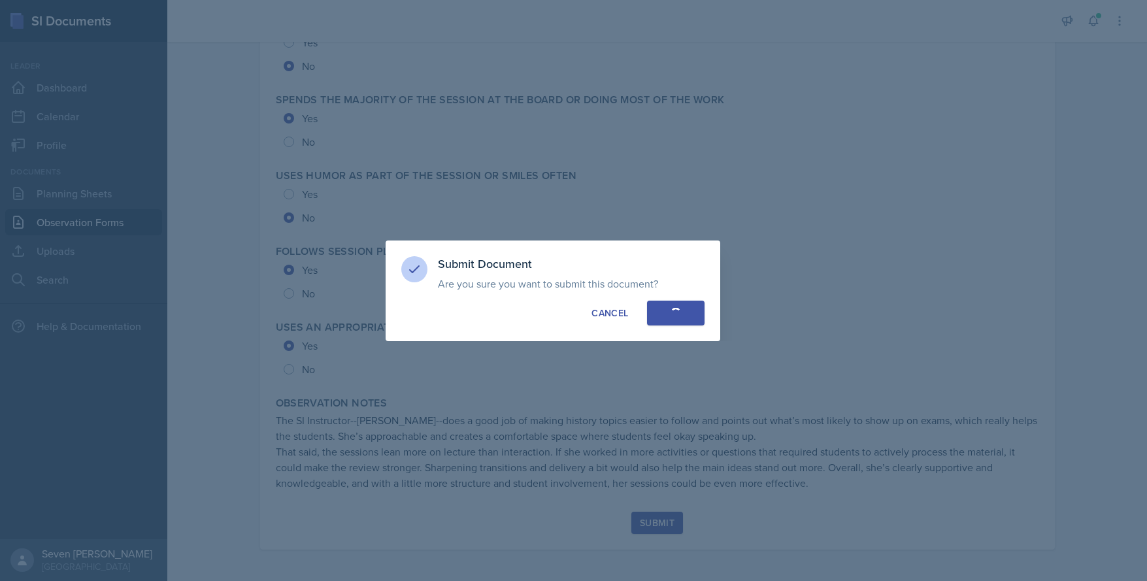
radio input "true"
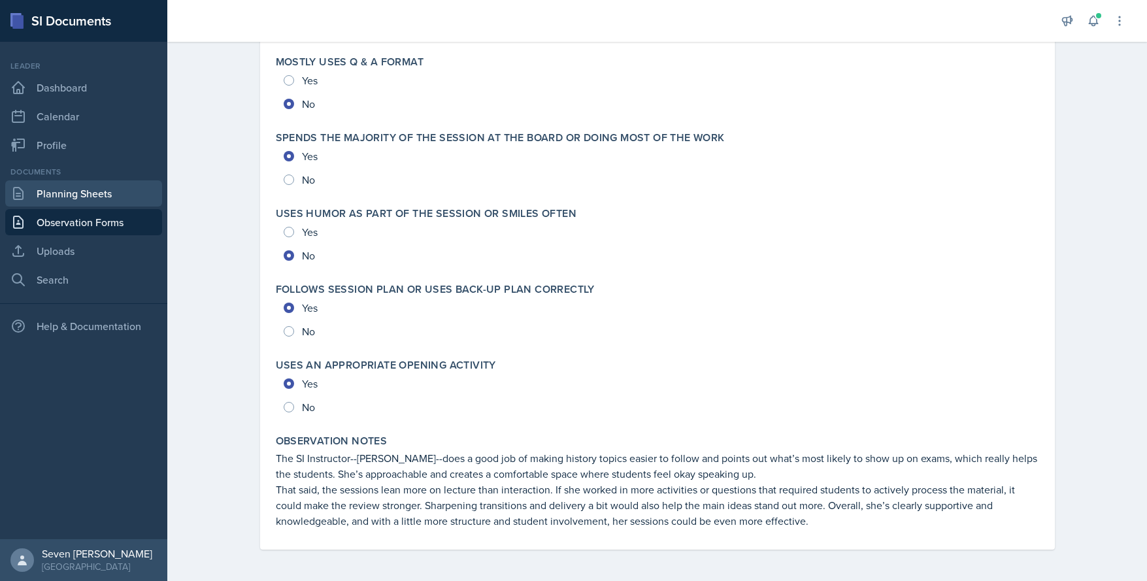
click at [102, 190] on link "Planning Sheets" at bounding box center [83, 193] width 157 height 26
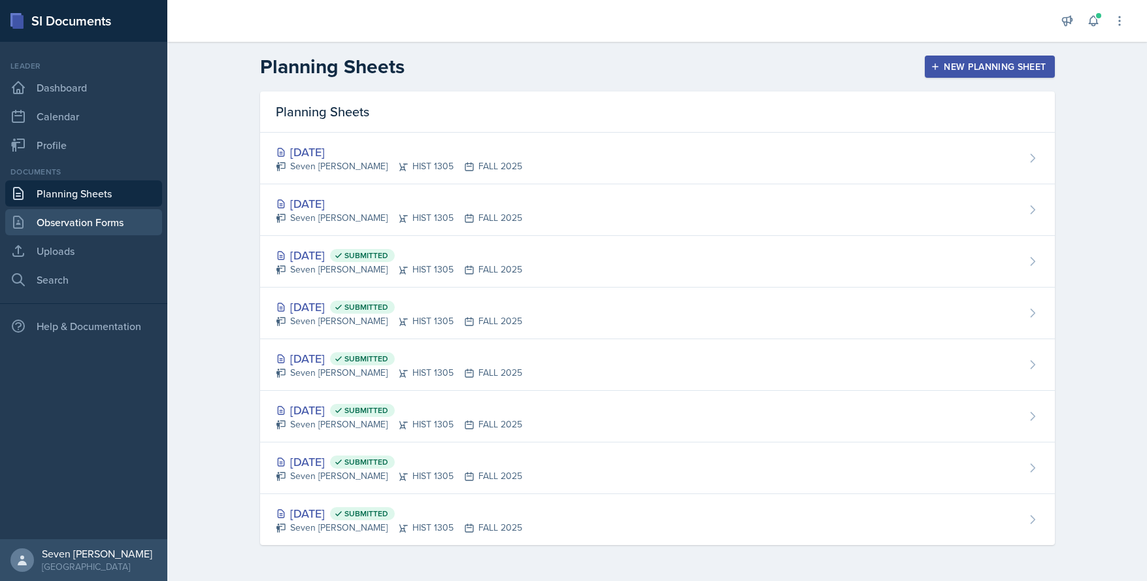
click at [67, 222] on link "Observation Forms" at bounding box center [83, 222] width 157 height 26
